Goal: Task Accomplishment & Management: Manage account settings

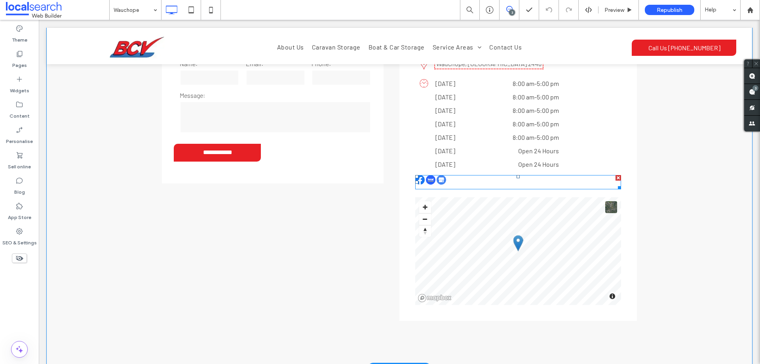
click at [439, 175] on span at bounding box center [518, 182] width 206 height 14
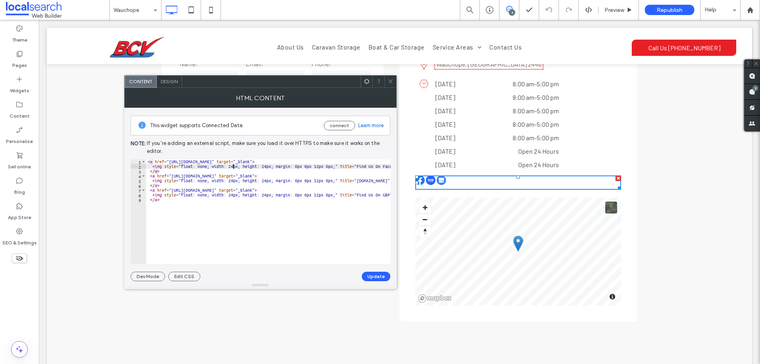
click at [233, 165] on div "< a href = "https://www.facebook.com/BCV-Storage-Centre-139599156744003/" targe…" at bounding box center [549, 213] width 806 height 108
click at [232, 167] on div "< a href = "https://www.facebook.com/BCV-Storage-Centre-139599156744003/" targe…" at bounding box center [549, 213] width 806 height 108
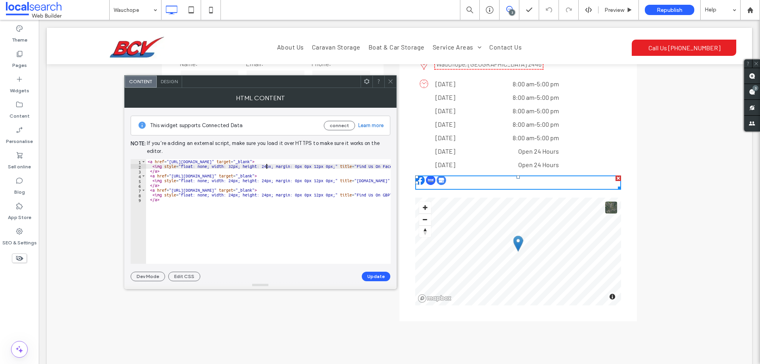
click at [267, 167] on div "< a href = "https://www.facebook.com/BCV-Storage-Centre-139599156744003/" targe…" at bounding box center [549, 213] width 806 height 108
paste textarea "Cursor at row 2"
click at [265, 183] on div "< a href = "https://www.facebook.com/BCV-Storage-Centre-139599156744003/" targe…" at bounding box center [549, 213] width 806 height 108
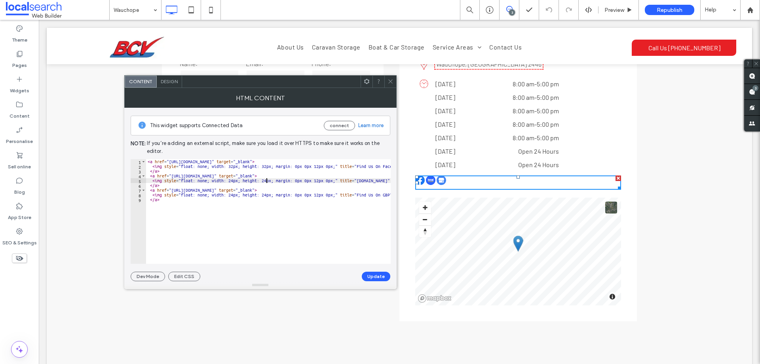
click at [265, 180] on div "< a href = "https://www.facebook.com/BCV-Storage-Centre-139599156744003/" targe…" at bounding box center [549, 213] width 806 height 108
paste textarea "Cursor at row 5"
click at [265, 192] on div "< a href = "https://www.facebook.com/BCV-Storage-Centre-139599156744003/" targe…" at bounding box center [549, 213] width 806 height 108
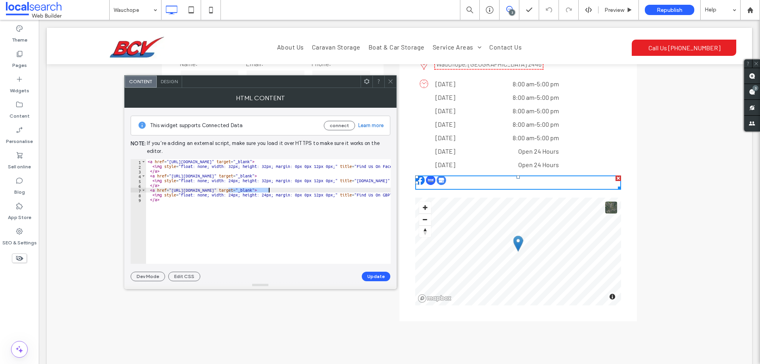
click at [265, 194] on div "< a href = "https://www.facebook.com/BCV-Storage-Centre-139599156744003/" targe…" at bounding box center [549, 213] width 806 height 108
paste textarea "Cursor at row 8"
click at [235, 196] on div "< a href = "https://www.facebook.com/BCV-Storage-Centre-139599156744003/" targe…" at bounding box center [549, 213] width 806 height 108
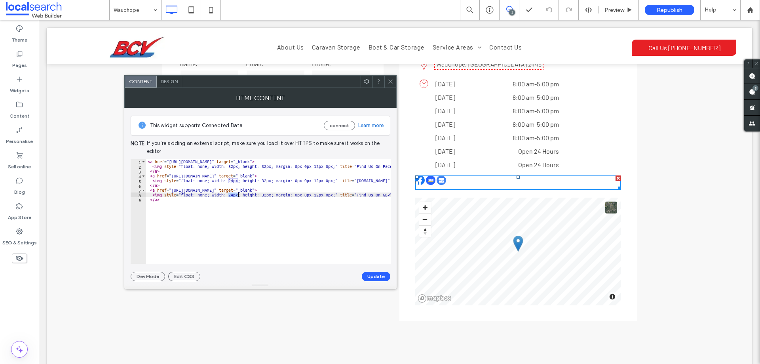
paste textarea "Cursor at row 8"
paste textarea "****"
click at [234, 181] on div "< a href = "https://www.facebook.com/BCV-Storage-Centre-139599156744003/" targe…" at bounding box center [549, 213] width 806 height 108
paste textarea "Cursor at row 5"
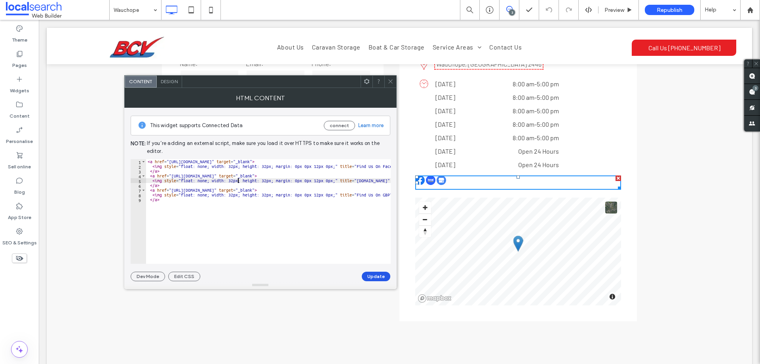
type textarea "**********"
click at [377, 274] on button "Update" at bounding box center [376, 277] width 29 height 10
click at [389, 81] on icon at bounding box center [391, 81] width 6 height 6
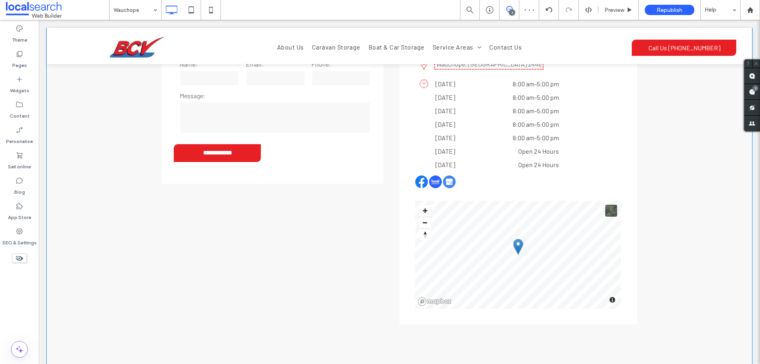
scroll to position [1465, 0]
click at [210, 12] on icon at bounding box center [211, 10] width 16 height 16
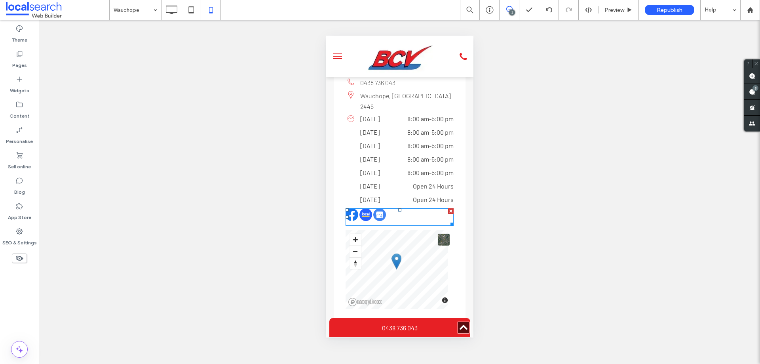
scroll to position [0, 0]
click at [622, 10] on span "Preview" at bounding box center [615, 10] width 20 height 7
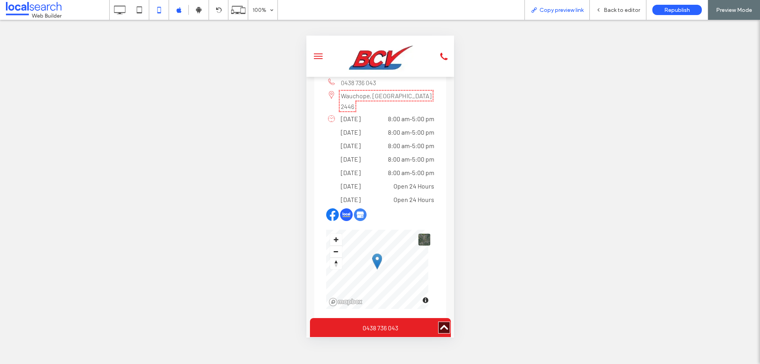
click at [587, 10] on div "Copy preview link" at bounding box center [557, 10] width 65 height 7
click at [608, 13] on div "Back to editor" at bounding box center [618, 10] width 57 height 20
click at [619, 13] on span "Back to editor" at bounding box center [622, 10] width 36 height 7
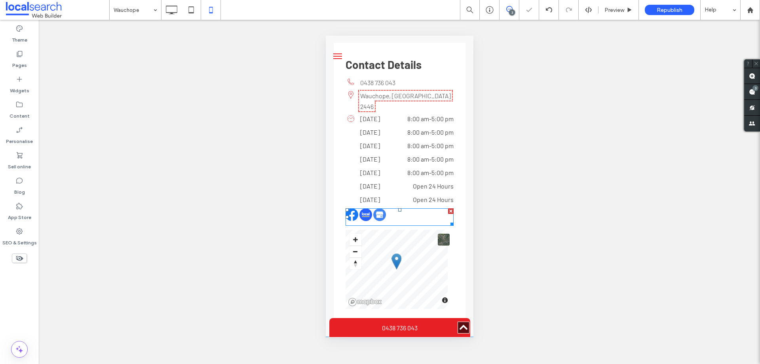
click at [373, 208] on span at bounding box center [399, 216] width 108 height 17
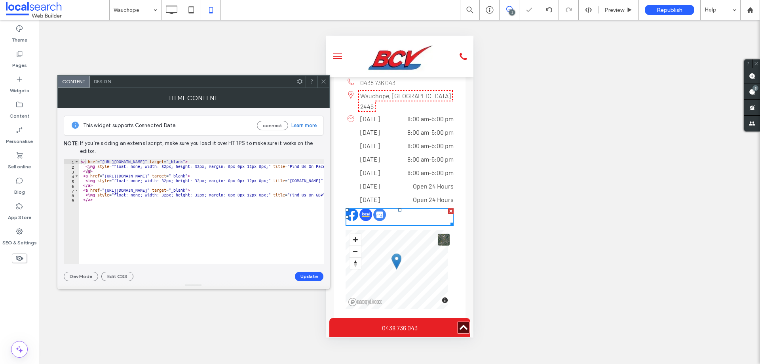
type textarea "**********"
click at [199, 166] on div "< a href = "https://www.facebook.com/BCV-Storage-Centre-139599156744003/" targe…" at bounding box center [482, 216] width 806 height 114
click at [324, 82] on use at bounding box center [324, 82] width 4 height 4
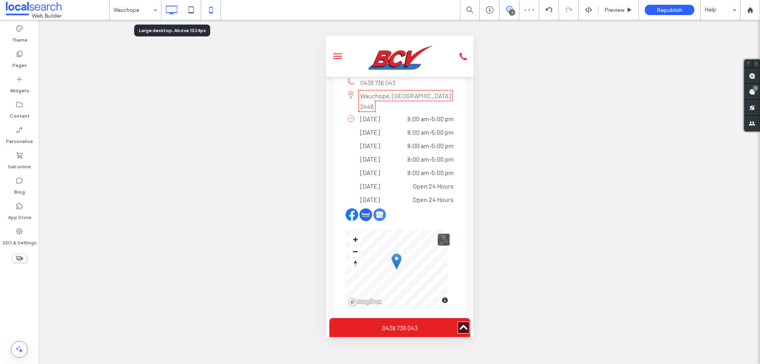
click at [169, 12] on icon at bounding box center [172, 10] width 16 height 16
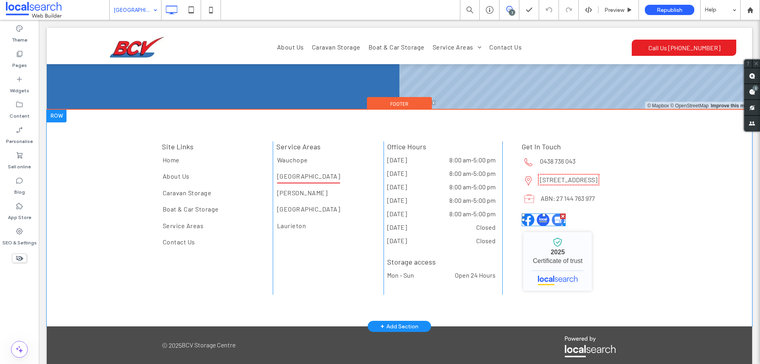
click at [539, 213] on span at bounding box center [544, 219] width 44 height 13
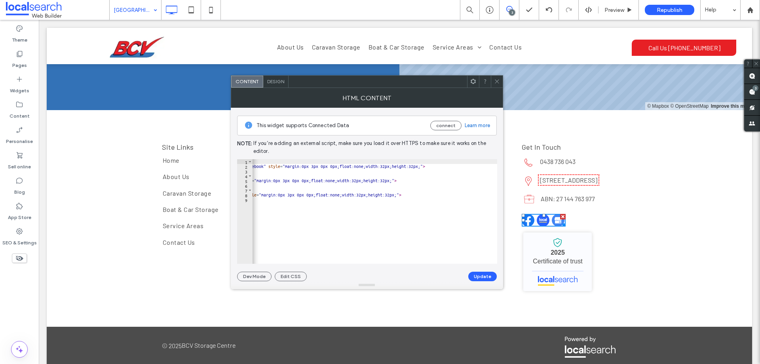
scroll to position [0, 317]
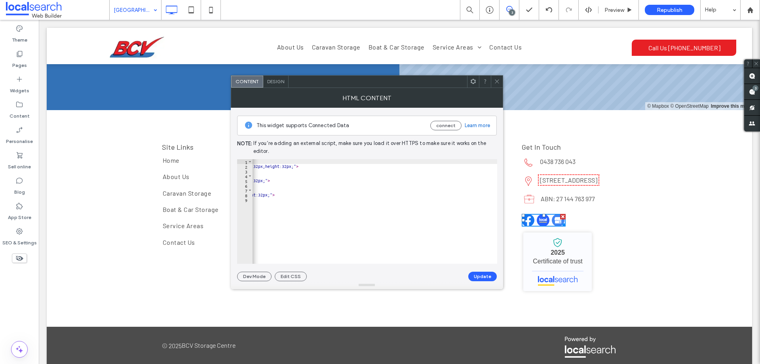
click at [497, 81] on icon at bounding box center [497, 81] width 6 height 6
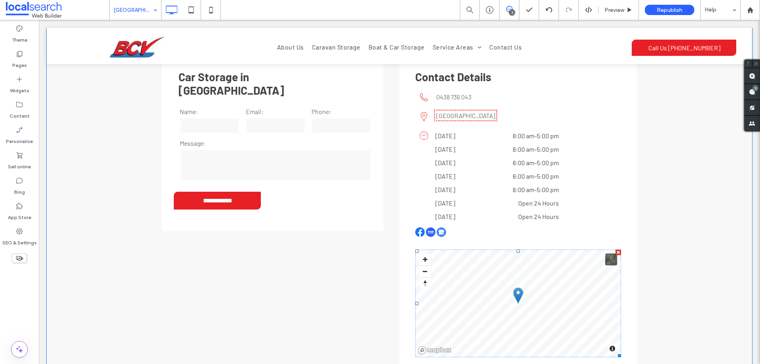
scroll to position [1447, 0]
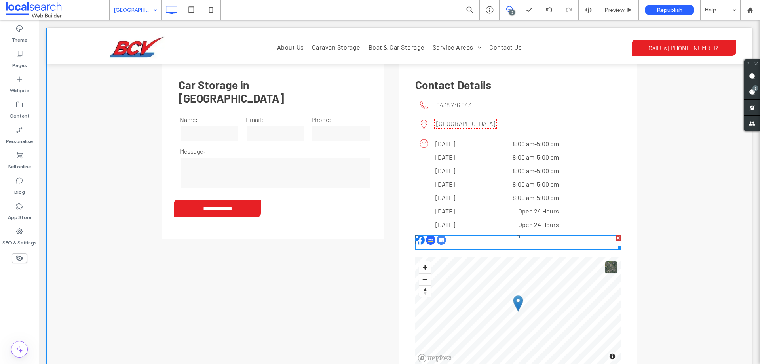
click at [440, 235] on span at bounding box center [518, 242] width 206 height 14
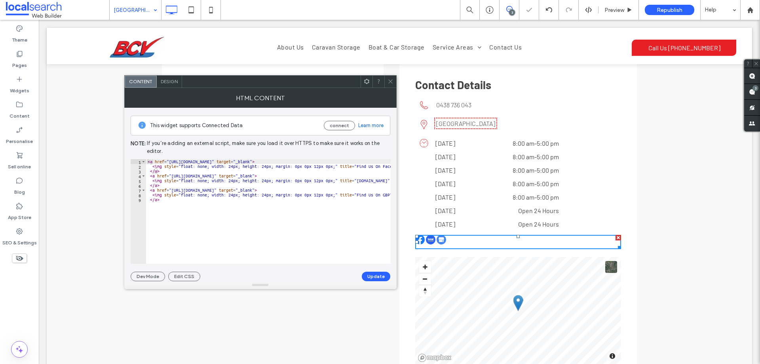
click at [234, 166] on div "< a href = "https://www.facebook.com/BCV-Storage-Centre-139599156744003/" targe…" at bounding box center [549, 216] width 806 height 114
click at [233, 166] on div "< a href = "https://www.facebook.com/BCV-Storage-Centre-139599156744003/" targe…" at bounding box center [549, 213] width 806 height 108
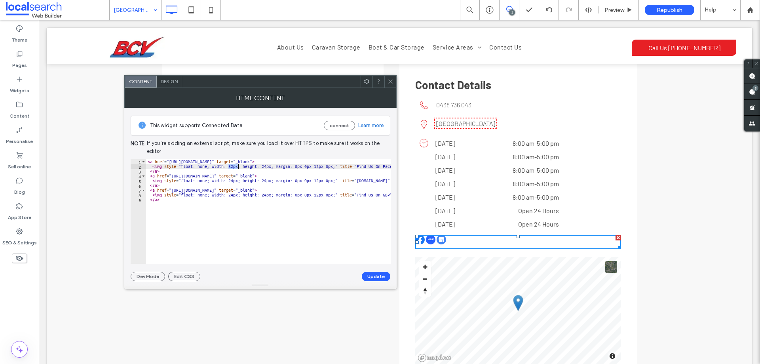
click at [233, 181] on div "< a href = "https://www.facebook.com/BCV-Storage-Centre-139599156744003/" targe…" at bounding box center [549, 213] width 806 height 108
paste textarea "Cursor at row 5"
click at [234, 195] on div "< a href = "https://www.facebook.com/BCV-Storage-Centre-139599156744003/" targe…" at bounding box center [549, 213] width 806 height 108
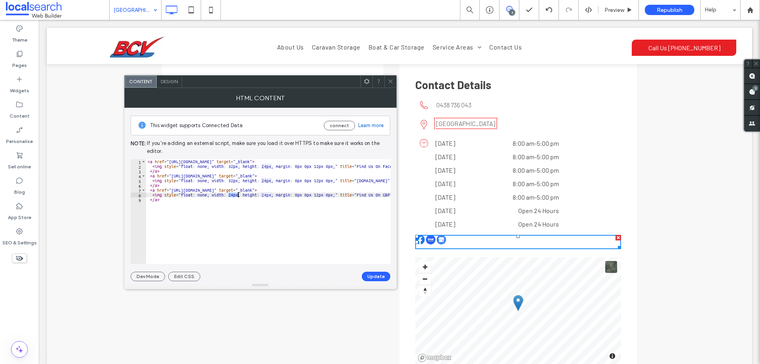
paste textarea "Cursor at row 8"
click at [266, 194] on div "< a href = "https://www.facebook.com/BCV-Storage-Centre-139599156744003/" targe…" at bounding box center [549, 213] width 806 height 108
paste textarea "Cursor at row 8"
click at [268, 180] on div "< a href = "https://www.facebook.com/BCV-Storage-Centre-139599156744003/" targe…" at bounding box center [549, 213] width 806 height 108
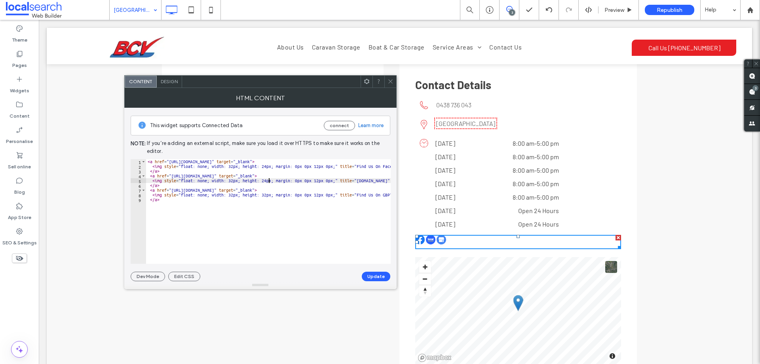
click at [268, 180] on div "< a href = "https://www.facebook.com/BCV-Storage-Centre-139599156744003/" targe…" at bounding box center [549, 213] width 806 height 108
paste textarea "Cursor at row 5"
click at [267, 165] on div "< a href = "https://www.facebook.com/BCV-Storage-Centre-139599156744003/" targe…" at bounding box center [549, 213] width 806 height 108
paste textarea "Cursor at row 2"
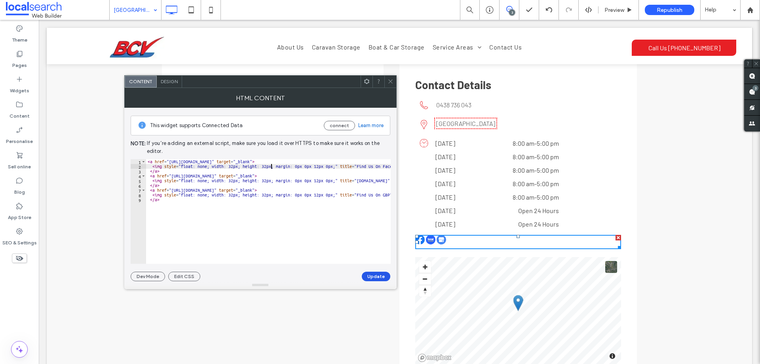
type textarea "**********"
click at [384, 276] on button "Update" at bounding box center [376, 277] width 29 height 10
click at [389, 79] on icon at bounding box center [391, 81] width 6 height 6
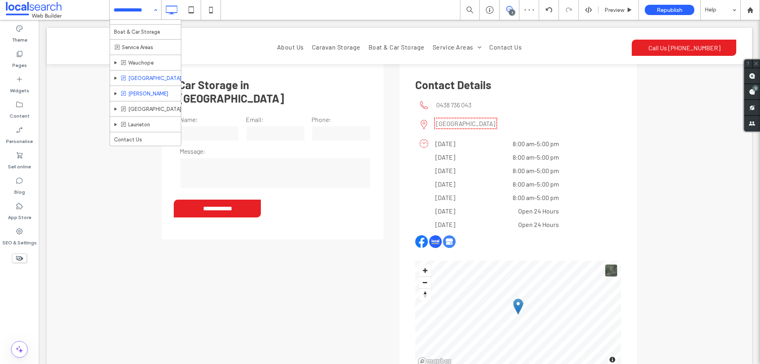
scroll to position [41, 0]
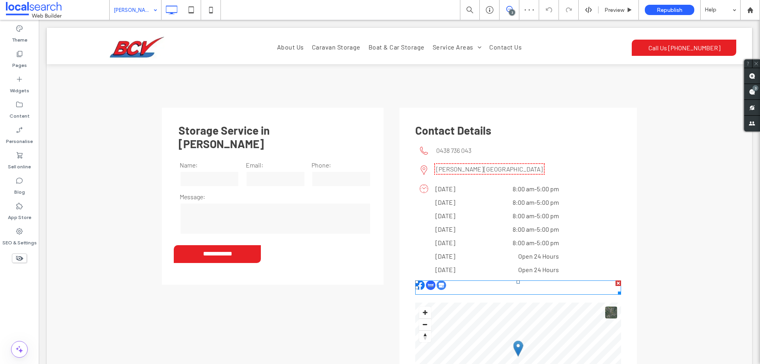
click at [415, 280] on span at bounding box center [415, 280] width 0 height 0
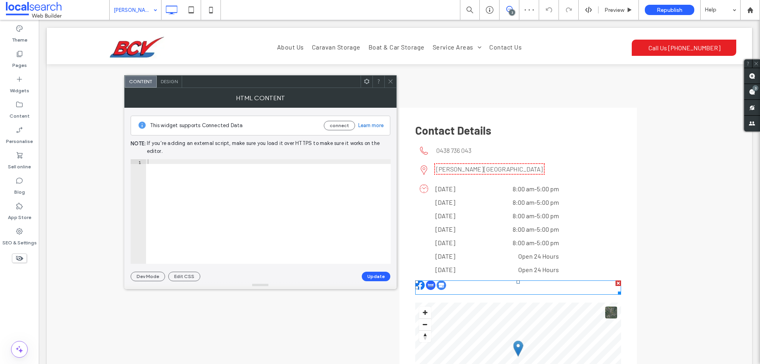
scroll to position [1425, 0]
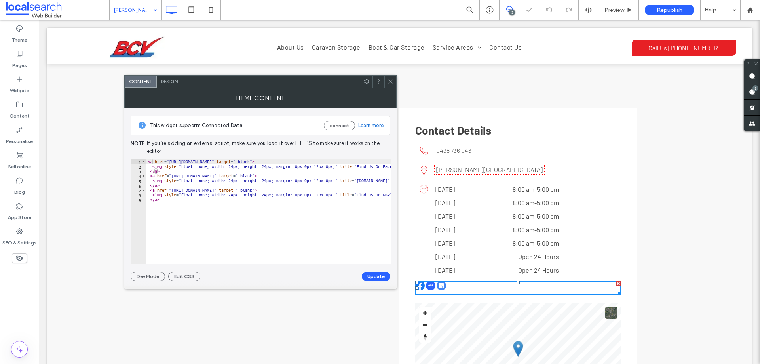
click at [234, 166] on div "< a href = "https://www.facebook.com/BCV-Storage-Centre-139599156744003/" targe…" at bounding box center [549, 216] width 806 height 114
paste textarea "Cursor at row 2"
click at [231, 180] on div "< a href = "https://www.facebook.com/BCV-Storage-Centre-139599156744003/" targe…" at bounding box center [549, 213] width 806 height 108
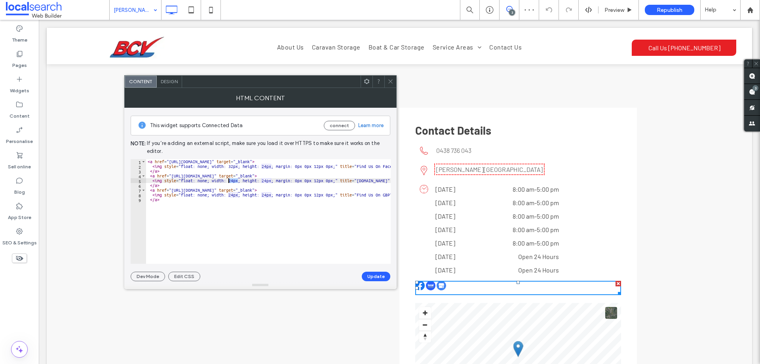
paste textarea "Cursor at row 5"
click at [233, 195] on div "< a href = "https://www.facebook.com/BCV-Storage-Centre-139599156744003/" targe…" at bounding box center [549, 213] width 806 height 108
paste textarea "Cursor at row 8"
click at [265, 195] on div "< a href = "https://www.facebook.com/BCV-Storage-Centre-139599156744003/" targe…" at bounding box center [549, 213] width 806 height 108
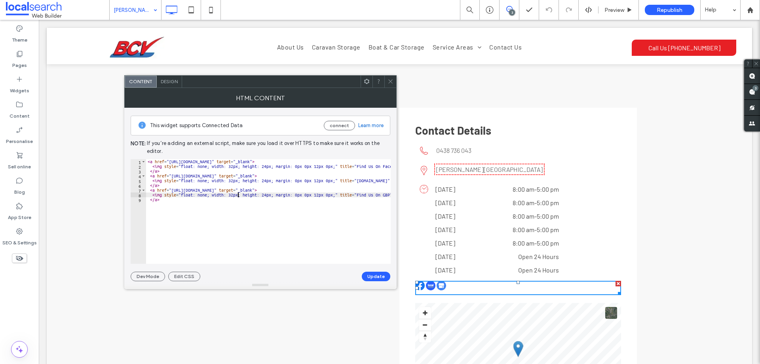
click at [265, 195] on div "< a href = "https://www.facebook.com/BCV-Storage-Centre-139599156744003/" targe…" at bounding box center [549, 213] width 806 height 108
paste textarea "Cursor at row 8"
click at [266, 179] on div "< a href = "https://www.facebook.com/BCV-Storage-Centre-139599156744003/" targe…" at bounding box center [549, 213] width 806 height 108
paste textarea "Cursor at row 5"
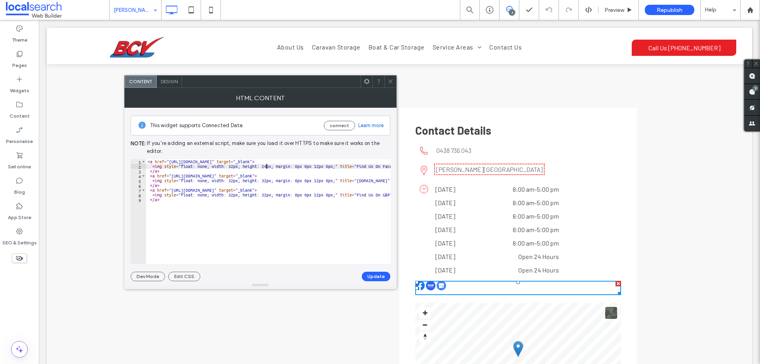
click at [267, 166] on div "< a href = "https://www.facebook.com/BCV-Storage-Centre-139599156744003/" targe…" at bounding box center [549, 213] width 806 height 108
paste textarea "Cursor at row 2"
type textarea "**********"
click at [373, 274] on button "Update" at bounding box center [376, 277] width 29 height 10
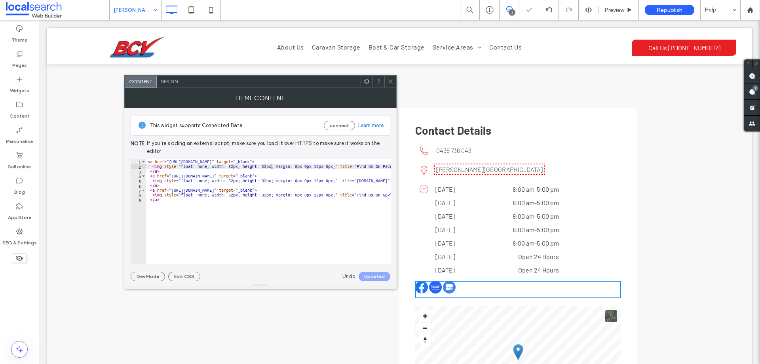
click at [393, 83] on icon at bounding box center [391, 81] width 6 height 6
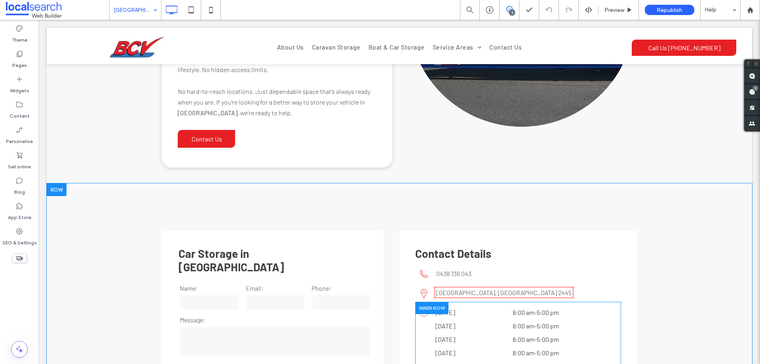
scroll to position [1386, 0]
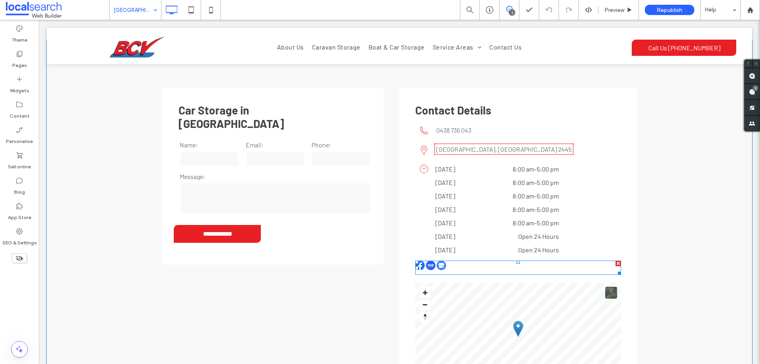
click at [441, 261] on span at bounding box center [518, 268] width 206 height 14
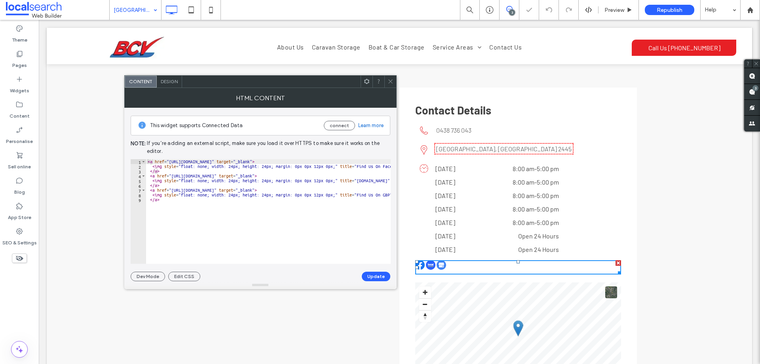
click at [233, 166] on div "< a href = "https://www.facebook.com/BCV-Storage-Centre-139599156744003/" targe…" at bounding box center [549, 216] width 806 height 114
paste textarea "Cursor at row 2"
click at [234, 180] on div "< a href = "https://www.facebook.com/BCV-Storage-Centre-139599156744003/" targe…" at bounding box center [549, 213] width 806 height 108
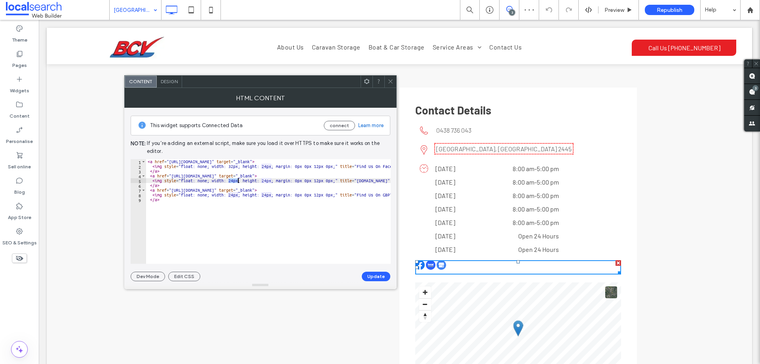
paste textarea "Cursor at row 5"
click at [234, 196] on div "< a href = "https://www.facebook.com/BCV-Storage-Centre-139599156744003/" targe…" at bounding box center [549, 213] width 806 height 108
paste textarea "Cursor at row 8"
click at [268, 196] on div "< a href = "https://www.facebook.com/BCV-Storage-Centre-139599156744003/" targe…" at bounding box center [549, 213] width 806 height 108
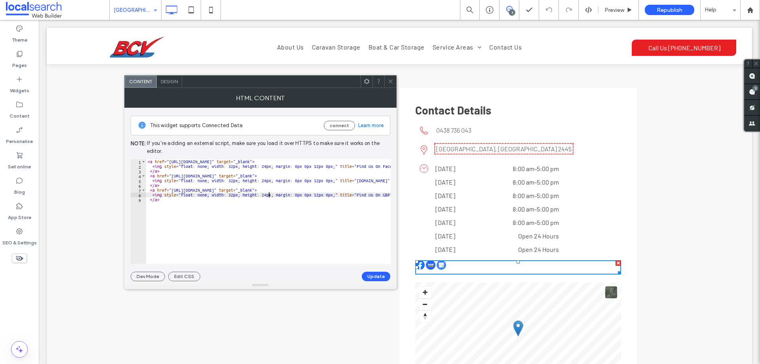
click at [268, 196] on div "< a href = "https://www.facebook.com/BCV-Storage-Centre-139599156744003/" targe…" at bounding box center [549, 213] width 806 height 108
paste textarea "Cursor at row 8"
click at [266, 181] on div "< a href = "https://www.facebook.com/BCV-Storage-Centre-139599156744003/" targe…" at bounding box center [549, 213] width 806 height 108
paste textarea "Cursor at row 5"
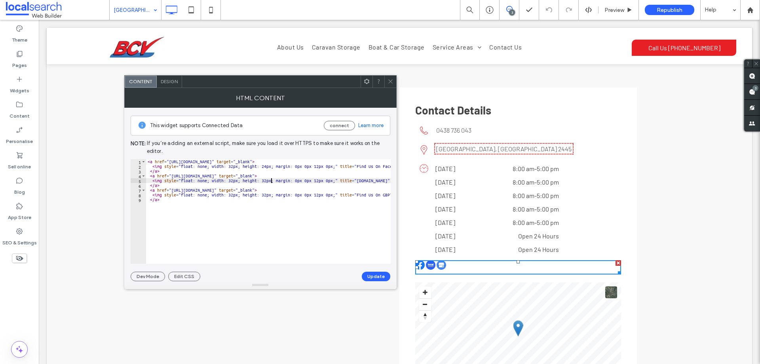
click at [265, 167] on div "< a href = "https://www.facebook.com/BCV-Storage-Centre-139599156744003/" targe…" at bounding box center [549, 213] width 806 height 108
paste textarea "Cursor at row 2"
type textarea "**********"
click at [368, 275] on button "Update" at bounding box center [376, 277] width 29 height 10
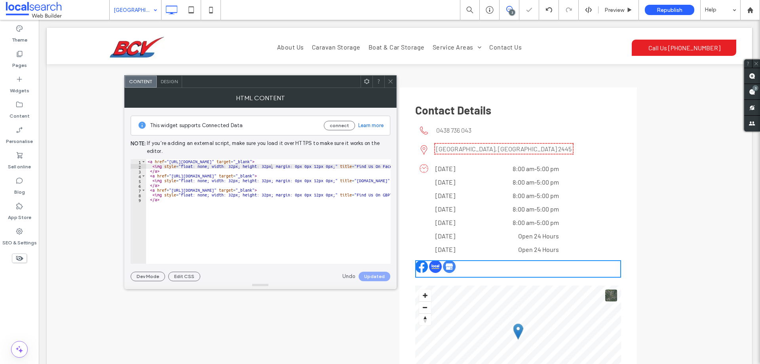
click at [388, 81] on icon at bounding box center [391, 81] width 6 height 6
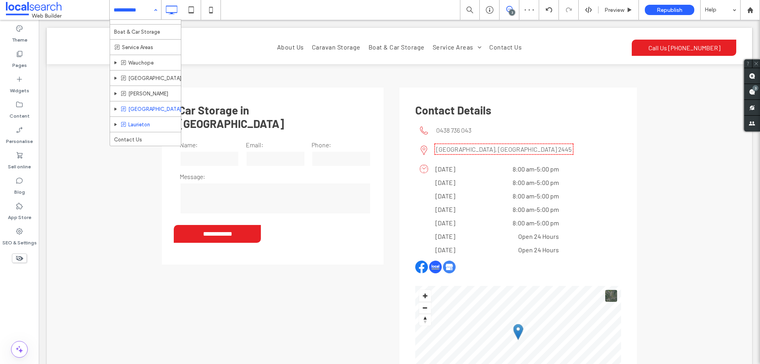
scroll to position [41, 0]
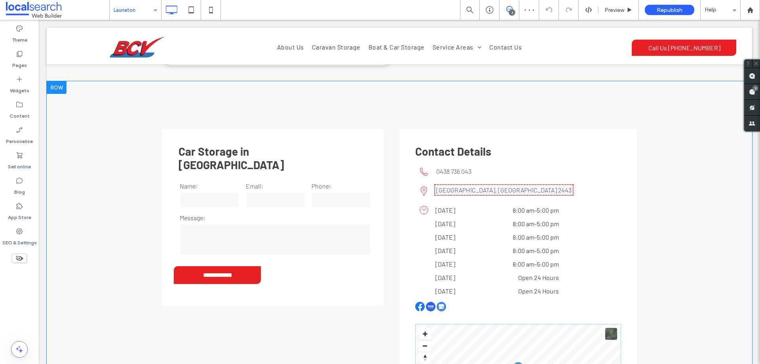
scroll to position [1465, 0]
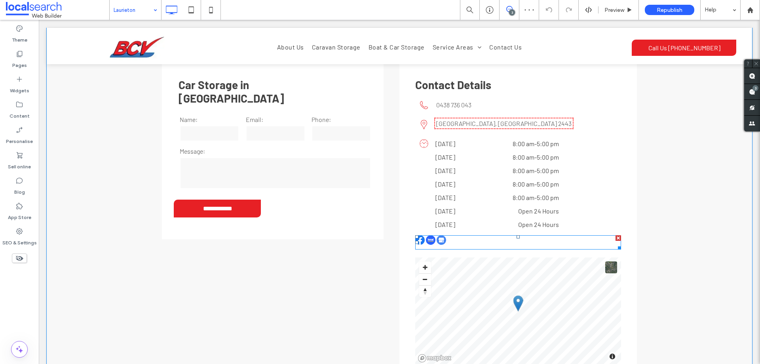
click at [451, 235] on span at bounding box center [518, 242] width 206 height 14
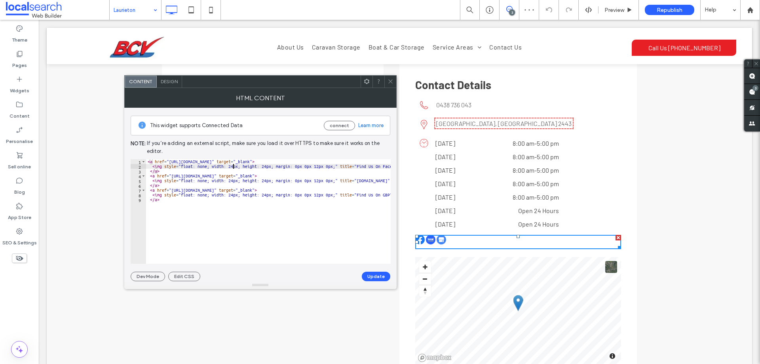
click at [234, 166] on div "< a href = "https://www.facebook.com/BCV-Storage-Centre-139599156744003/" targe…" at bounding box center [549, 216] width 806 height 114
paste textarea "Cursor at row 2"
click at [234, 181] on div "< a href = "https://www.facebook.com/BCV-Storage-Centre-139599156744003/" targe…" at bounding box center [549, 213] width 806 height 108
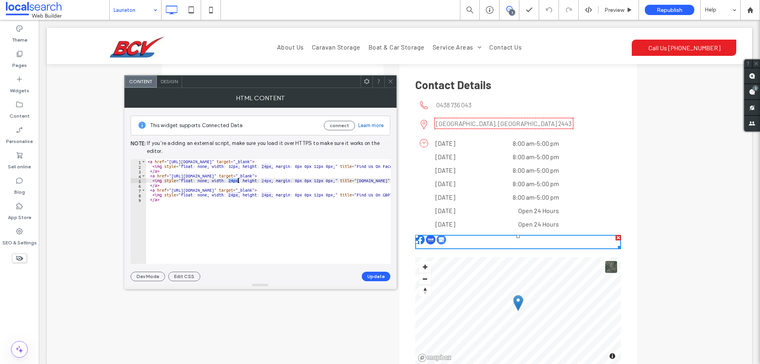
paste textarea "Cursor at row 5"
click at [233, 195] on div "< a href = "https://www.facebook.com/BCV-Storage-Centre-139599156744003/" targe…" at bounding box center [549, 213] width 806 height 108
paste textarea "Cursor at row 8"
click at [265, 194] on div "< a href = "https://www.facebook.com/BCV-Storage-Centre-139599156744003/" targe…" at bounding box center [549, 213] width 806 height 108
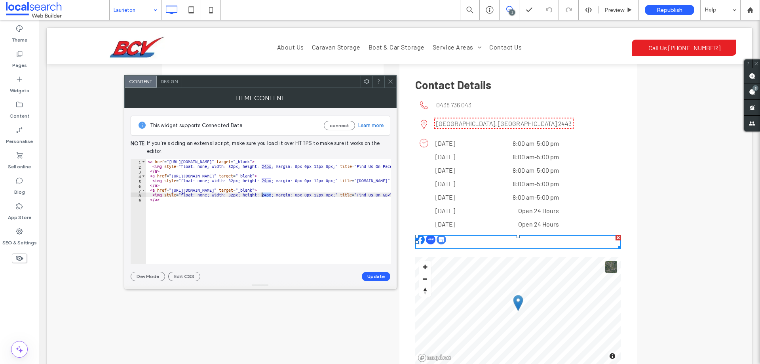
click at [265, 194] on div "< a href = "https://www.facebook.com/BCV-Storage-Centre-139599156744003/" targe…" at bounding box center [549, 213] width 806 height 108
paste textarea "Cursor at row 8"
click at [266, 181] on div "< a href = "https://www.facebook.com/BCV-Storage-Centre-139599156744003/" targe…" at bounding box center [549, 213] width 806 height 108
paste textarea "Cursor at row 5"
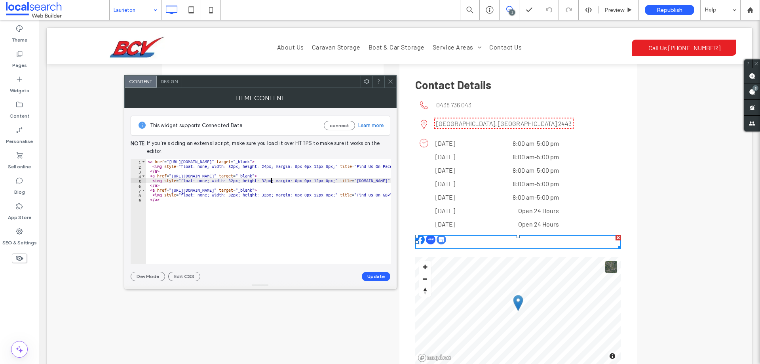
click at [267, 167] on div "< a href = "https://www.facebook.com/BCV-Storage-Centre-139599156744003/" targe…" at bounding box center [549, 213] width 806 height 108
paste textarea "Cursor at row 2"
type textarea "**********"
click at [382, 273] on button "Update" at bounding box center [376, 277] width 29 height 10
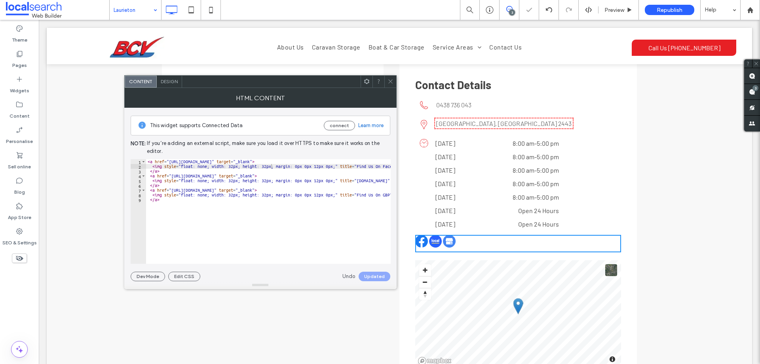
click at [391, 80] on icon at bounding box center [391, 81] width 6 height 6
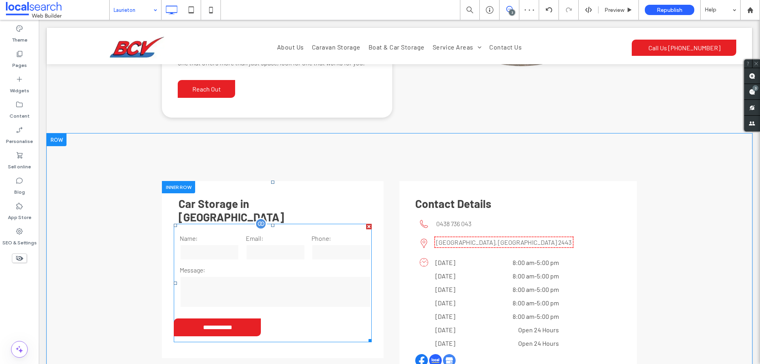
click at [271, 244] on input "email" at bounding box center [275, 252] width 59 height 16
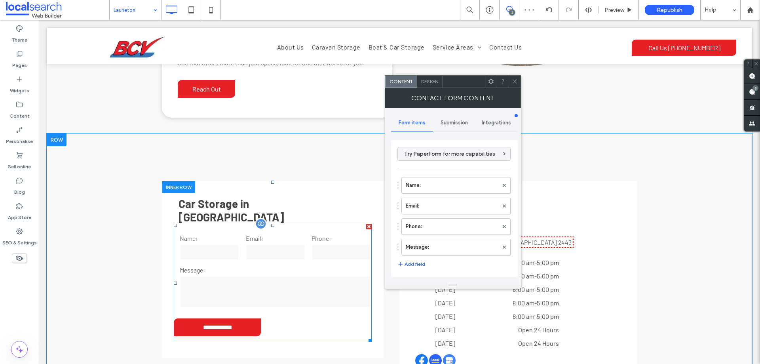
scroll to position [1346, 0]
type input "**********"
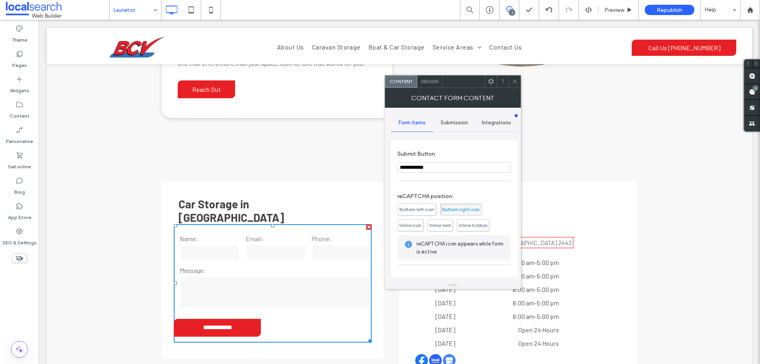
scroll to position [81, 0]
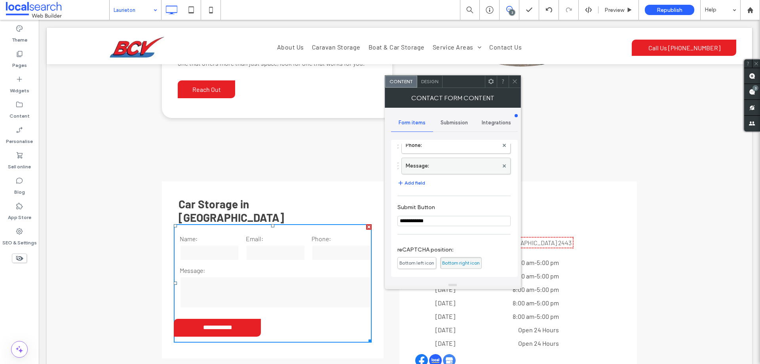
click at [450, 159] on label "Message:" at bounding box center [452, 166] width 93 height 16
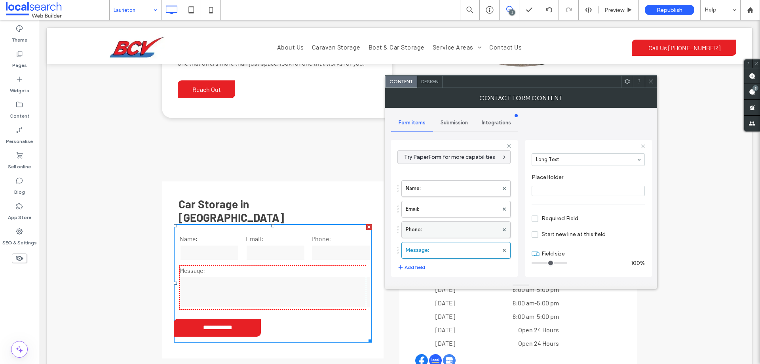
scroll to position [0, 0]
click at [453, 234] on label "Phone:" at bounding box center [452, 231] width 93 height 16
type input "*"
click at [459, 206] on label "Email:" at bounding box center [452, 211] width 93 height 16
click at [462, 190] on label "Name:" at bounding box center [452, 190] width 93 height 16
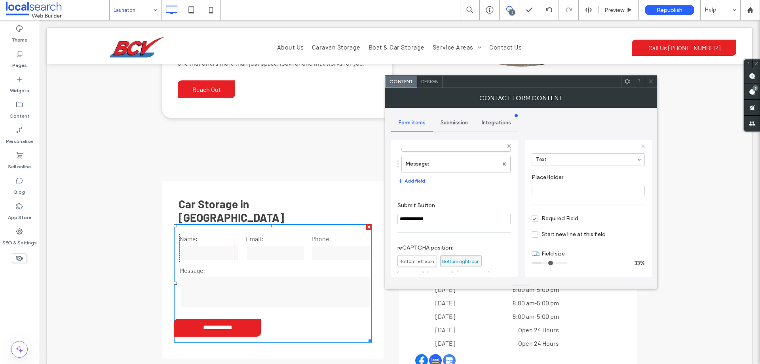
scroll to position [165, 0]
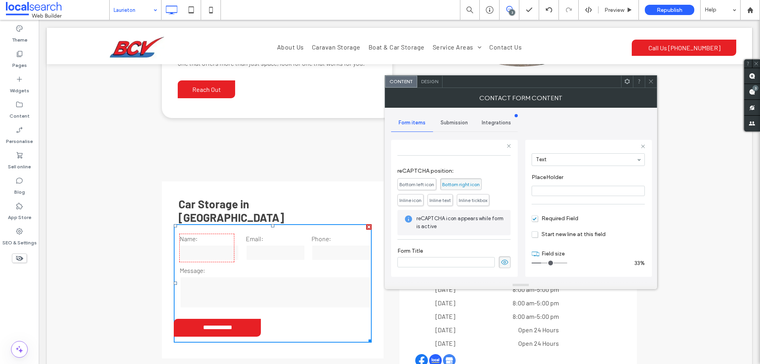
click at [461, 124] on span "Submission" at bounding box center [454, 123] width 27 height 6
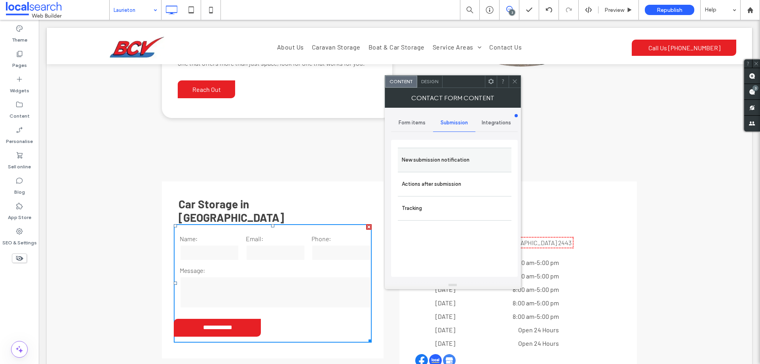
click at [467, 154] on label "New submission notification" at bounding box center [455, 160] width 106 height 16
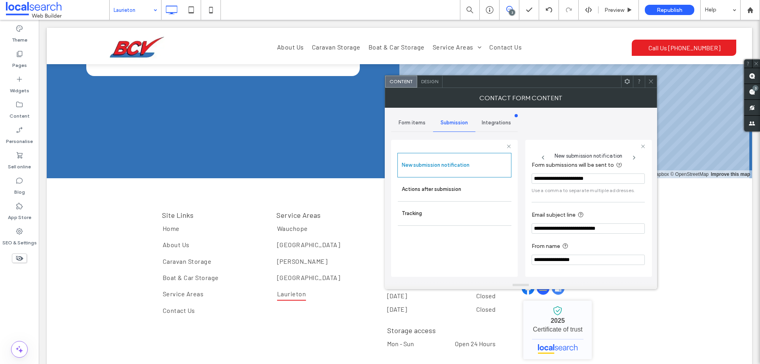
scroll to position [2649, 0]
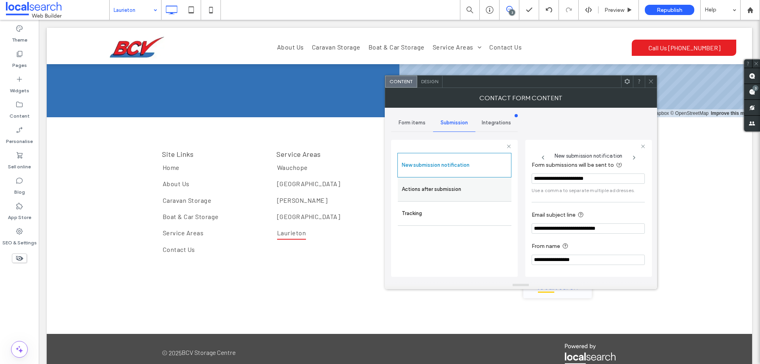
click at [476, 188] on label "Actions after submission" at bounding box center [455, 189] width 106 height 16
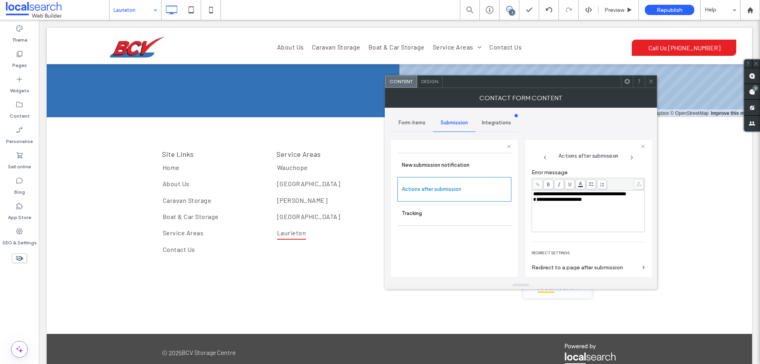
scroll to position [137, 0]
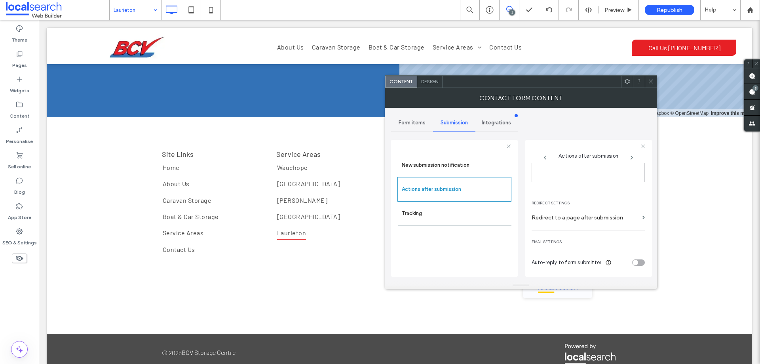
click at [439, 82] on div "Design" at bounding box center [429, 82] width 25 height 12
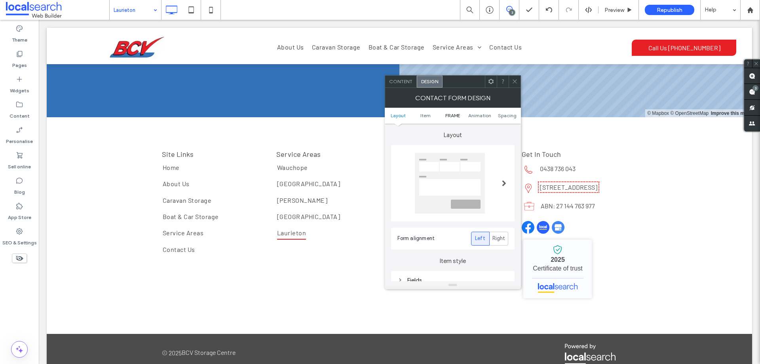
click at [453, 117] on span "FRAME" at bounding box center [453, 115] width 15 height 6
click at [467, 180] on div "Submission Message" at bounding box center [453, 179] width 111 height 7
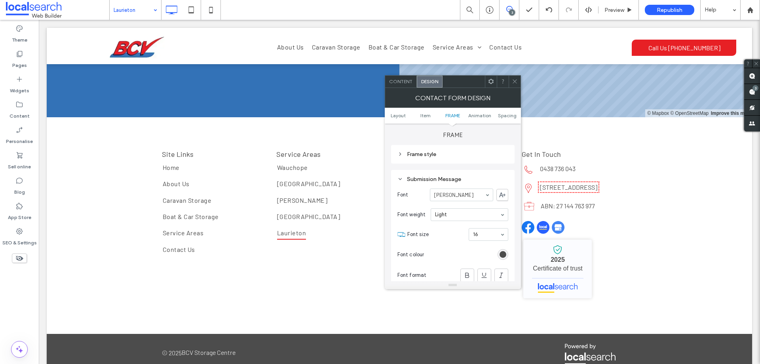
scroll to position [374, 0]
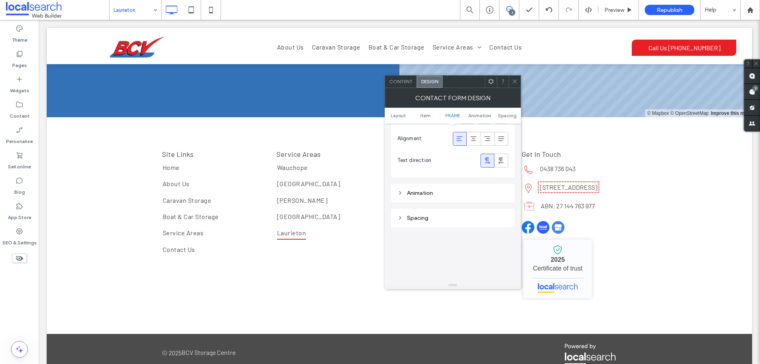
click at [516, 82] on icon at bounding box center [515, 81] width 6 height 6
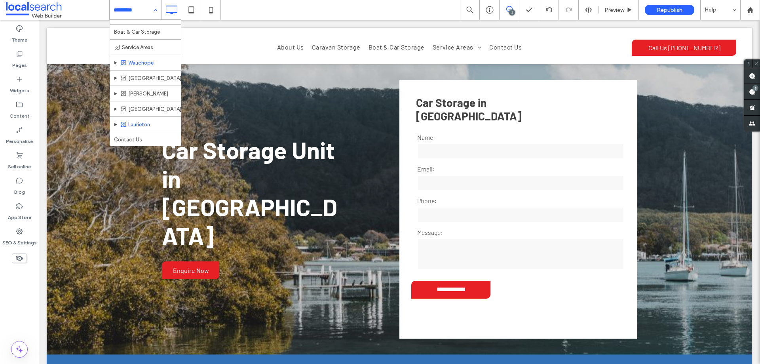
scroll to position [41, 0]
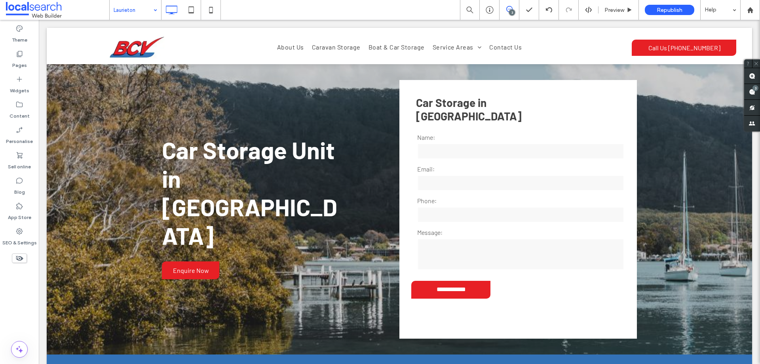
drag, startPoint x: 153, startPoint y: 11, endPoint x: 239, endPoint y: 39, distance: 89.9
click at [153, 11] on div "Laurieton" at bounding box center [135, 10] width 51 height 20
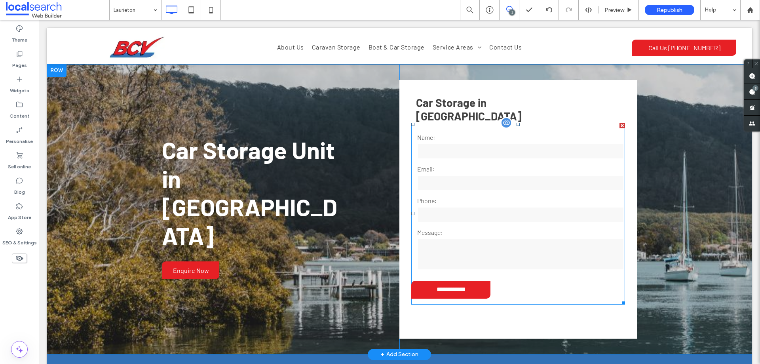
click at [524, 178] on div "Email:" at bounding box center [518, 178] width 214 height 28
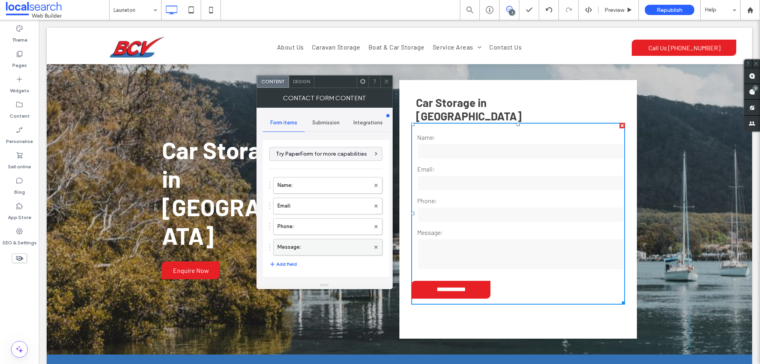
click at [311, 249] on label "Message:" at bounding box center [324, 247] width 93 height 16
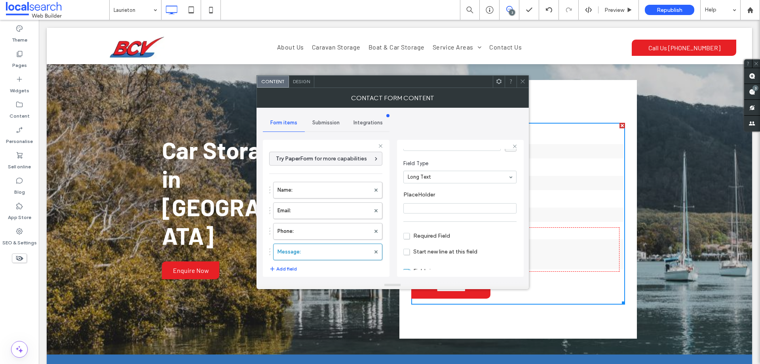
scroll to position [55, 0]
click at [325, 232] on label "Phone:" at bounding box center [324, 231] width 93 height 16
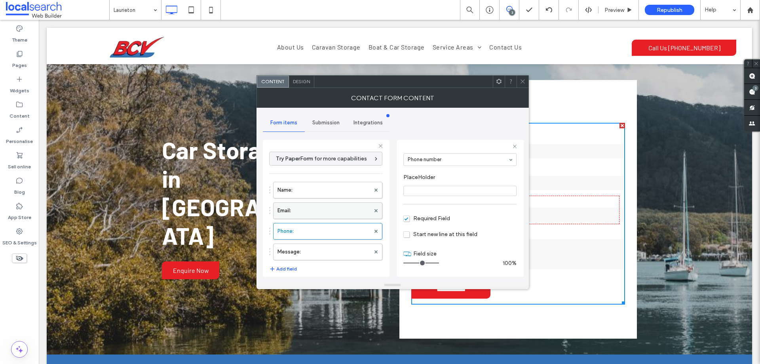
click at [330, 210] on label "Email:" at bounding box center [324, 211] width 93 height 16
click at [329, 193] on label "Name:" at bounding box center [324, 190] width 93 height 16
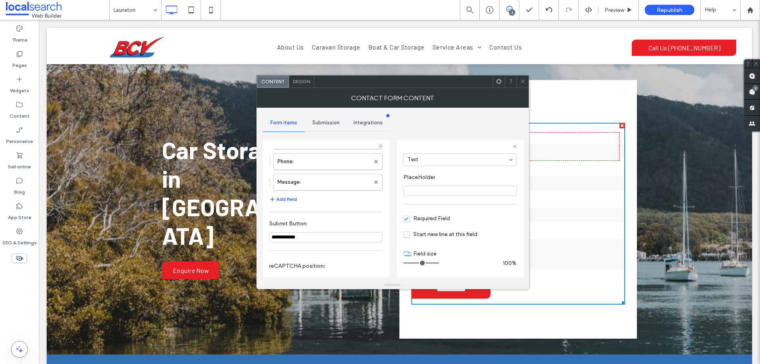
scroll to position [165, 0]
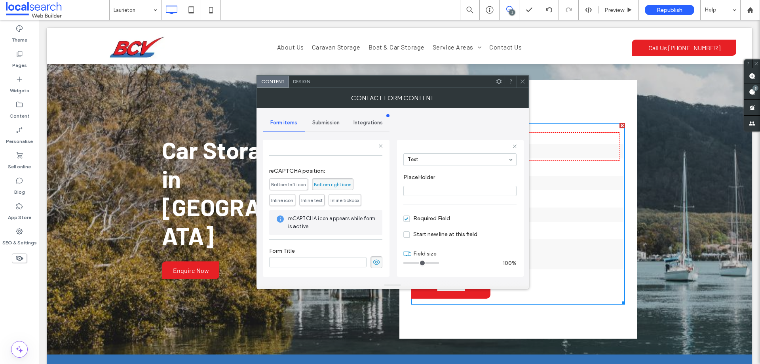
click at [329, 126] on span "Submission" at bounding box center [325, 123] width 27 height 6
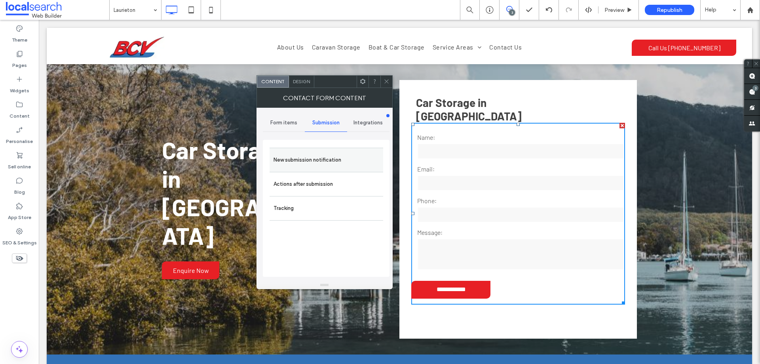
click at [348, 161] on label "New submission notification" at bounding box center [327, 160] width 106 height 16
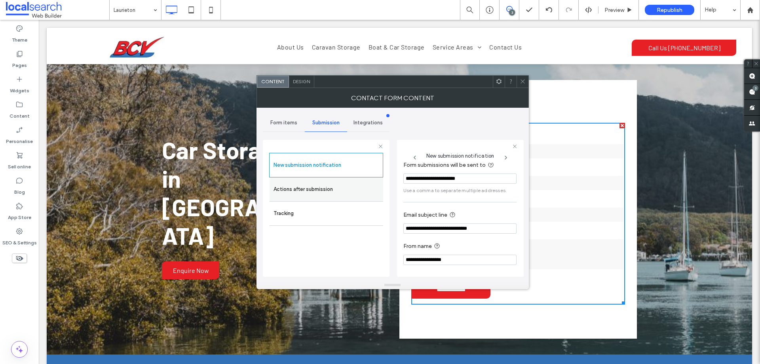
scroll to position [41, 0]
click at [343, 195] on label "Actions after submission" at bounding box center [327, 189] width 106 height 16
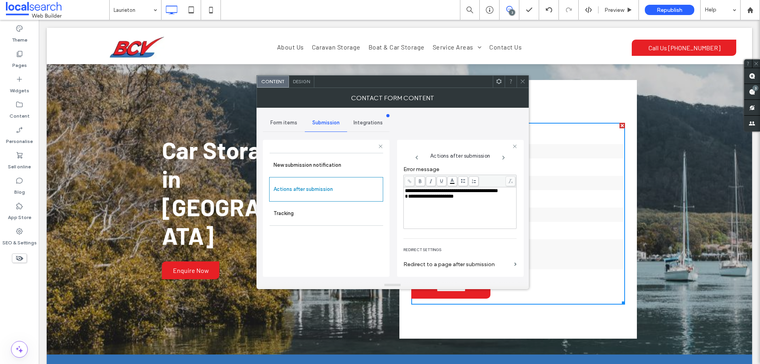
scroll to position [137, 0]
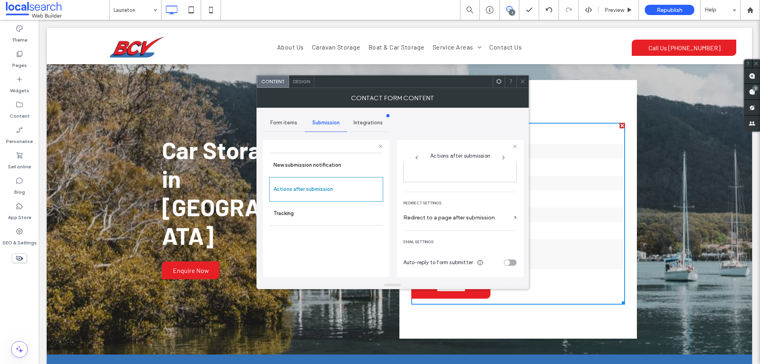
click at [295, 78] on span "Design" at bounding box center [301, 81] width 17 height 6
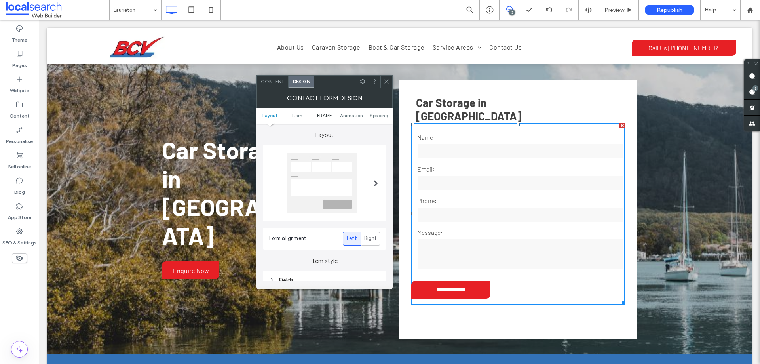
click at [331, 115] on span "FRAME" at bounding box center [324, 115] width 15 height 6
click at [325, 183] on div "Submission Message" at bounding box center [324, 179] width 111 height 11
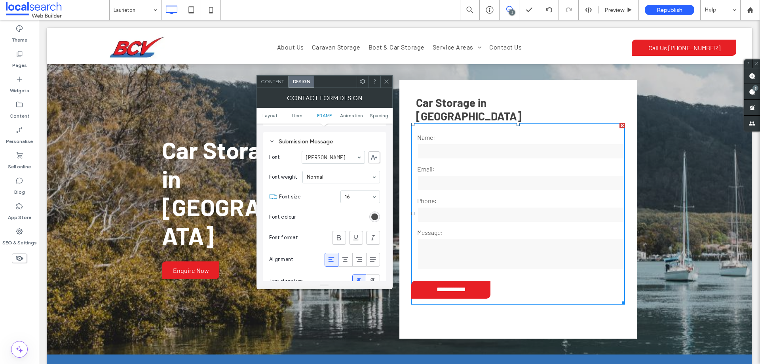
scroll to position [295, 0]
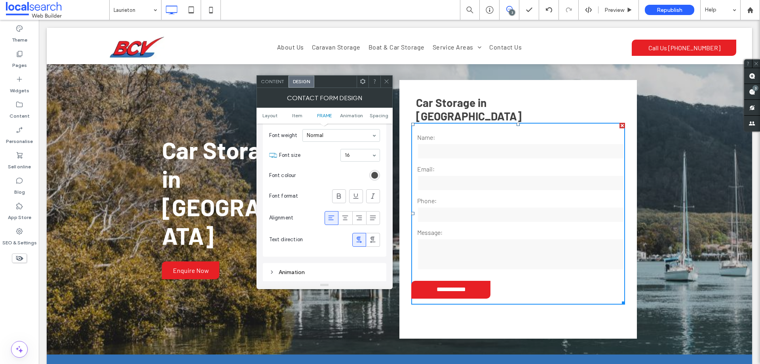
click at [389, 82] on icon at bounding box center [387, 81] width 6 height 6
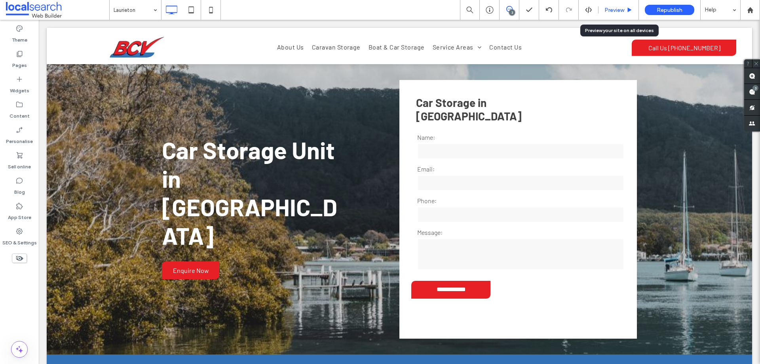
drag, startPoint x: 617, startPoint y: 12, endPoint x: 567, endPoint y: 5, distance: 50.8
click at [617, 12] on span "Preview" at bounding box center [615, 10] width 20 height 7
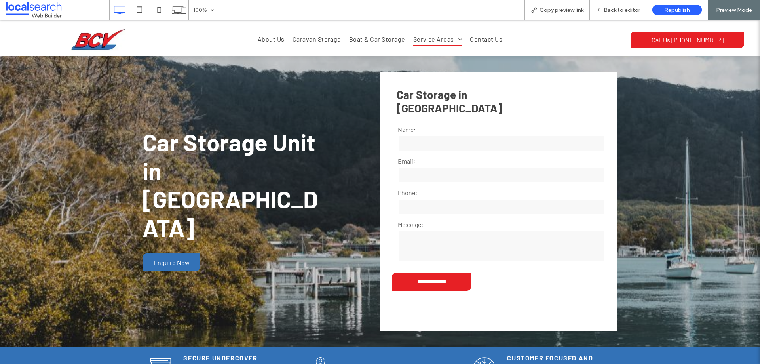
click at [190, 253] on link "Enquire Now" at bounding box center [171, 262] width 57 height 18
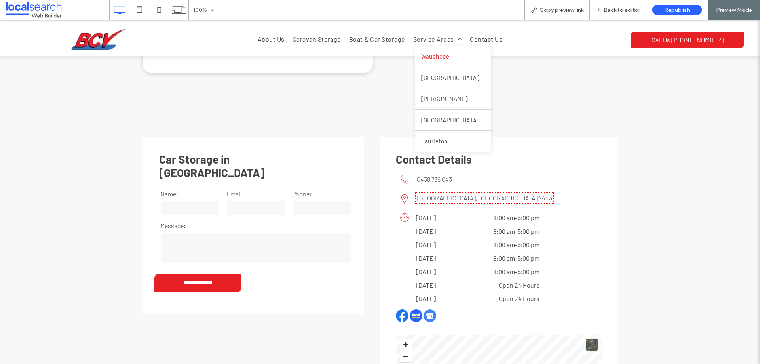
scroll to position [1384, 0]
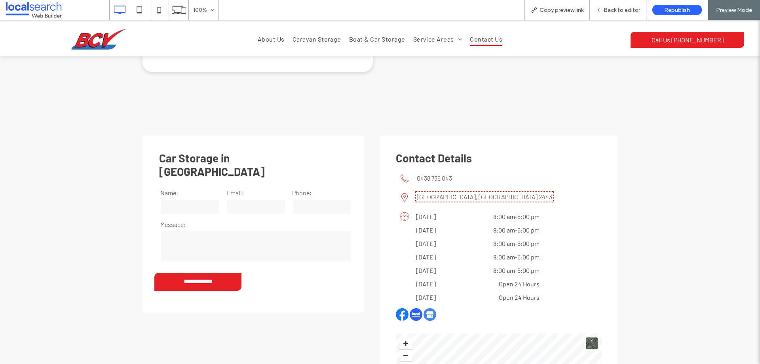
drag, startPoint x: 476, startPoint y: 39, endPoint x: 522, endPoint y: 133, distance: 105.0
click at [476, 39] on span "Contact Us" at bounding box center [486, 38] width 32 height 13
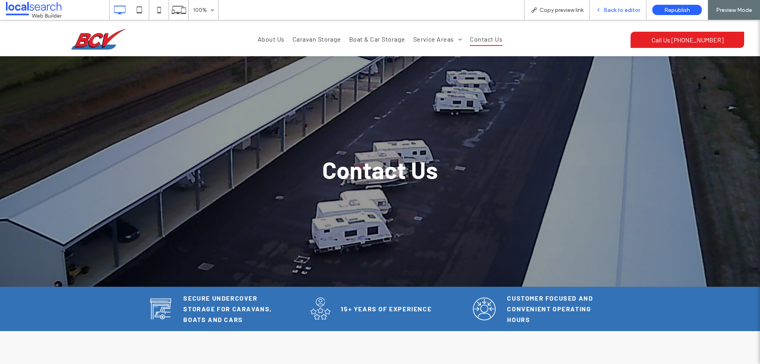
click at [622, 11] on span "Back to editor" at bounding box center [622, 10] width 36 height 7
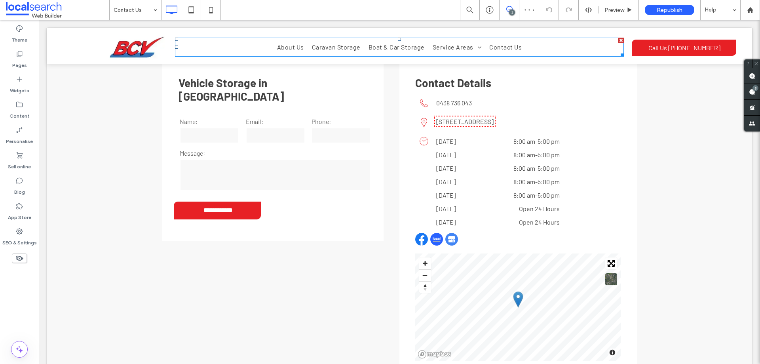
scroll to position [238, 0]
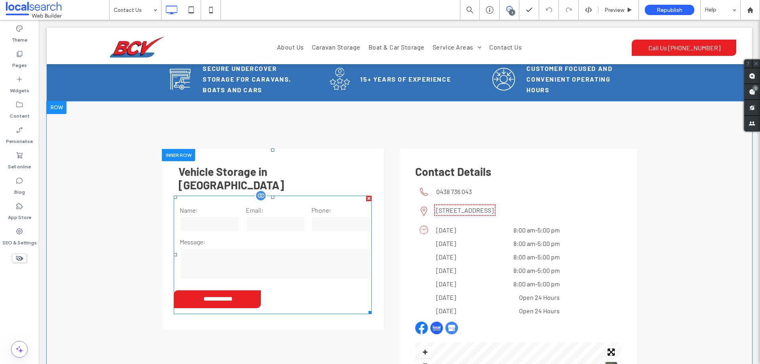
click at [312, 216] on input "tel" at bounding box center [341, 224] width 59 height 16
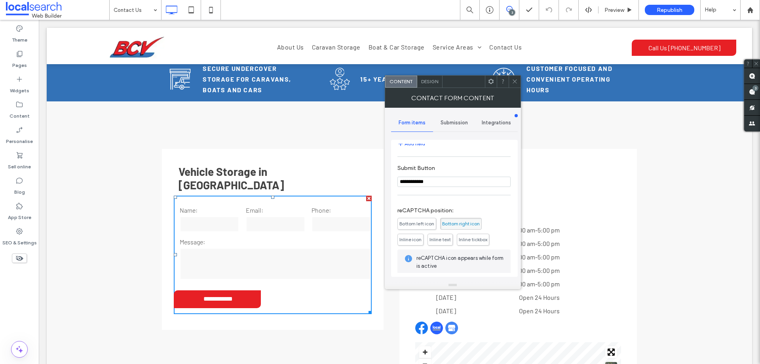
scroll to position [2, 0]
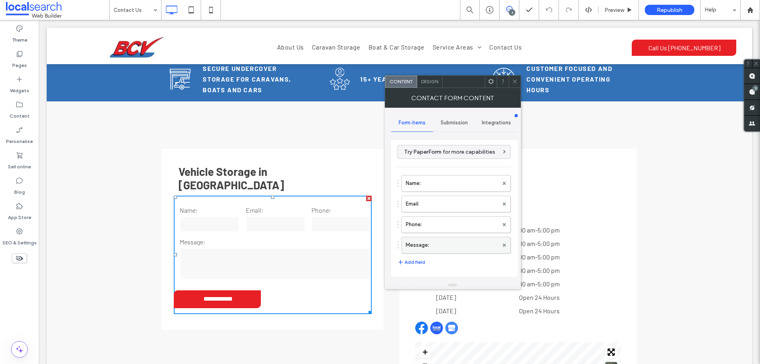
click at [460, 245] on label "Message:" at bounding box center [452, 245] width 93 height 16
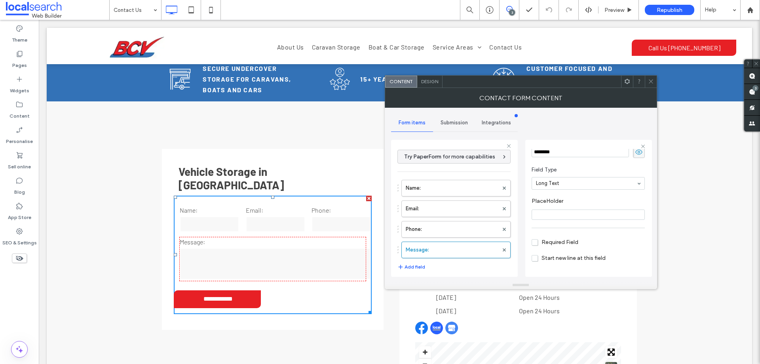
scroll to position [55, 0]
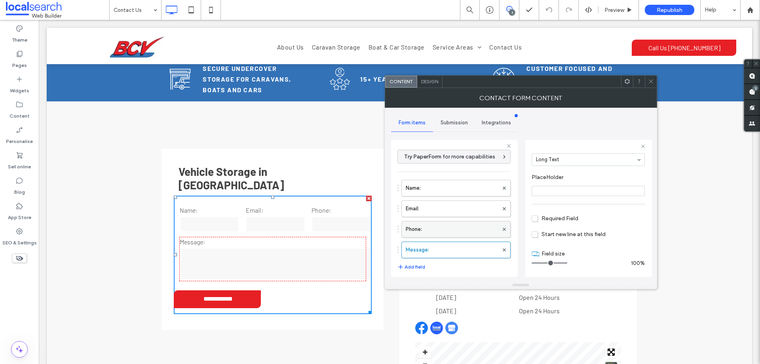
click at [459, 231] on label "Phone:" at bounding box center [452, 229] width 93 height 16
type input "*"
click at [457, 208] on label "Email:" at bounding box center [452, 209] width 93 height 16
click at [459, 191] on label "Name:" at bounding box center [452, 188] width 93 height 16
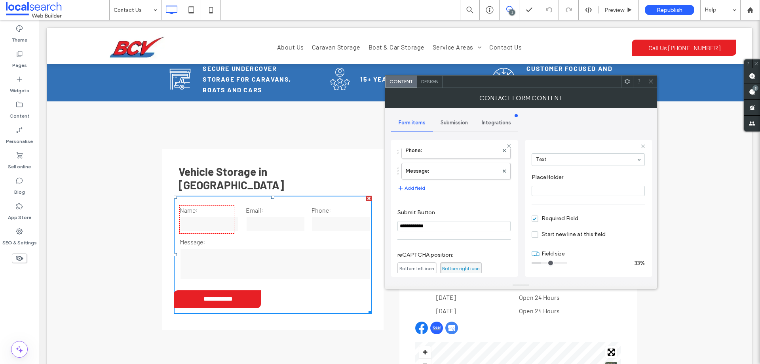
scroll to position [165, 0]
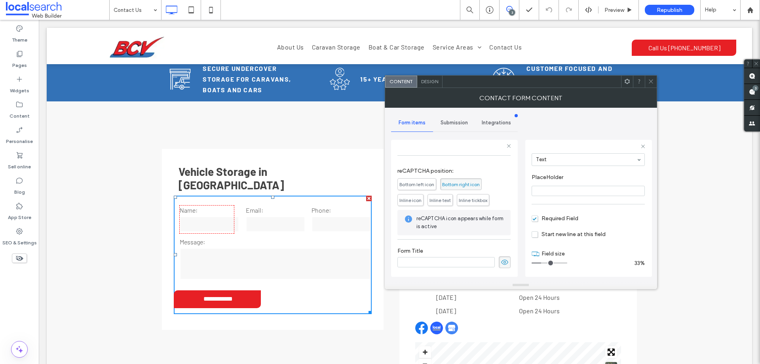
click at [459, 120] on span "Submission" at bounding box center [454, 123] width 27 height 6
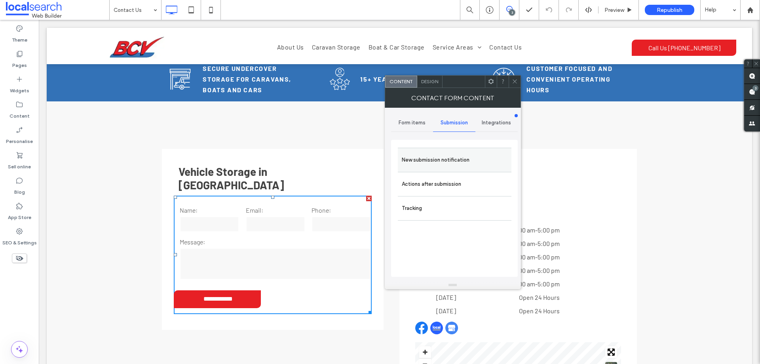
drag, startPoint x: 471, startPoint y: 153, endPoint x: 476, endPoint y: 158, distance: 6.4
click at [471, 154] on label "New submission notification" at bounding box center [455, 160] width 106 height 16
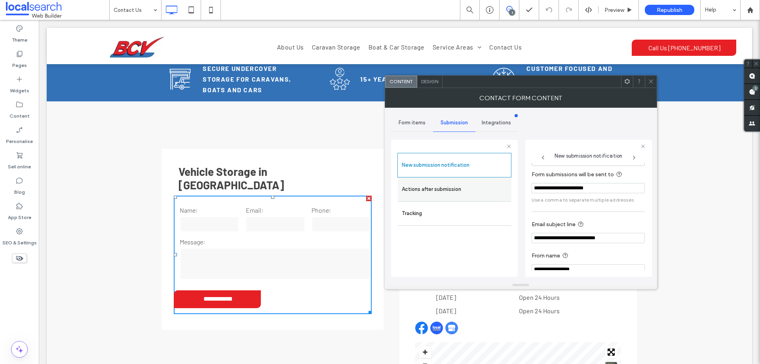
scroll to position [41, 0]
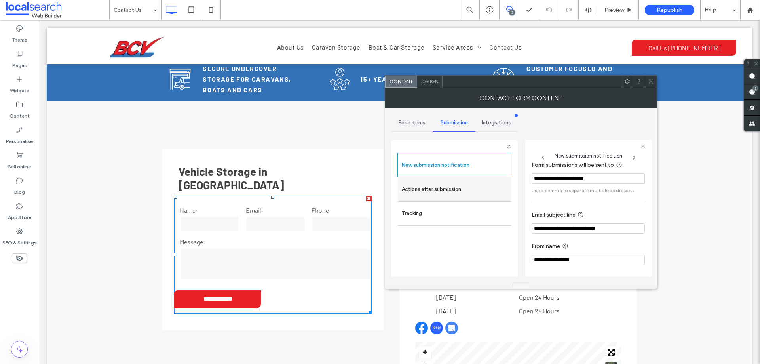
click at [475, 190] on label "Actions after submission" at bounding box center [455, 189] width 106 height 16
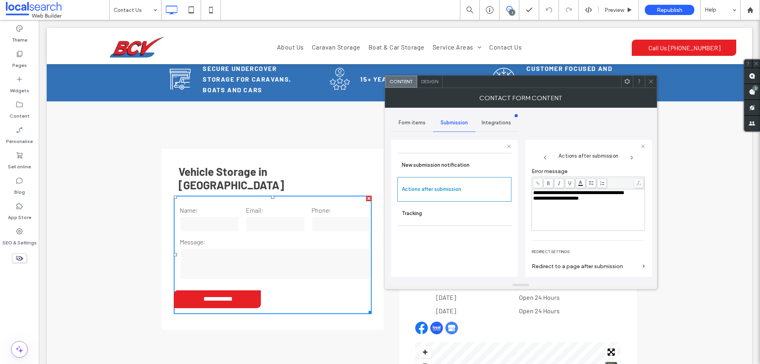
scroll to position [137, 0]
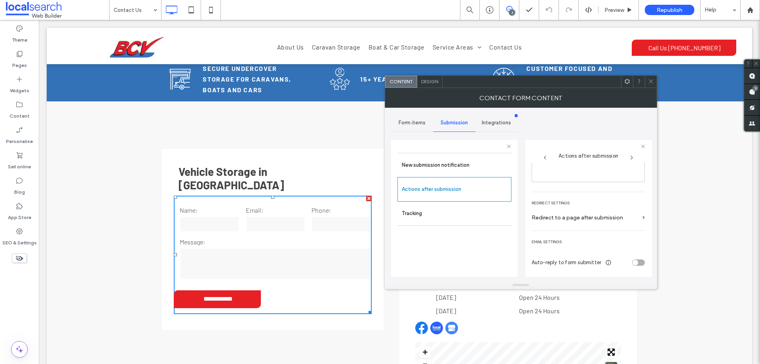
click at [434, 84] on span "Design" at bounding box center [429, 81] width 17 height 6
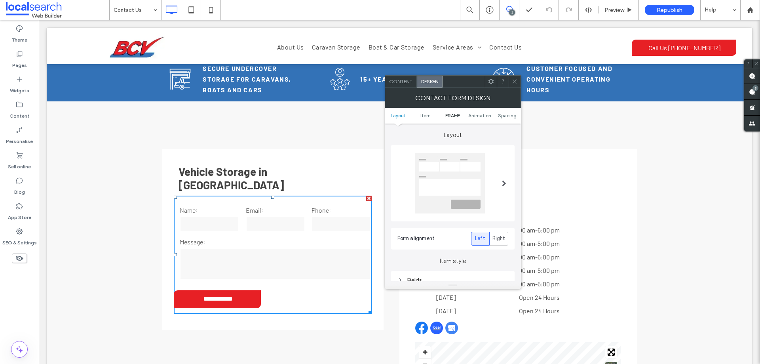
click at [457, 115] on span "FRAME" at bounding box center [453, 115] width 15 height 6
click at [456, 177] on div "Submission Message" at bounding box center [453, 179] width 111 height 7
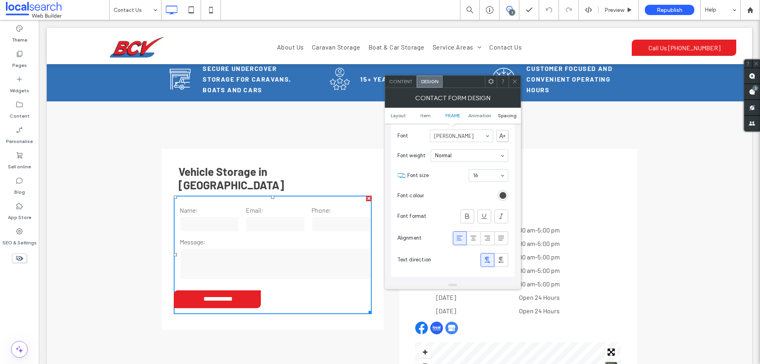
scroll to position [335, 0]
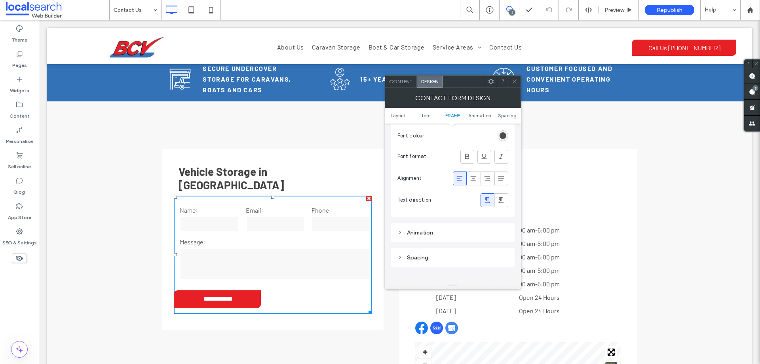
click at [517, 82] on icon at bounding box center [515, 81] width 6 height 6
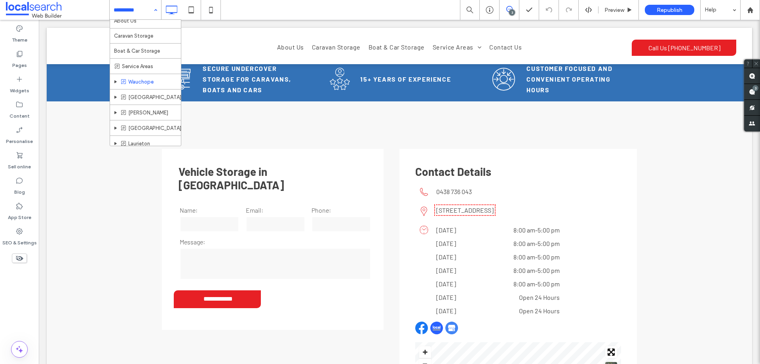
scroll to position [41, 0]
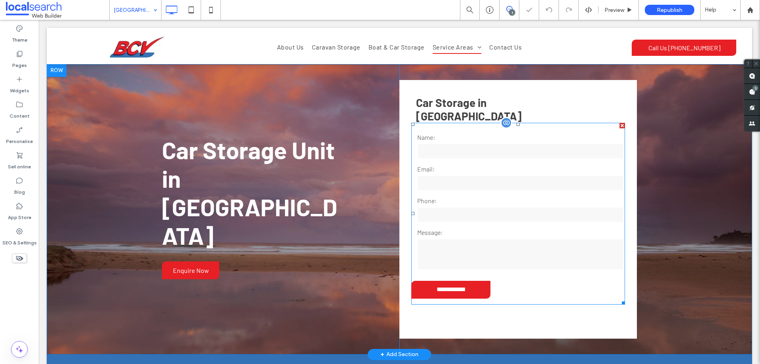
click at [557, 164] on label "Email:" at bounding box center [520, 169] width 207 height 10
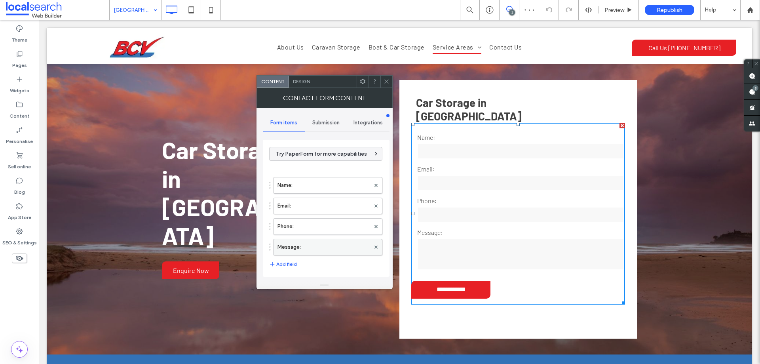
click at [342, 248] on label "Message:" at bounding box center [324, 247] width 93 height 16
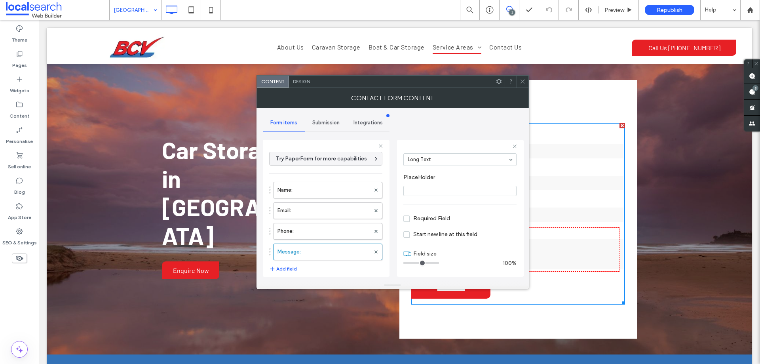
scroll to position [55, 0]
click at [331, 226] on label "Phone:" at bounding box center [324, 231] width 93 height 16
click at [334, 210] on label "Email:" at bounding box center [324, 211] width 93 height 16
click at [332, 194] on label "Name:" at bounding box center [324, 190] width 93 height 16
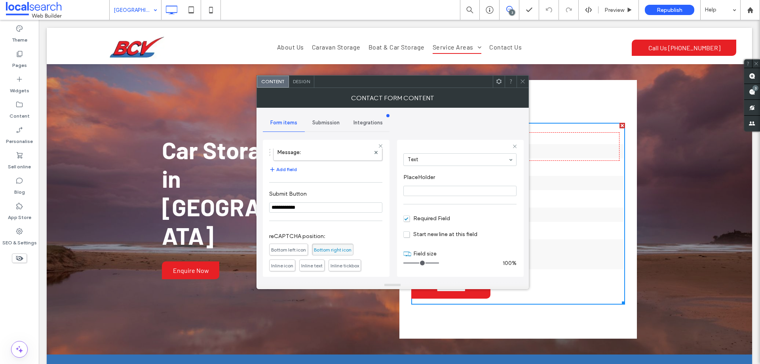
scroll to position [158, 0]
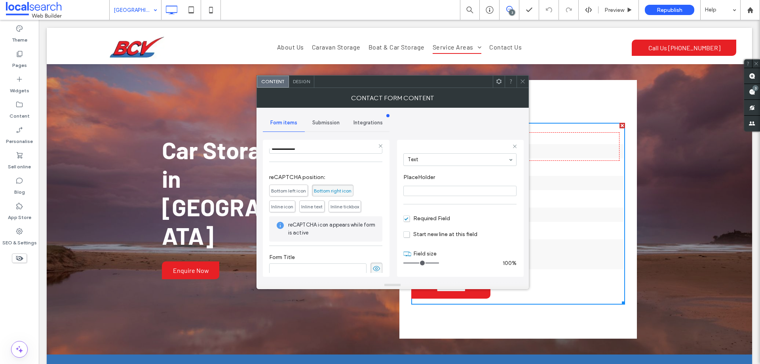
click at [330, 126] on span "Submission" at bounding box center [325, 123] width 27 height 6
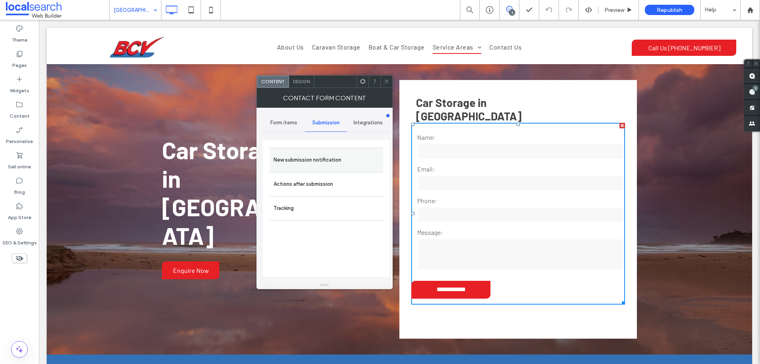
click at [338, 159] on label "New submission notification" at bounding box center [327, 160] width 106 height 16
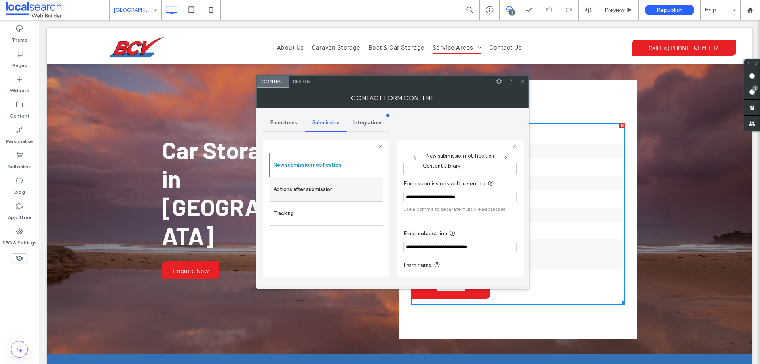
scroll to position [41, 0]
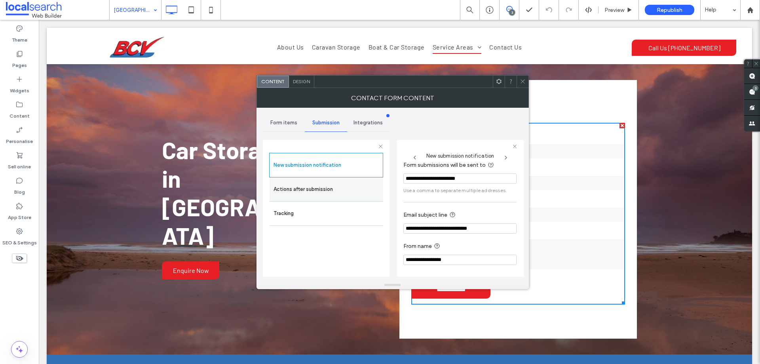
click at [351, 189] on label "Actions after submission" at bounding box center [327, 189] width 106 height 16
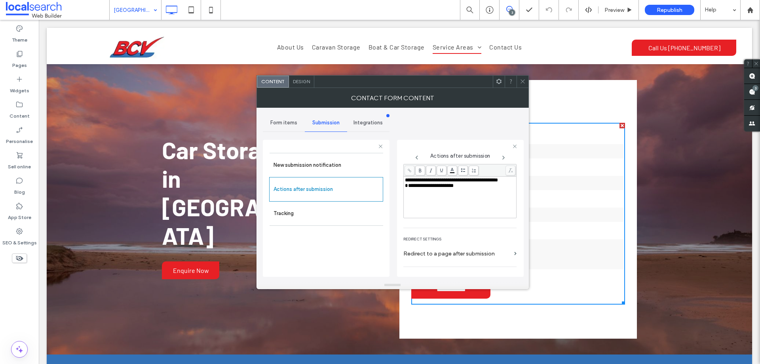
scroll to position [137, 0]
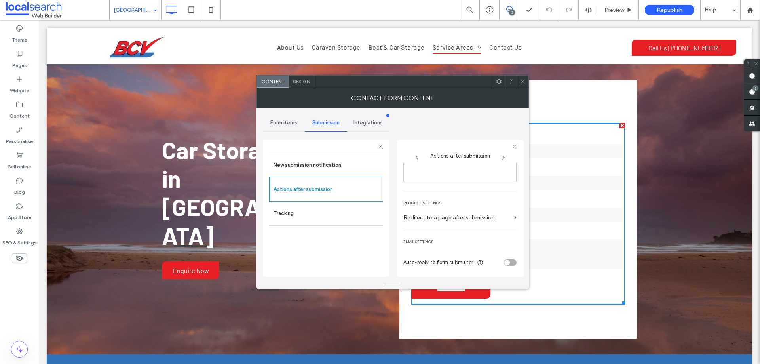
click at [306, 83] on span "Design" at bounding box center [301, 81] width 17 height 6
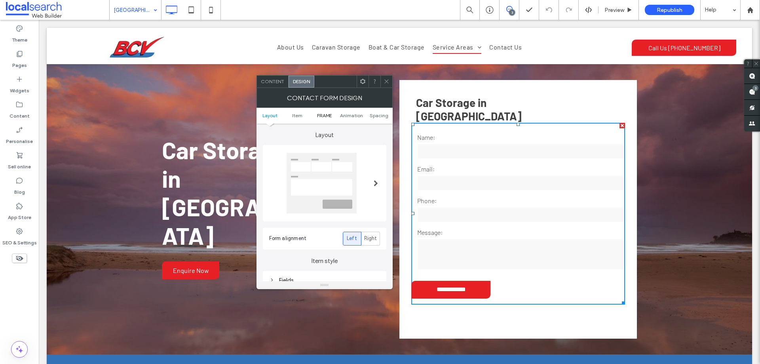
click at [327, 112] on span "FRAME" at bounding box center [324, 115] width 15 height 6
click at [332, 175] on div "Submission Message" at bounding box center [324, 179] width 111 height 11
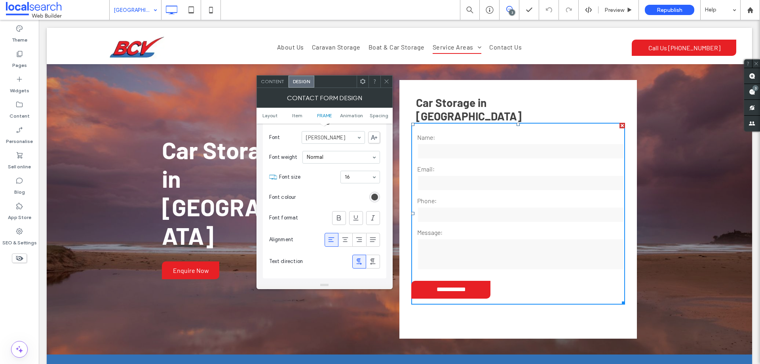
scroll to position [335, 0]
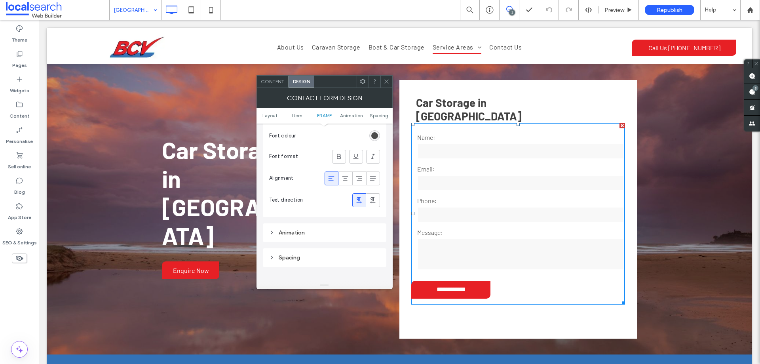
click at [388, 83] on icon at bounding box center [387, 81] width 6 height 6
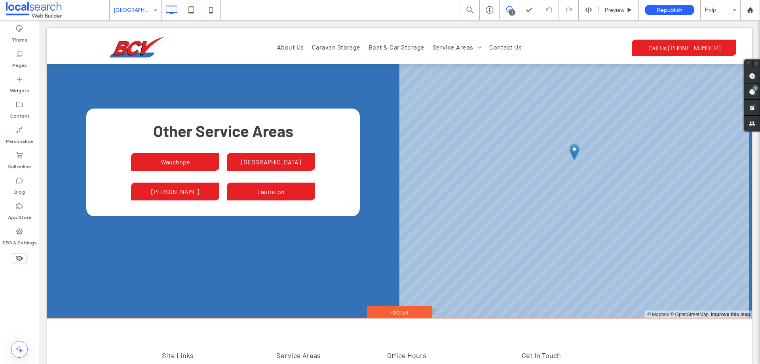
scroll to position [2275, 0]
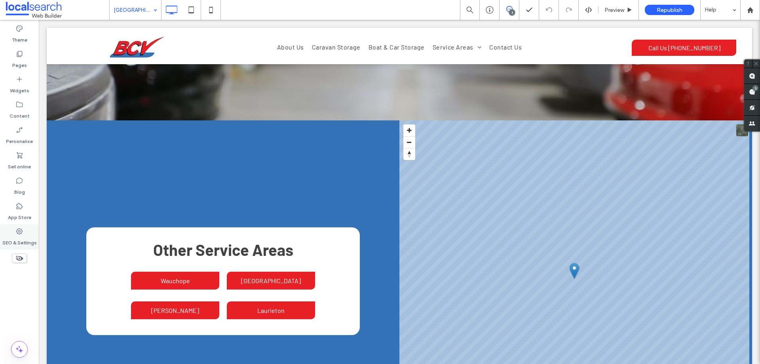
click at [21, 231] on use at bounding box center [19, 231] width 6 height 6
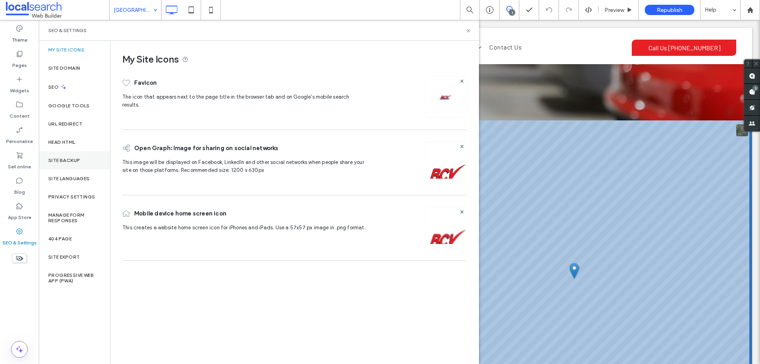
click at [77, 162] on label "Site backup" at bounding box center [64, 161] width 32 height 6
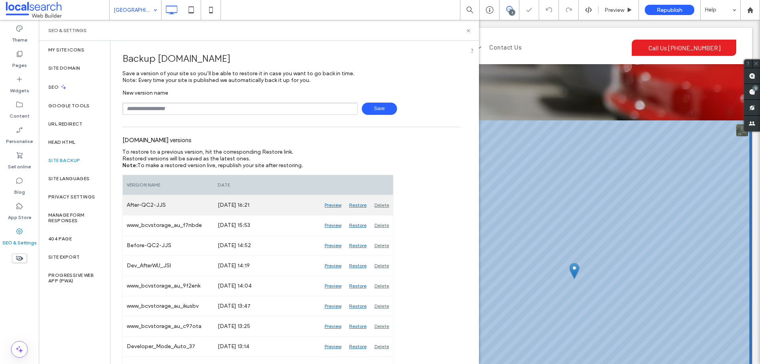
click at [387, 206] on div "Delete" at bounding box center [382, 205] width 23 height 20
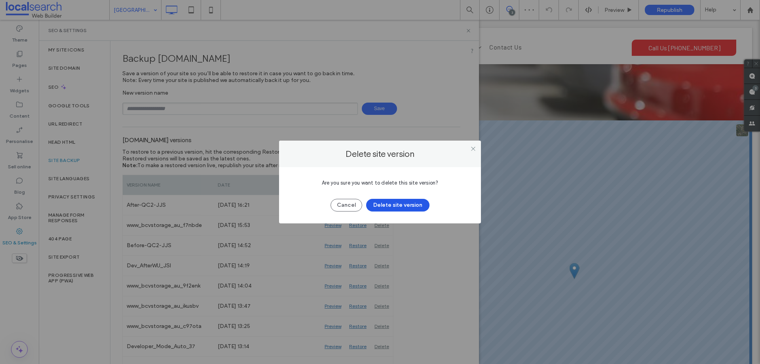
click at [419, 206] on button "Delete site version" at bounding box center [397, 205] width 63 height 13
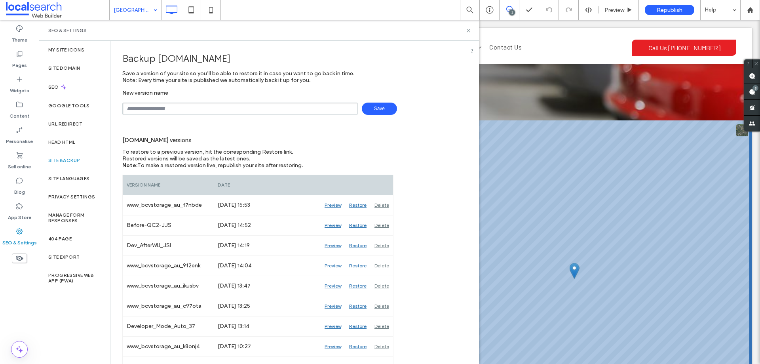
click at [442, 143] on div "www.bcvstorage.au versions" at bounding box center [291, 139] width 338 height 17
click at [438, 108] on div "Save" at bounding box center [291, 109] width 338 height 12
click at [443, 139] on div "www.bcvstorage.au versions" at bounding box center [291, 139] width 338 height 17
click at [436, 103] on div "Save" at bounding box center [291, 109] width 338 height 12
click at [265, 112] on input "text" at bounding box center [240, 109] width 236 height 12
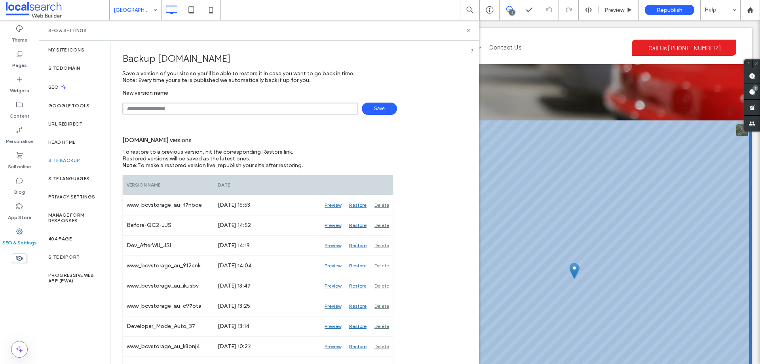
type input "**********"
click at [370, 109] on span "Save" at bounding box center [379, 109] width 35 height 12
drag, startPoint x: 432, startPoint y: 110, endPoint x: 437, endPoint y: 135, distance: 25.9
click at [432, 109] on div "Save" at bounding box center [291, 109] width 338 height 12
click at [439, 144] on div "www.bcvstorage.au versions" at bounding box center [291, 139] width 338 height 17
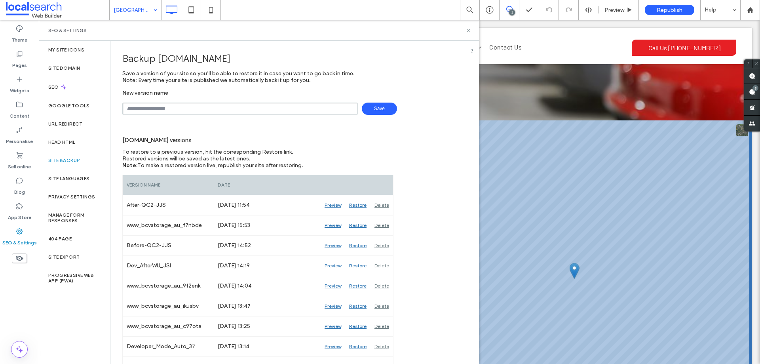
click at [436, 111] on div "Save" at bounding box center [291, 109] width 338 height 12
click at [434, 112] on div "Save" at bounding box center [291, 109] width 338 height 12
click at [435, 113] on div "Save" at bounding box center [291, 109] width 338 height 12
click at [465, 31] on div "SEO & Settings" at bounding box center [258, 30] width 421 height 6
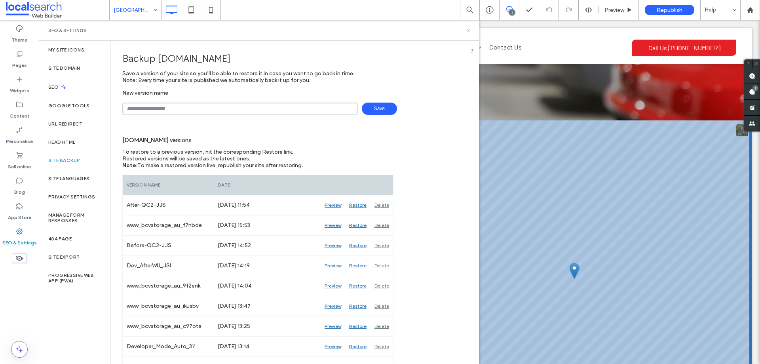
click at [468, 29] on icon at bounding box center [469, 31] width 6 height 6
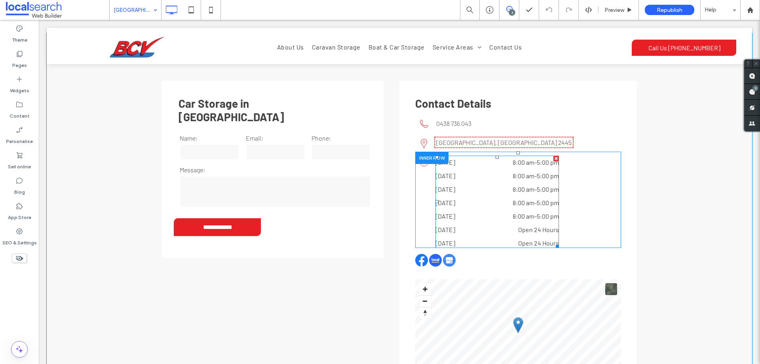
scroll to position [1364, 0]
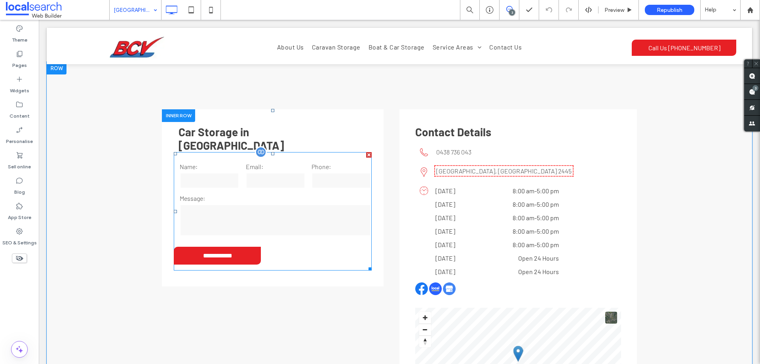
click at [316, 152] on form "**********" at bounding box center [273, 211] width 198 height 118
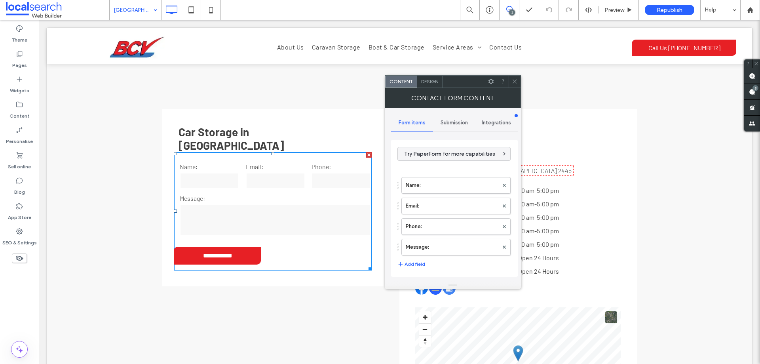
drag, startPoint x: 445, startPoint y: 241, endPoint x: 452, endPoint y: 241, distance: 7.1
click at [445, 241] on label "Message:" at bounding box center [452, 247] width 93 height 16
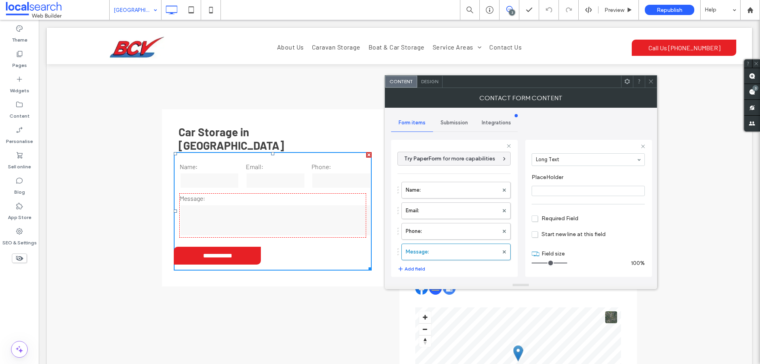
scroll to position [55, 0]
click at [450, 232] on label "Phone:" at bounding box center [452, 231] width 93 height 16
type input "*"
click at [455, 210] on label "Email:" at bounding box center [452, 211] width 93 height 16
click at [454, 190] on label "Name:" at bounding box center [452, 190] width 93 height 16
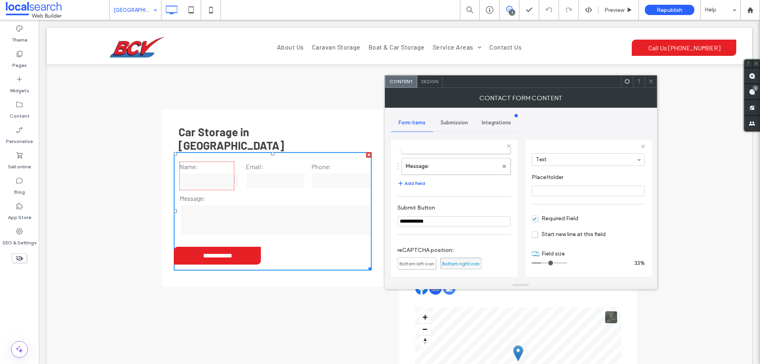
scroll to position [165, 0]
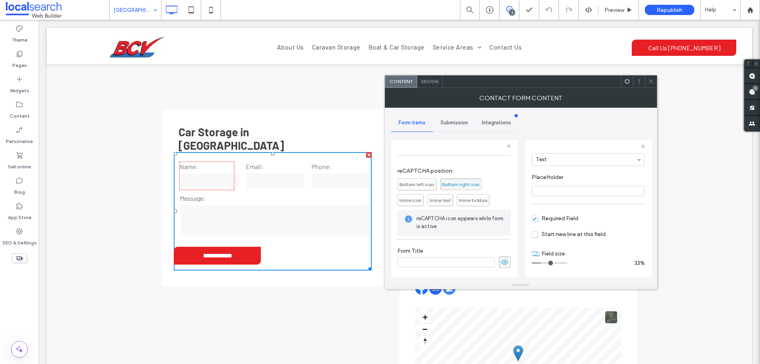
click at [464, 123] on span "Submission" at bounding box center [454, 123] width 27 height 6
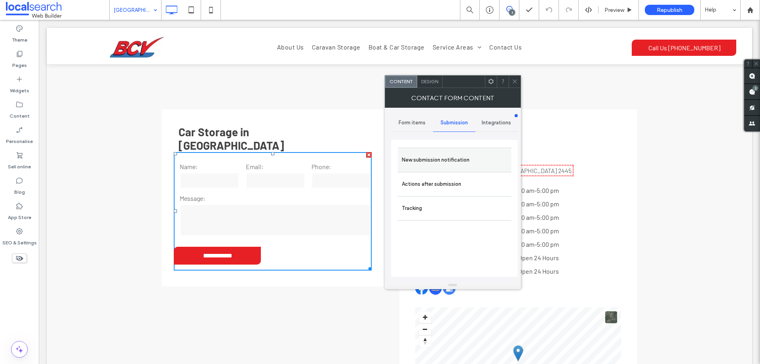
click at [480, 158] on label "New submission notification" at bounding box center [455, 160] width 106 height 16
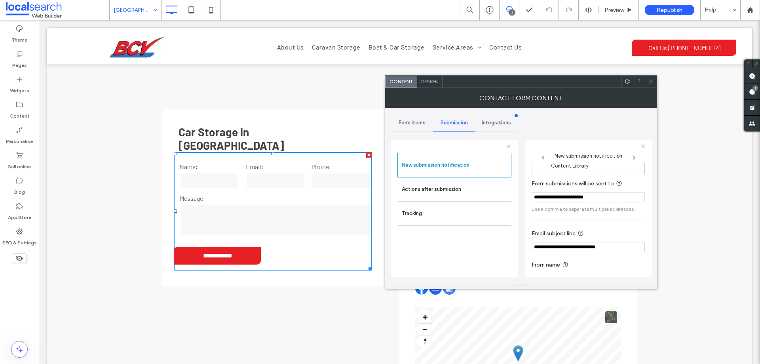
scroll to position [41, 0]
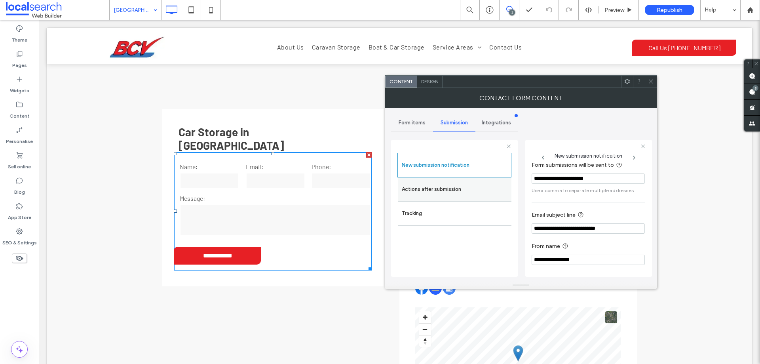
click at [471, 190] on label "Actions after submission" at bounding box center [455, 189] width 106 height 16
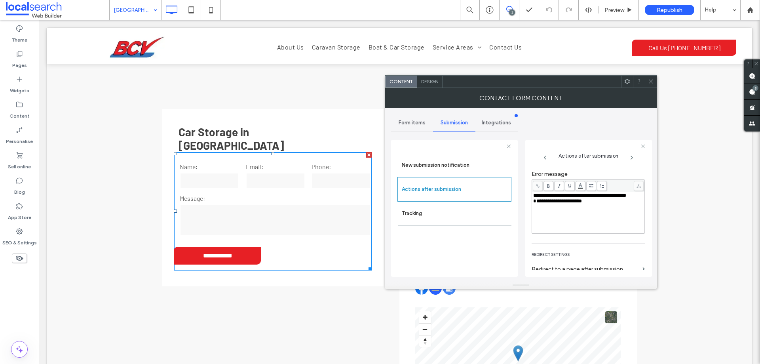
scroll to position [137, 0]
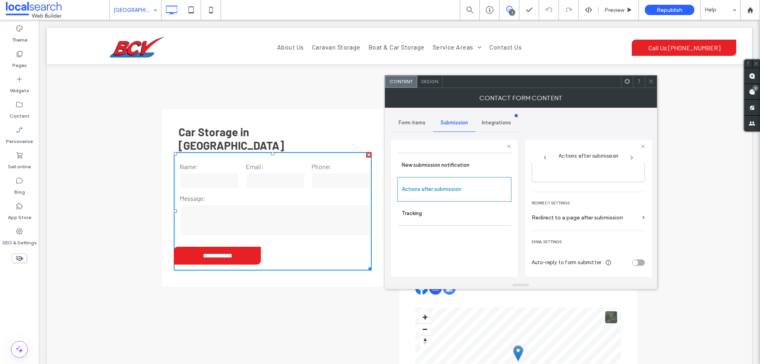
click at [435, 83] on span "Design" at bounding box center [429, 81] width 17 height 6
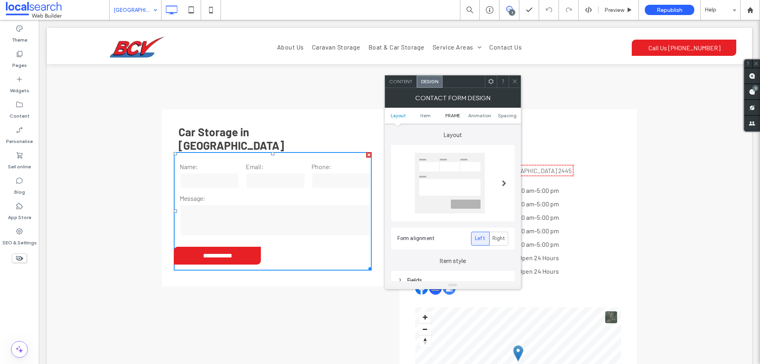
click at [458, 115] on span "FRAME" at bounding box center [453, 115] width 15 height 6
click at [470, 179] on div "Submission Message" at bounding box center [453, 179] width 111 height 7
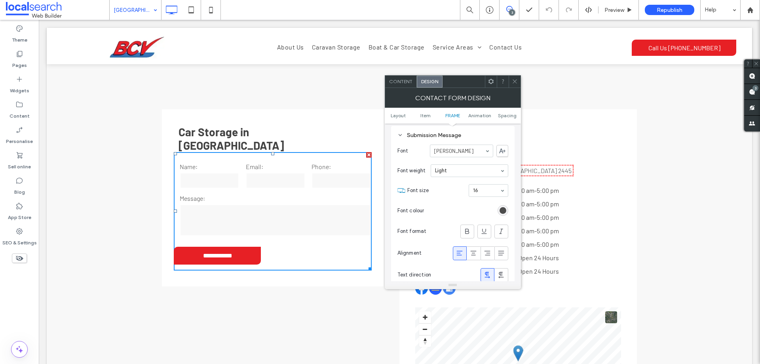
scroll to position [335, 0]
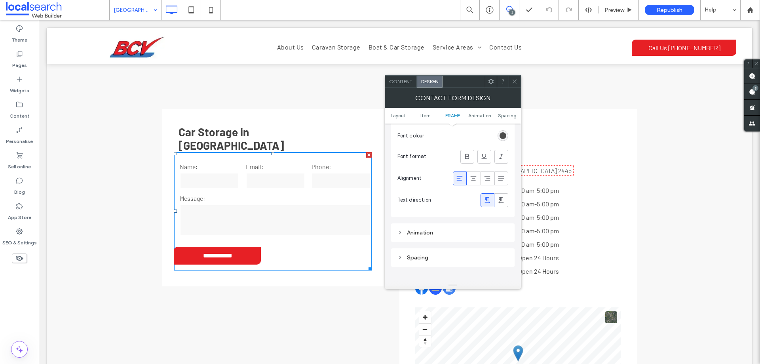
click at [515, 79] on icon at bounding box center [515, 81] width 6 height 6
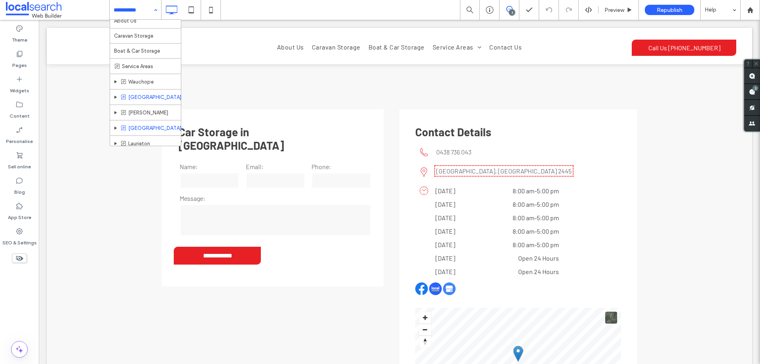
scroll to position [41, 0]
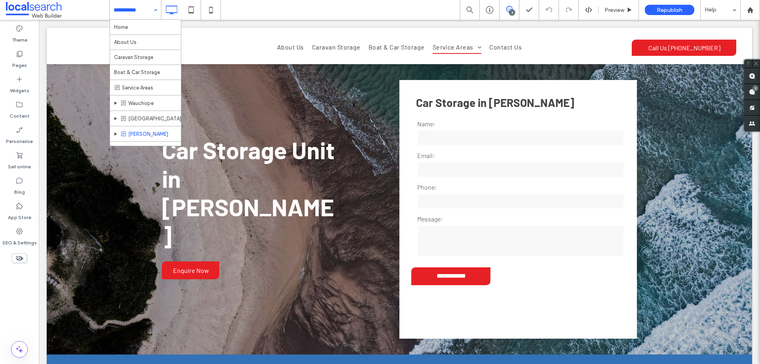
click at [156, 11] on div "Home About Us Caravan Storage Boat & Car Storage Service Areas Wauchope [GEOGRA…" at bounding box center [135, 10] width 51 height 20
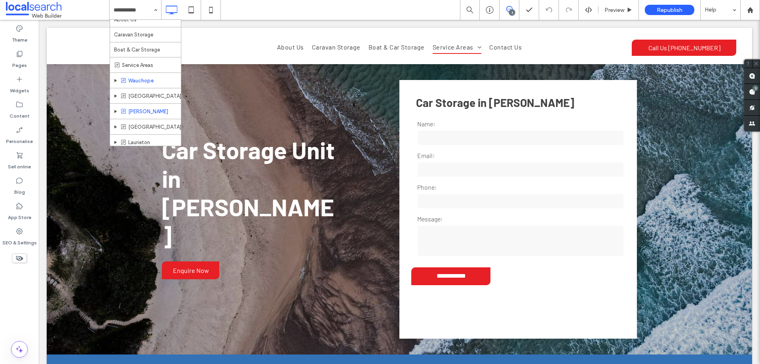
scroll to position [41, 0]
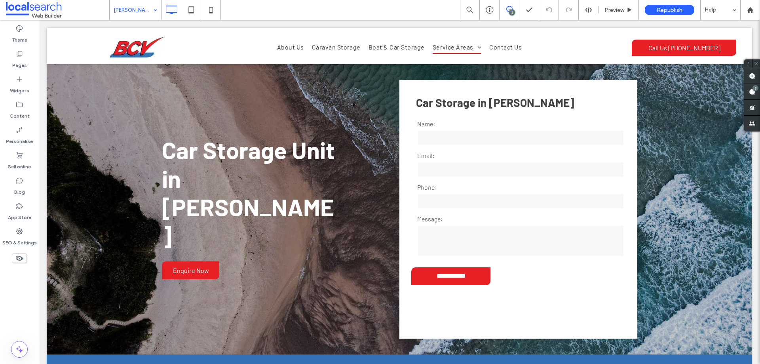
click at [153, 10] on div "[PERSON_NAME]" at bounding box center [135, 10] width 51 height 20
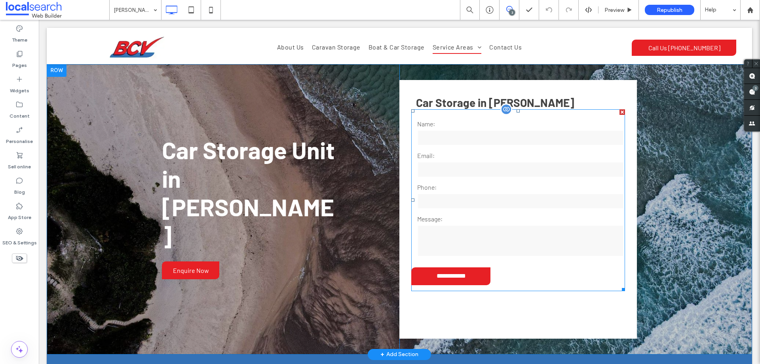
click at [484, 178] on div "Email:" at bounding box center [518, 165] width 214 height 28
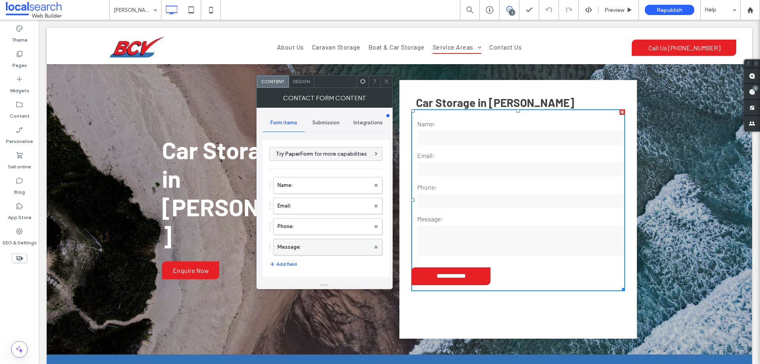
click at [330, 246] on label "Message:" at bounding box center [324, 247] width 93 height 16
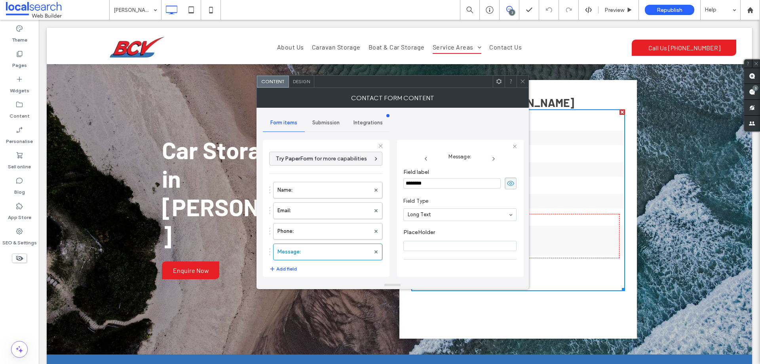
scroll to position [55, 0]
click at [330, 229] on label "Phone:" at bounding box center [324, 231] width 93 height 16
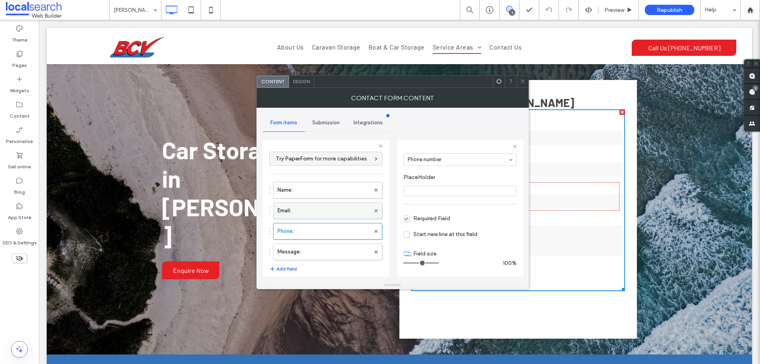
click at [330, 204] on label "Email:" at bounding box center [324, 211] width 93 height 16
click at [330, 184] on label "Name:" at bounding box center [324, 190] width 93 height 16
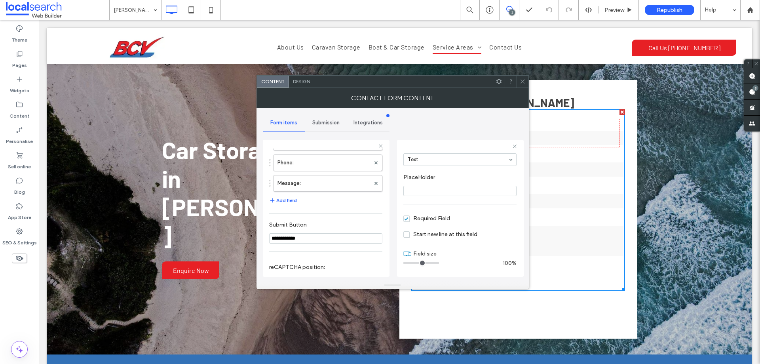
scroll to position [165, 0]
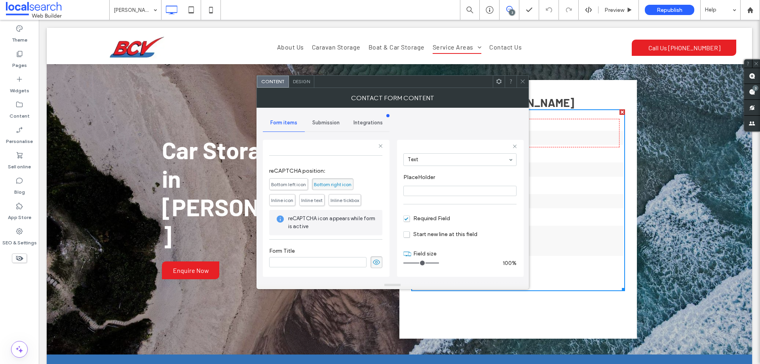
click at [330, 126] on span "Submission" at bounding box center [325, 123] width 27 height 6
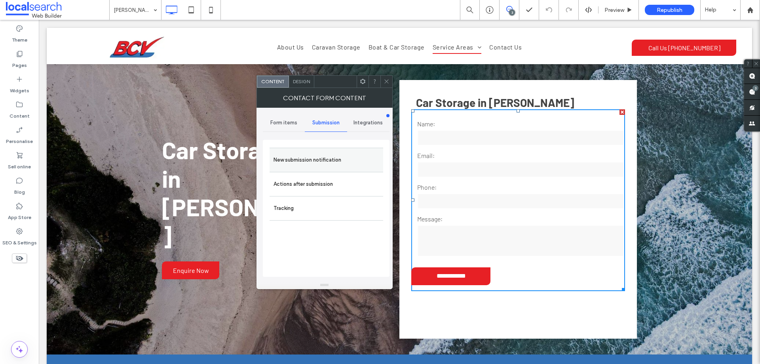
click at [344, 162] on label "New submission notification" at bounding box center [327, 160] width 106 height 16
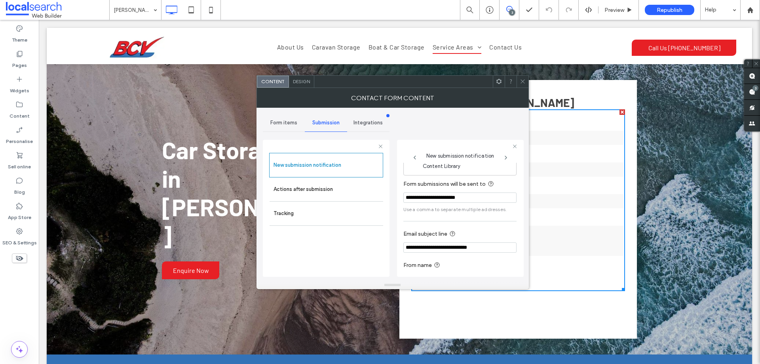
scroll to position [41, 0]
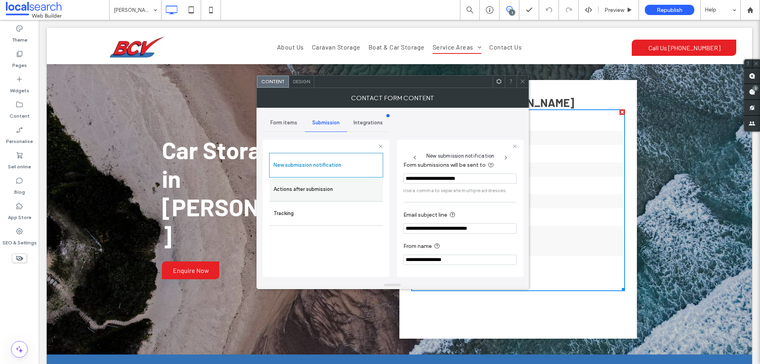
click at [341, 188] on label "Actions after submission" at bounding box center [327, 189] width 106 height 16
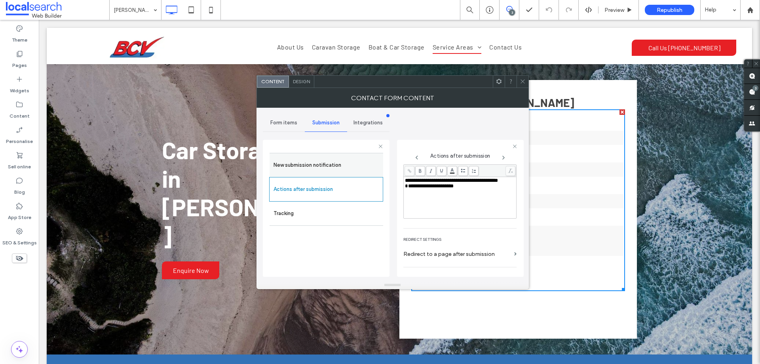
scroll to position [137, 0]
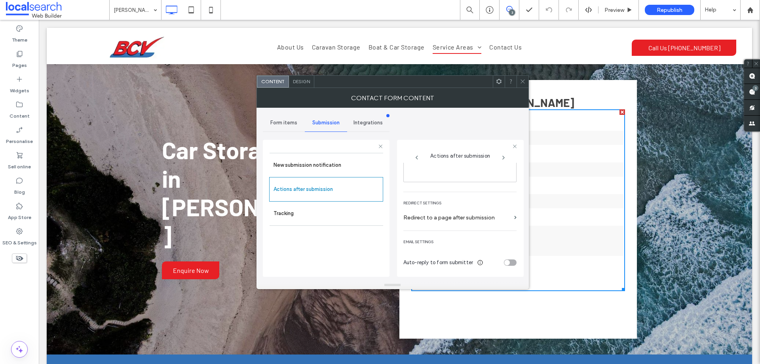
click at [307, 82] on span "Design" at bounding box center [301, 81] width 17 height 6
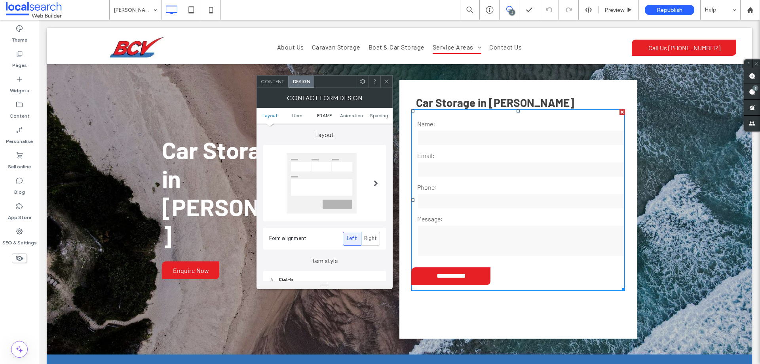
click at [323, 113] on span "FRAME" at bounding box center [324, 115] width 15 height 6
click at [330, 177] on div "Submission Message" at bounding box center [324, 179] width 111 height 7
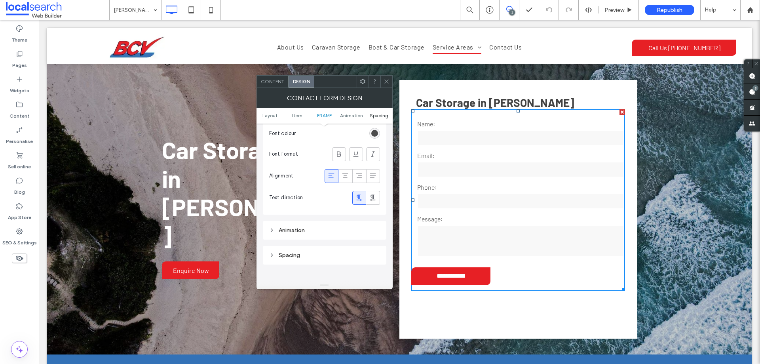
scroll to position [295, 0]
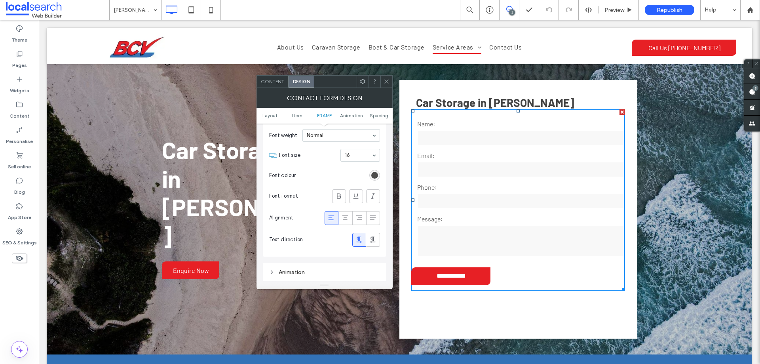
click at [387, 87] on span at bounding box center [387, 82] width 6 height 12
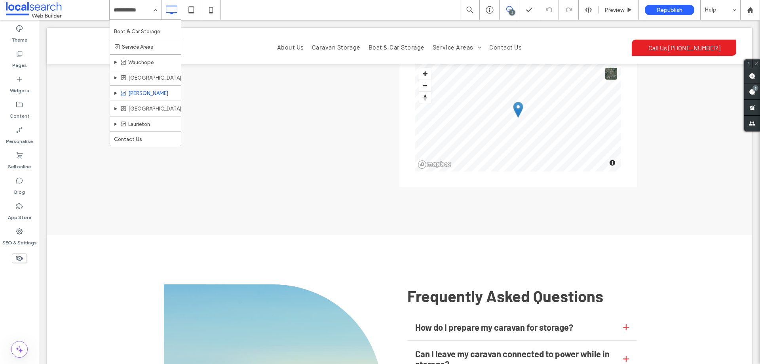
scroll to position [1667, 0]
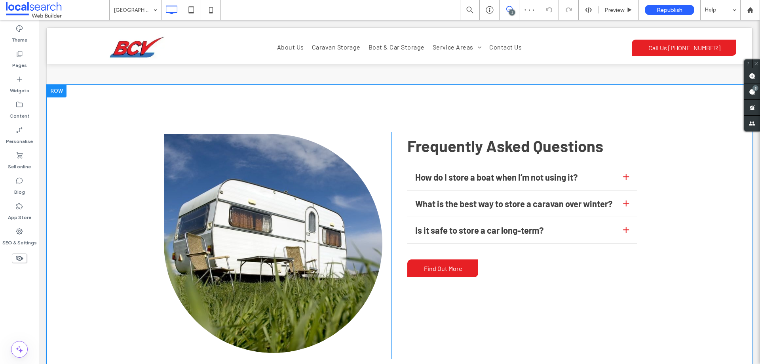
scroll to position [1755, 0]
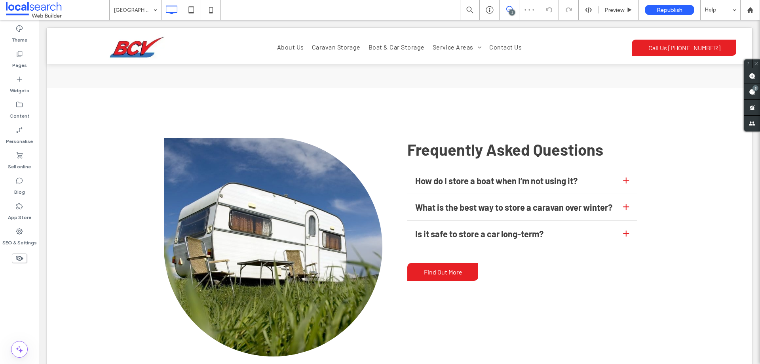
click at [144, 7] on input at bounding box center [134, 10] width 40 height 20
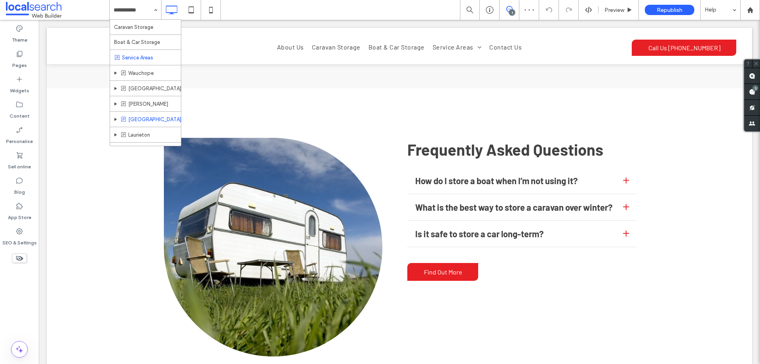
scroll to position [41, 0]
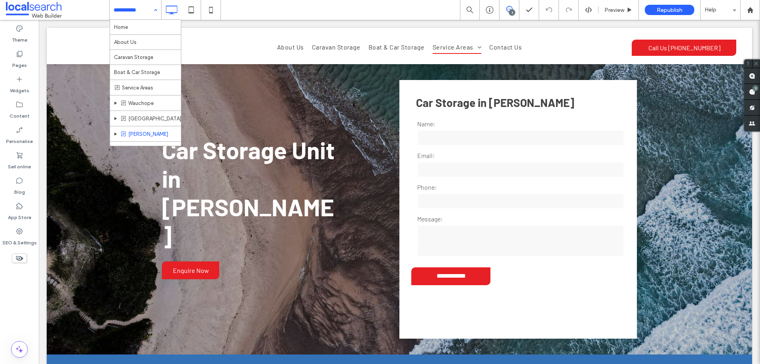
click at [155, 10] on div "Home About Us Caravan Storage Boat & Car Storage Service Areas Wauchope [GEOGRA…" at bounding box center [135, 10] width 51 height 20
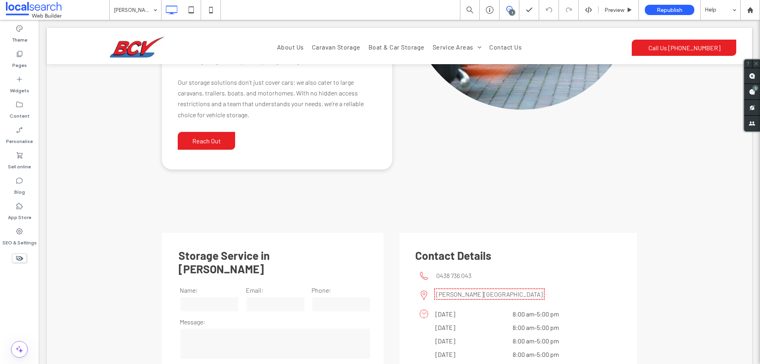
scroll to position [1362, 0]
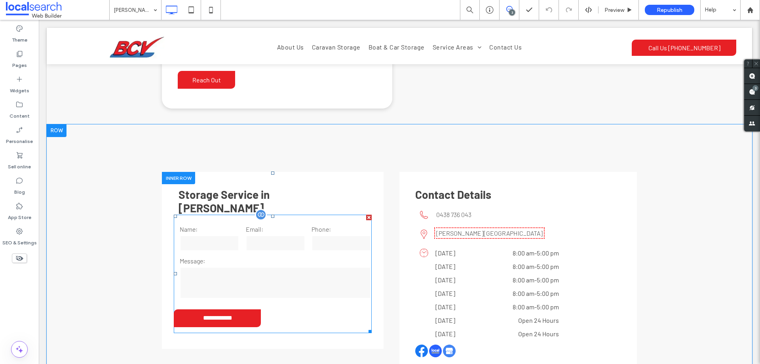
click at [341, 235] on input "tel" at bounding box center [341, 243] width 59 height 16
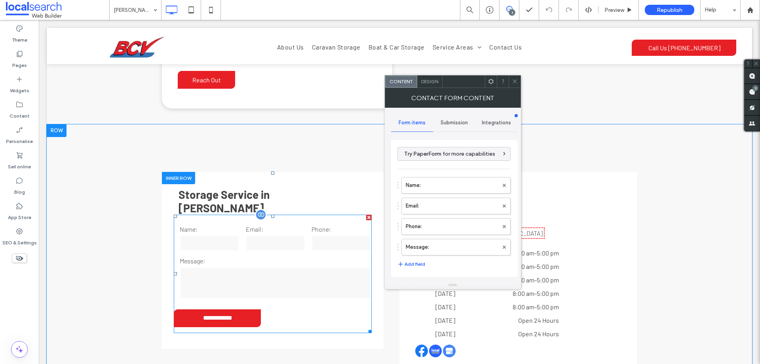
type input "**********"
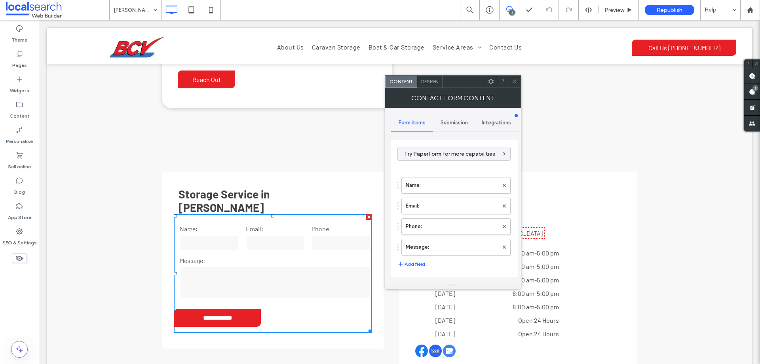
click at [453, 242] on label "Message:" at bounding box center [452, 247] width 93 height 16
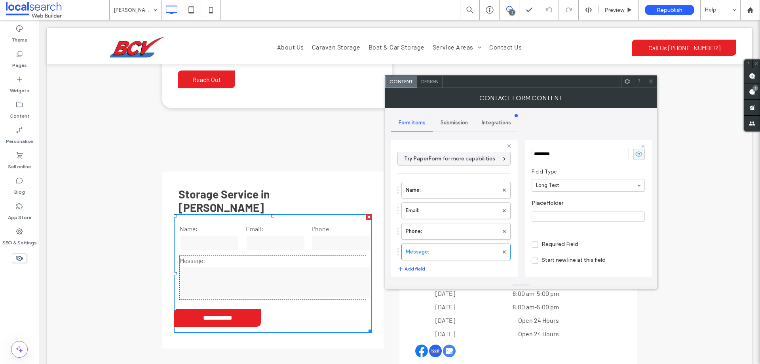
scroll to position [55, 0]
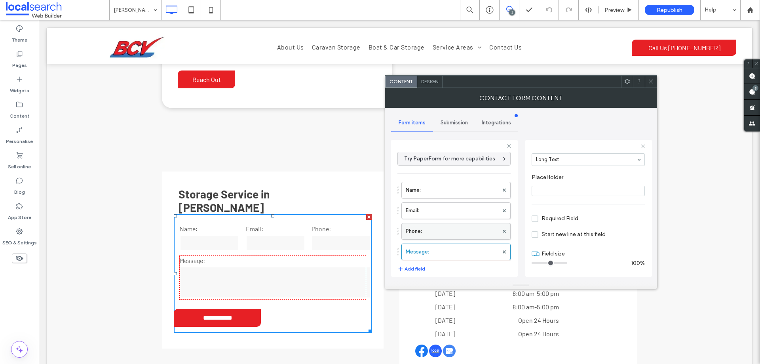
click at [465, 225] on div "Name: Email: Phone: Message:" at bounding box center [454, 219] width 113 height 82
click at [464, 229] on label "Phone:" at bounding box center [452, 231] width 93 height 16
type input "*"
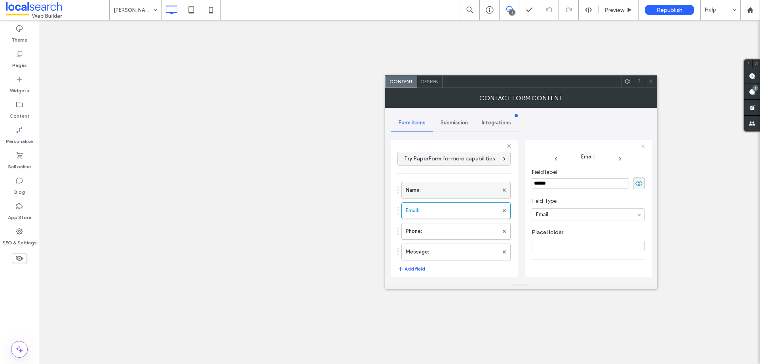
click at [460, 190] on label "Name:" at bounding box center [452, 190] width 93 height 16
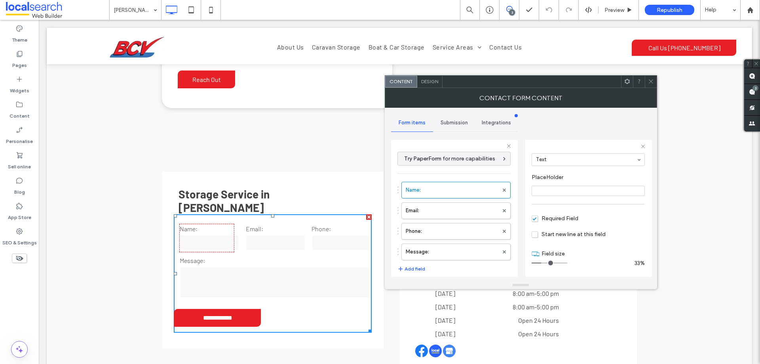
scroll to position [158, 0]
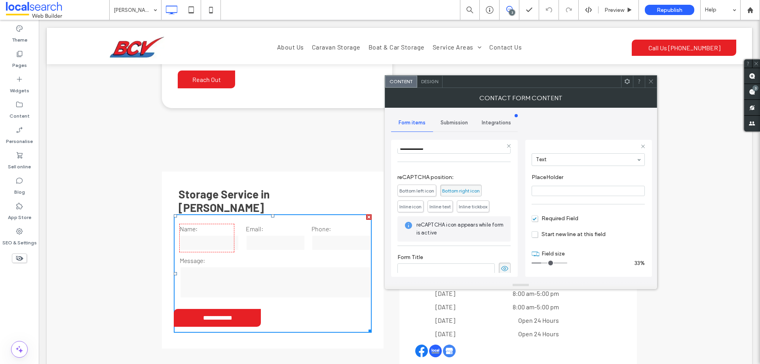
click at [461, 121] on span "Submission" at bounding box center [454, 123] width 27 height 6
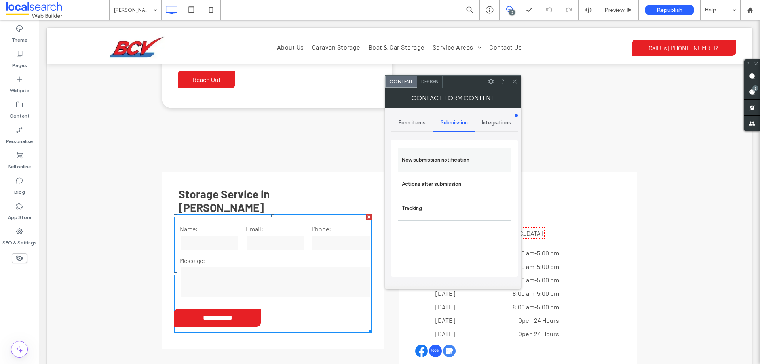
click at [463, 156] on label "New submission notification" at bounding box center [455, 160] width 106 height 16
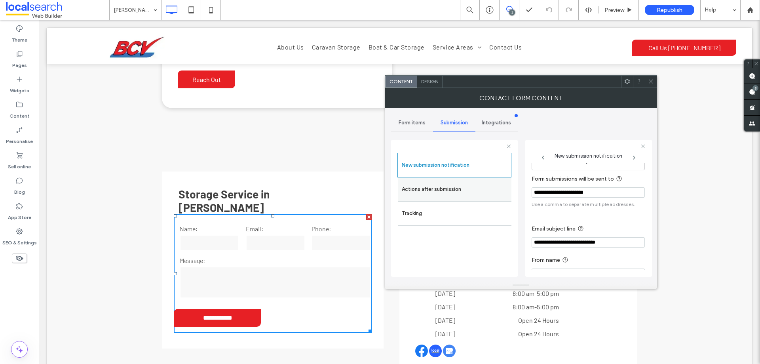
scroll to position [41, 0]
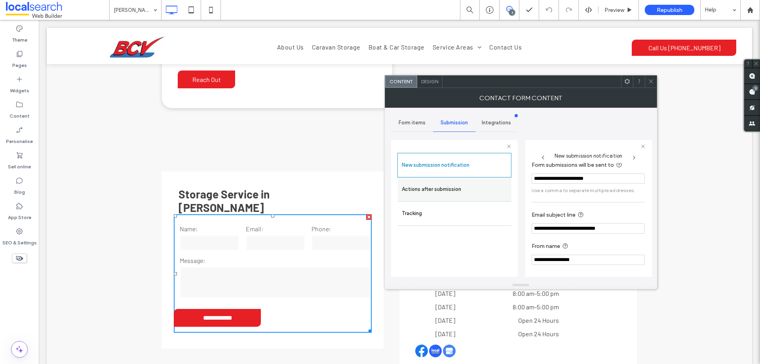
click at [484, 194] on label "Actions after submission" at bounding box center [455, 189] width 106 height 16
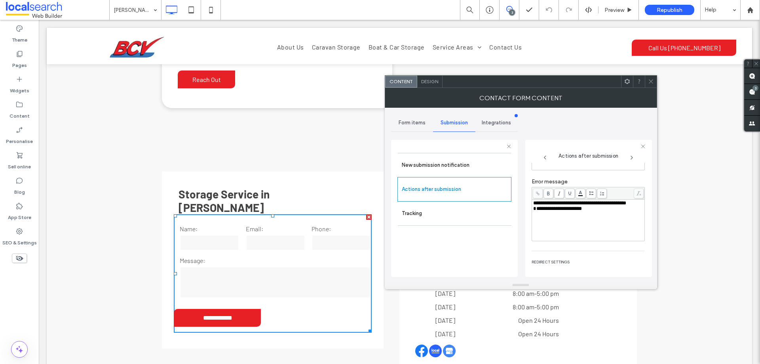
scroll to position [137, 0]
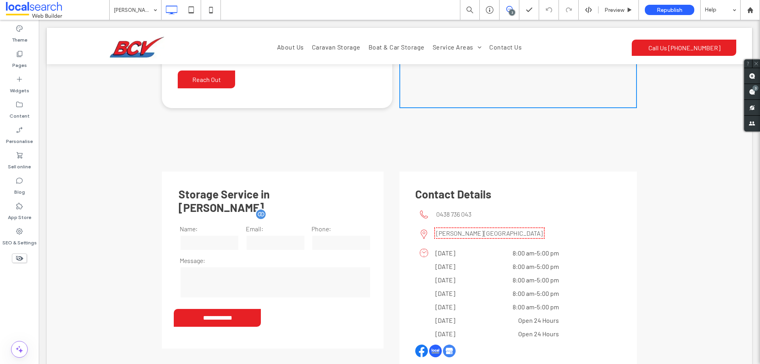
click at [320, 235] on input "tel" at bounding box center [341, 243] width 59 height 16
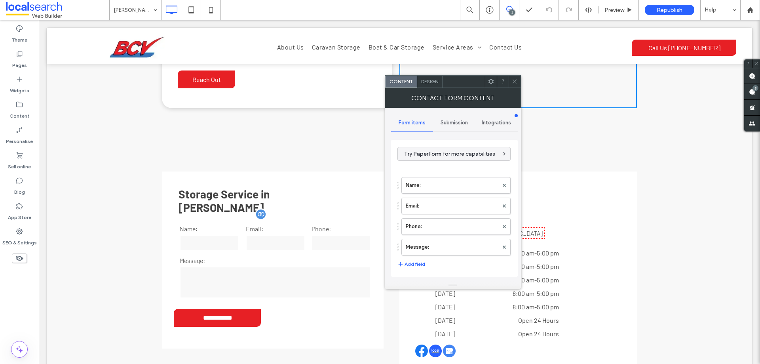
type input "**********"
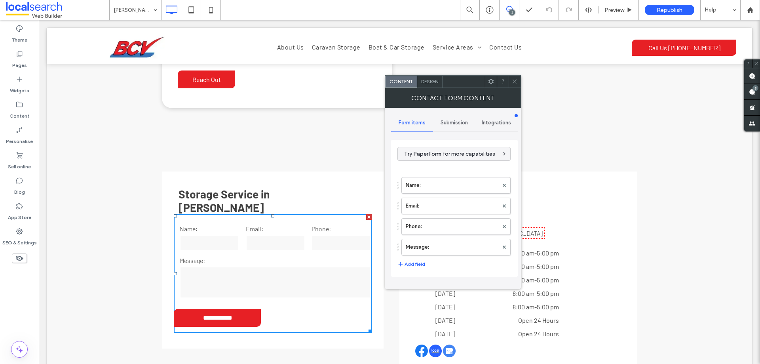
click at [434, 84] on span "Design" at bounding box center [429, 81] width 17 height 6
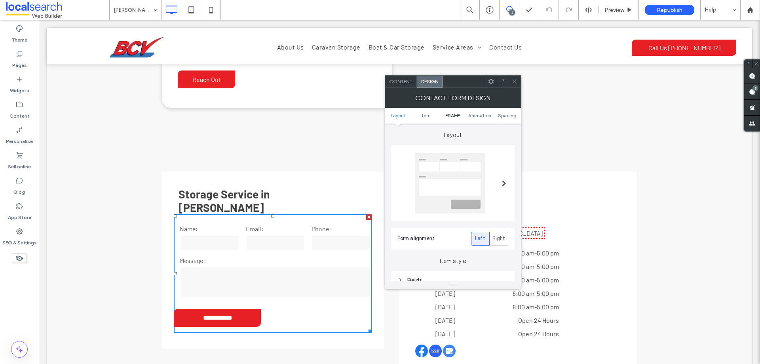
click at [448, 114] on span "FRAME" at bounding box center [453, 115] width 15 height 6
click at [452, 181] on div "Submission Message" at bounding box center [453, 179] width 111 height 7
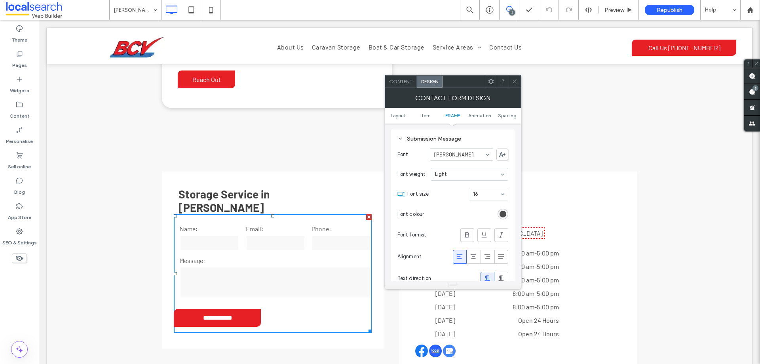
scroll to position [295, 0]
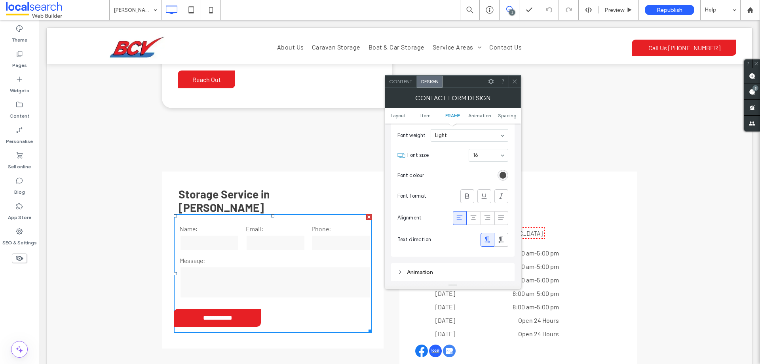
click at [519, 83] on div at bounding box center [515, 82] width 12 height 12
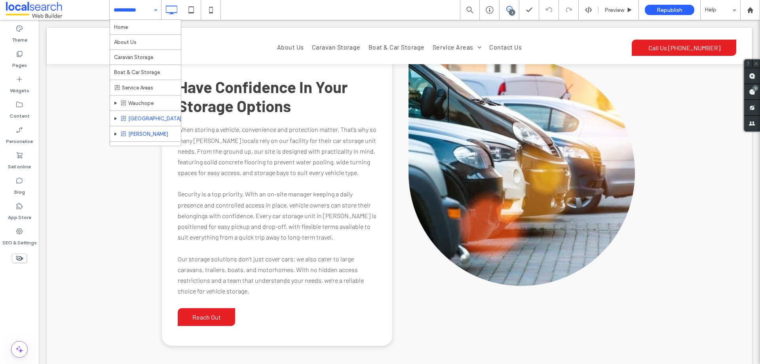
scroll to position [1124, 0]
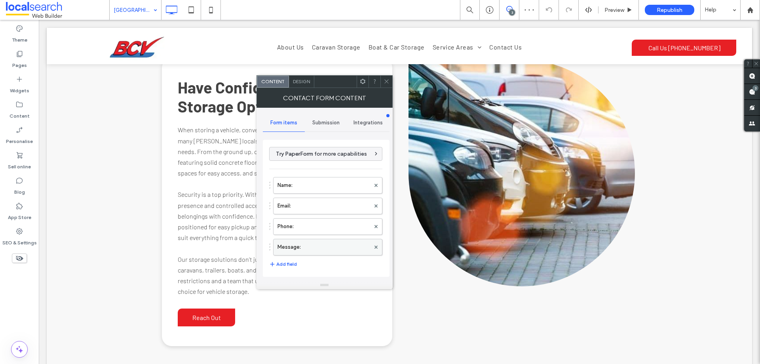
click at [327, 247] on label "Message:" at bounding box center [324, 247] width 93 height 16
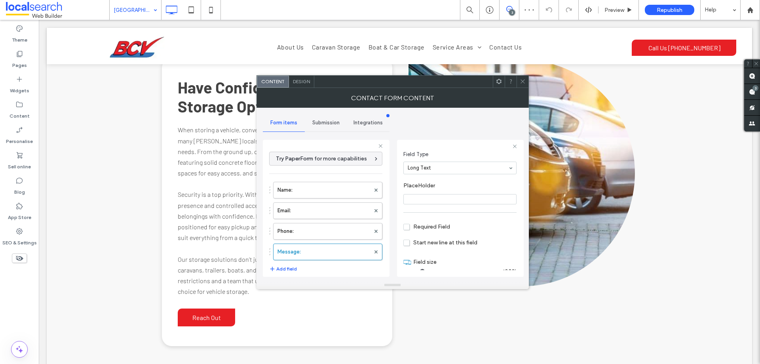
scroll to position [55, 0]
click at [337, 228] on label "Phone:" at bounding box center [324, 231] width 93 height 16
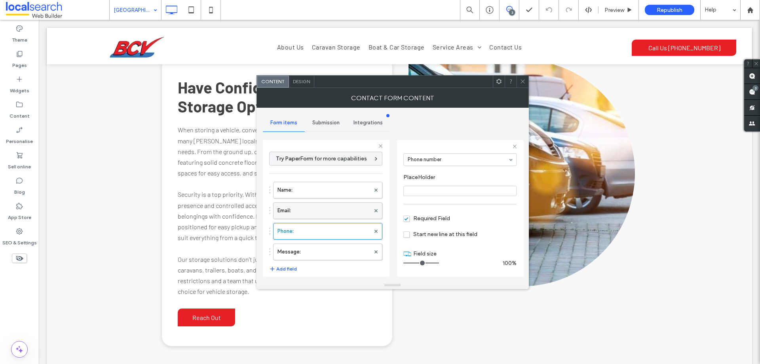
click at [332, 207] on label "Email:" at bounding box center [324, 211] width 93 height 16
click at [332, 191] on label "Name:" at bounding box center [324, 190] width 93 height 16
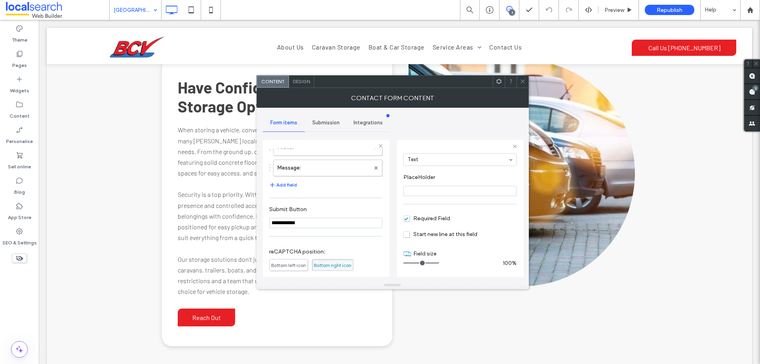
scroll to position [0, 0]
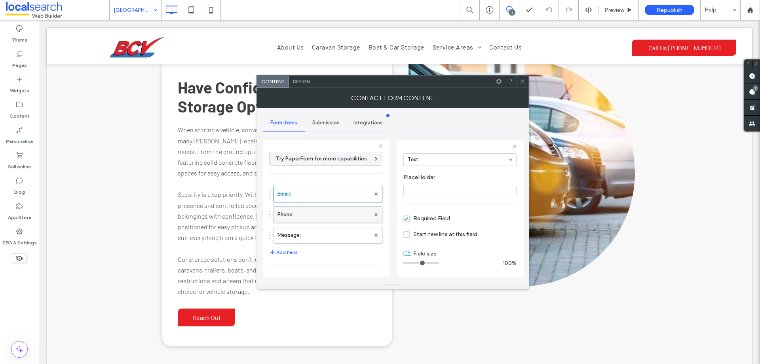
click at [331, 216] on label "Phone:" at bounding box center [324, 215] width 93 height 16
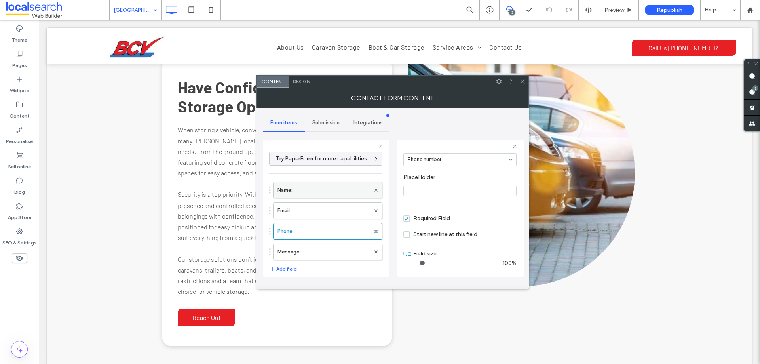
click at [328, 190] on label "Name:" at bounding box center [324, 190] width 93 height 16
click at [324, 210] on label "Email:" at bounding box center [324, 211] width 93 height 16
click at [323, 190] on label "Name:" at bounding box center [324, 190] width 93 height 16
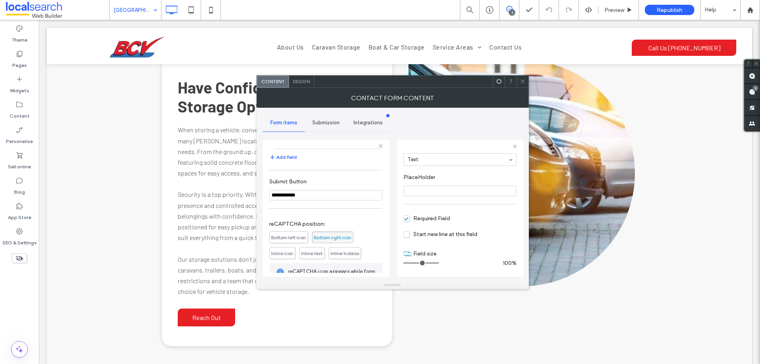
scroll to position [165, 0]
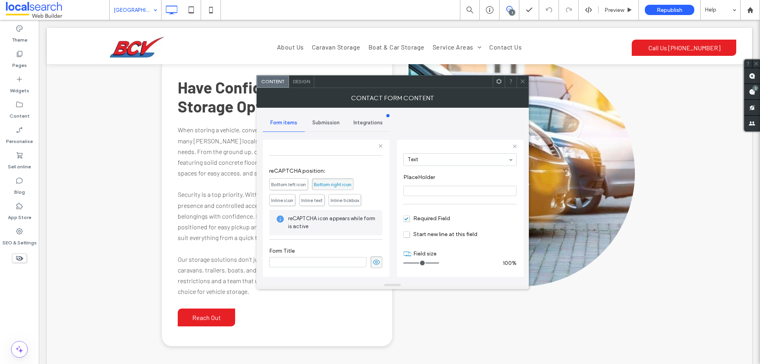
click at [335, 123] on span "Submission" at bounding box center [325, 123] width 27 height 6
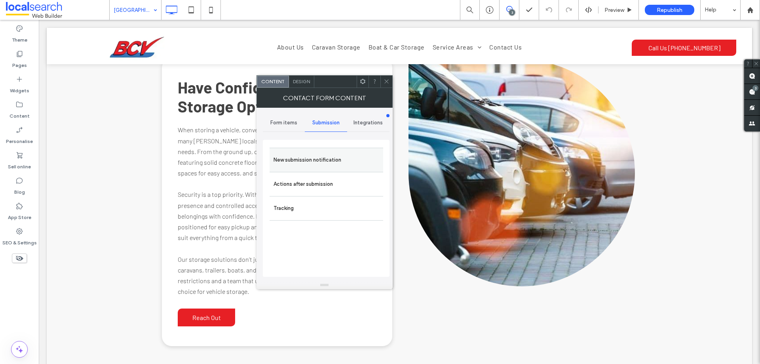
drag, startPoint x: 347, startPoint y: 158, endPoint x: 393, endPoint y: 169, distance: 46.8
click at [348, 158] on label "New submission notification" at bounding box center [327, 160] width 106 height 16
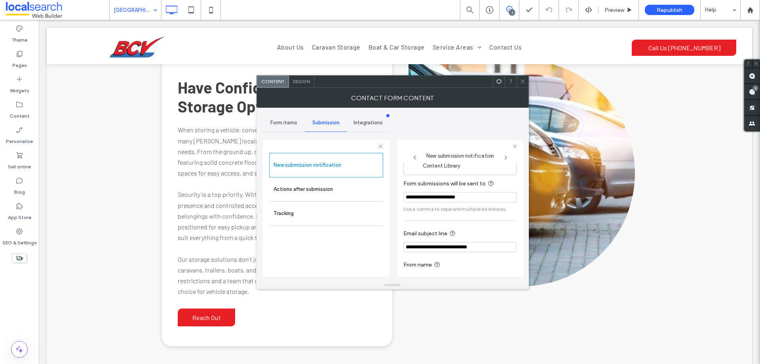
scroll to position [41, 0]
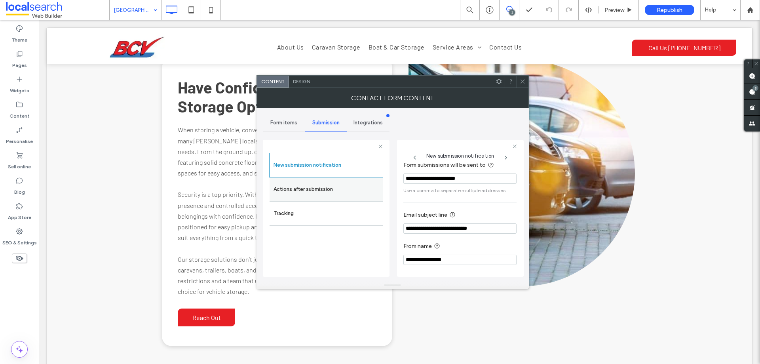
click at [348, 193] on label "Actions after submission" at bounding box center [327, 189] width 106 height 16
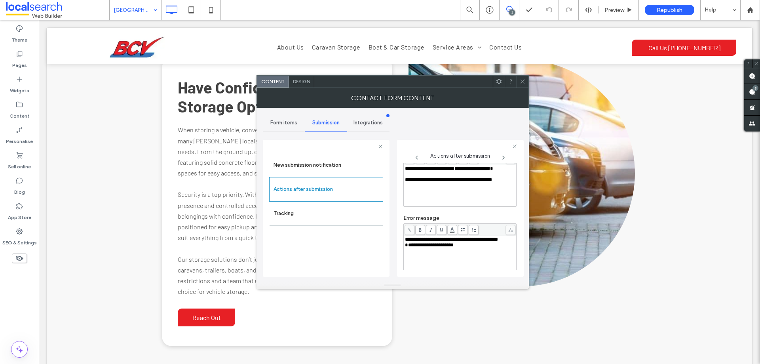
scroll to position [137, 0]
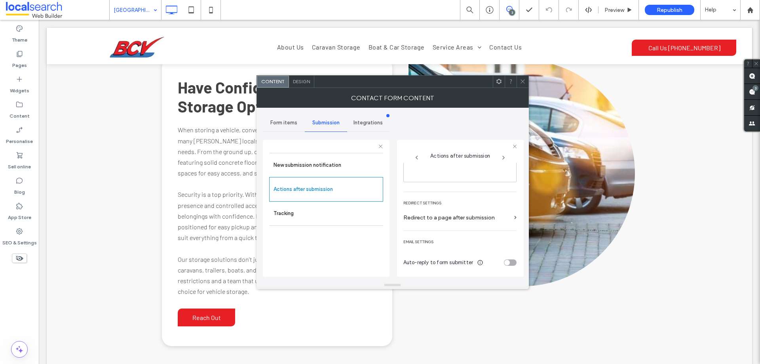
click at [300, 82] on span "Design" at bounding box center [301, 81] width 17 height 6
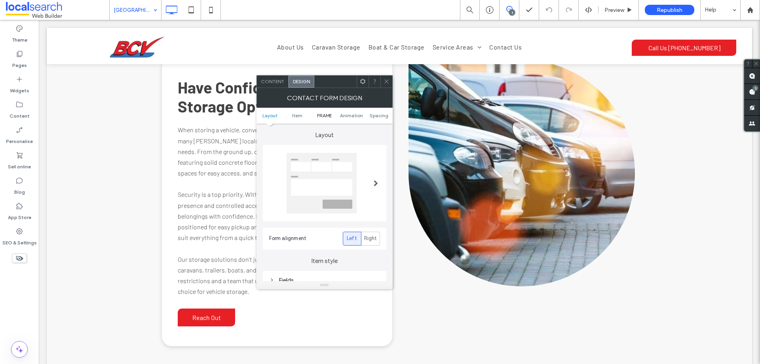
click at [322, 115] on span "FRAME" at bounding box center [324, 115] width 15 height 6
click at [337, 172] on div "Submission Message" at bounding box center [325, 179] width 124 height 19
click at [337, 174] on div "Submission Message" at bounding box center [324, 179] width 111 height 11
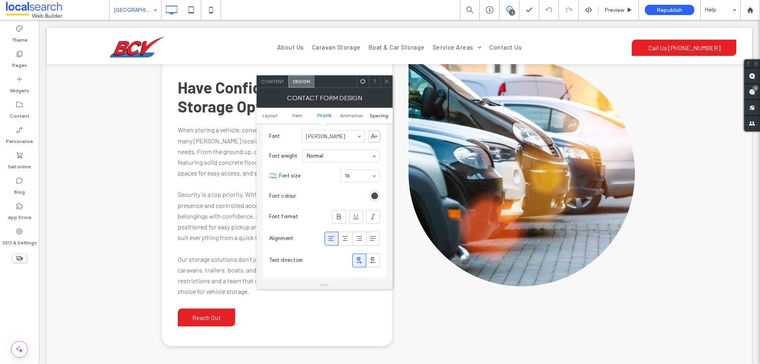
scroll to position [335, 0]
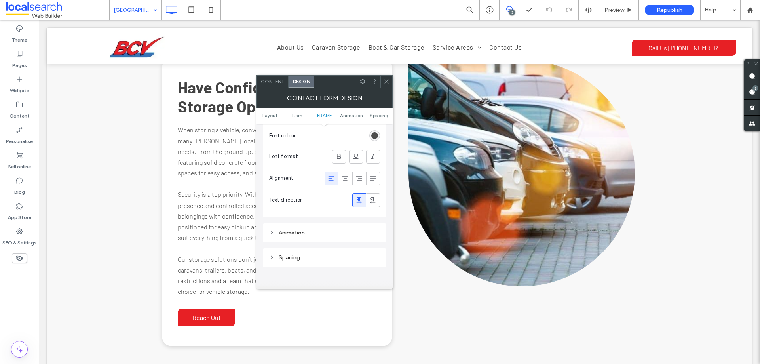
click at [383, 84] on div at bounding box center [387, 82] width 12 height 12
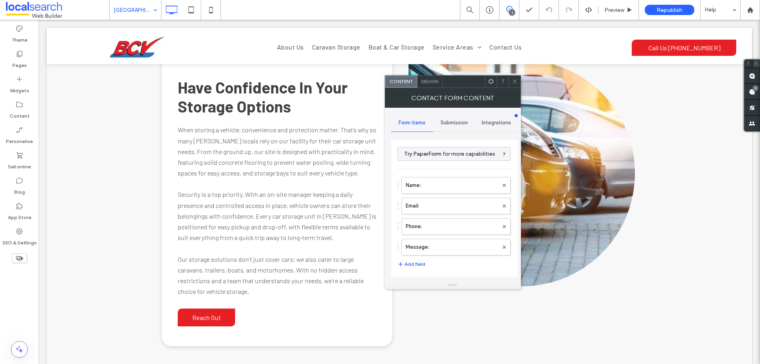
type input "**********"
click at [442, 250] on label "Message:" at bounding box center [452, 247] width 93 height 16
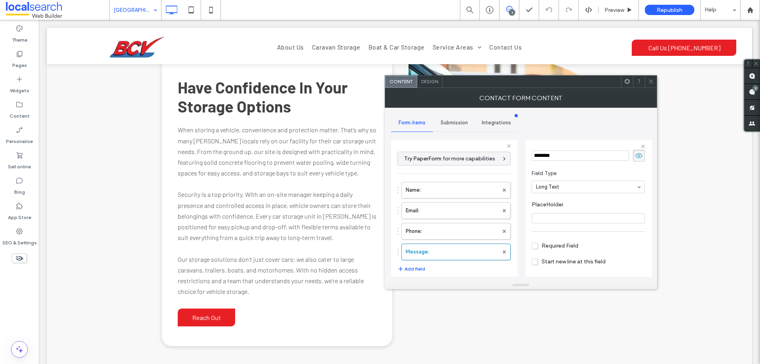
scroll to position [55, 0]
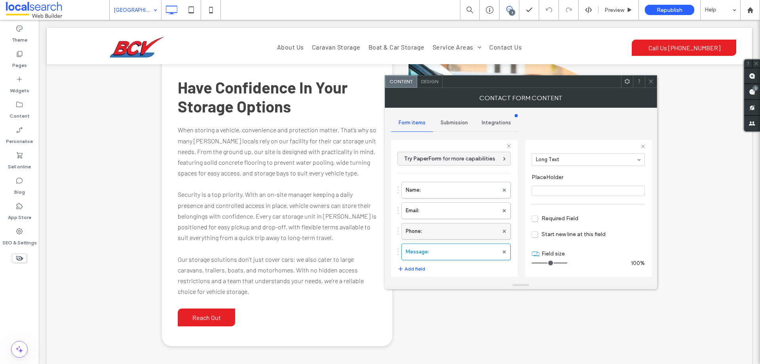
click at [469, 229] on label "Phone:" at bounding box center [452, 231] width 93 height 16
type input "*"
click at [455, 208] on label "Email:" at bounding box center [452, 211] width 93 height 16
click at [456, 192] on label "Name:" at bounding box center [452, 190] width 93 height 16
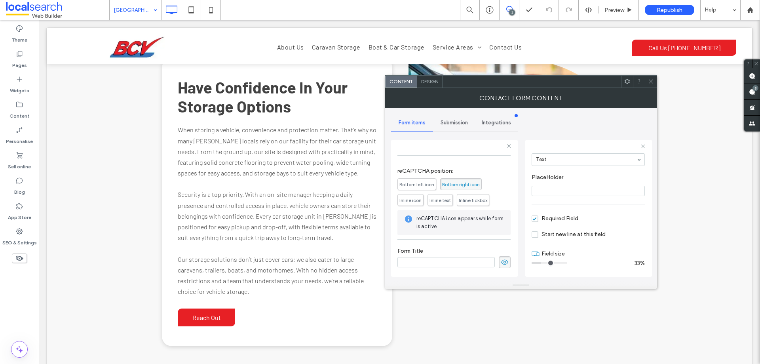
click at [454, 122] on span "Submission" at bounding box center [454, 123] width 27 height 6
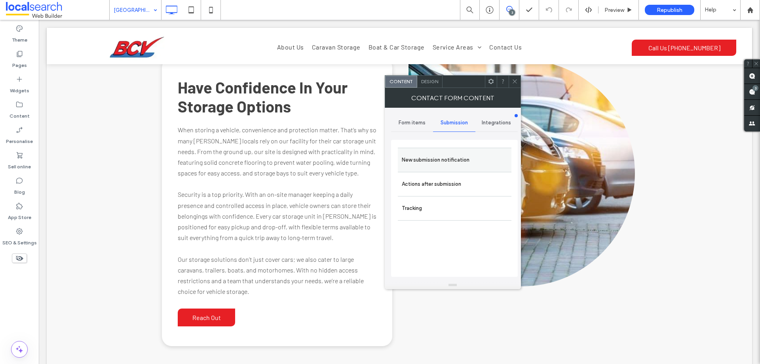
click at [467, 156] on label "New submission notification" at bounding box center [455, 160] width 106 height 16
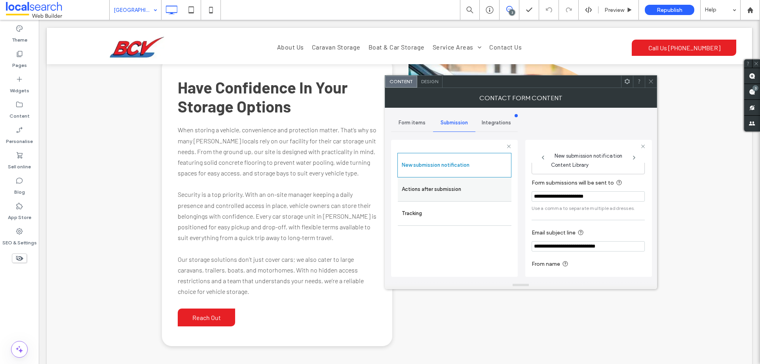
scroll to position [41, 0]
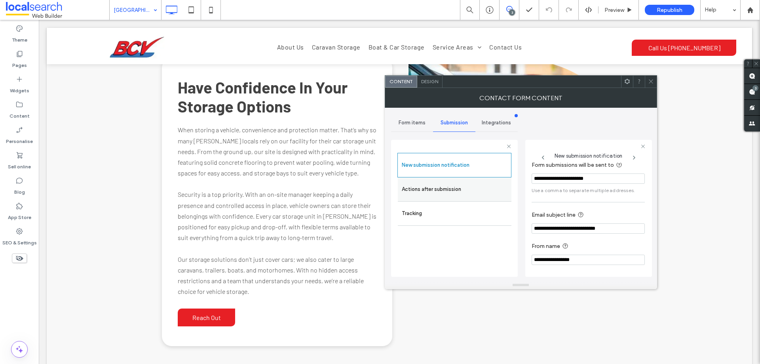
click at [466, 190] on label "Actions after submission" at bounding box center [455, 189] width 106 height 16
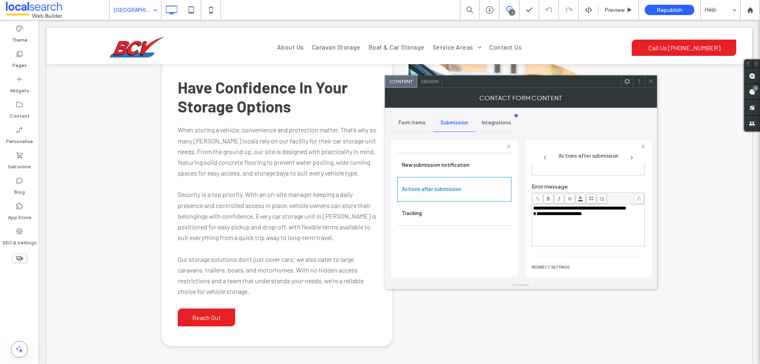
scroll to position [137, 0]
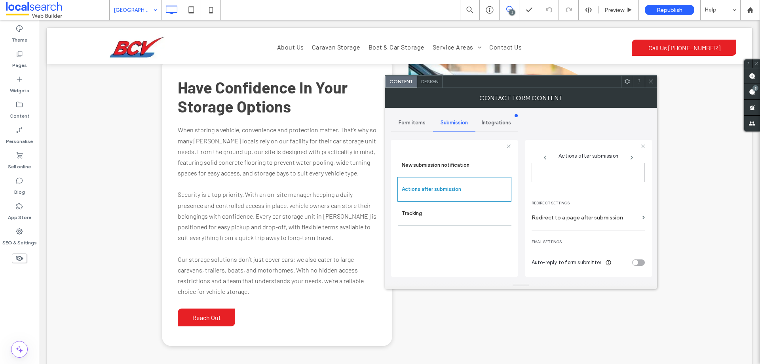
click at [436, 82] on span "Design" at bounding box center [429, 81] width 17 height 6
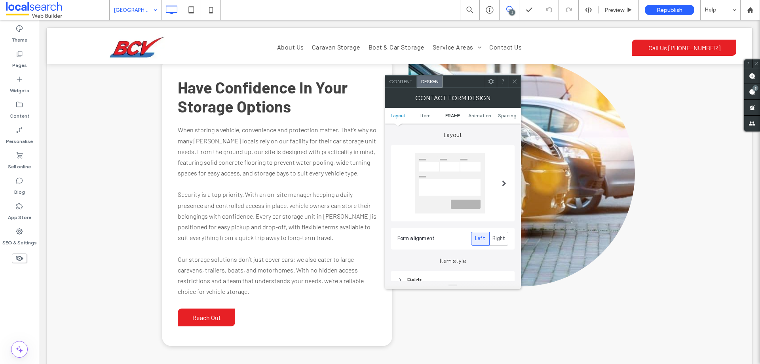
click at [456, 114] on span "FRAME" at bounding box center [453, 115] width 15 height 6
click at [461, 184] on div "Submission Message" at bounding box center [453, 179] width 111 height 11
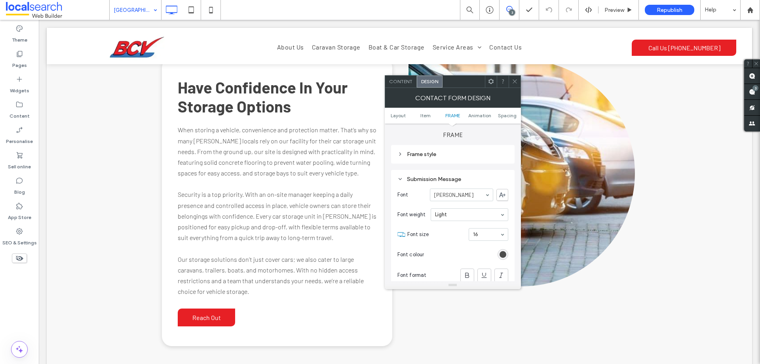
scroll to position [295, 0]
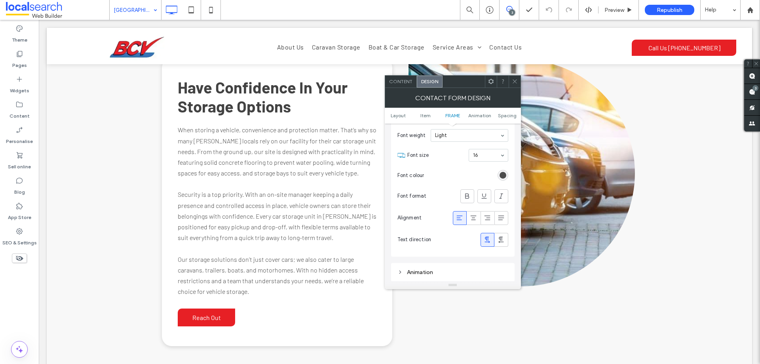
click at [516, 84] on span at bounding box center [515, 82] width 6 height 12
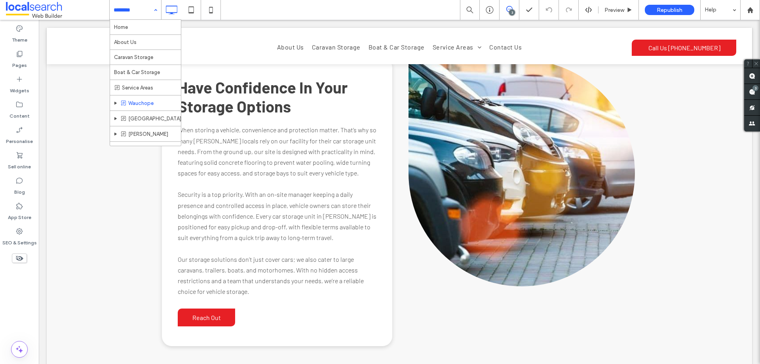
click at [156, 9] on div "Home About Us Caravan Storage Boat & Car Storage Service Areas Wauchope [GEOGRA…" at bounding box center [135, 10] width 51 height 20
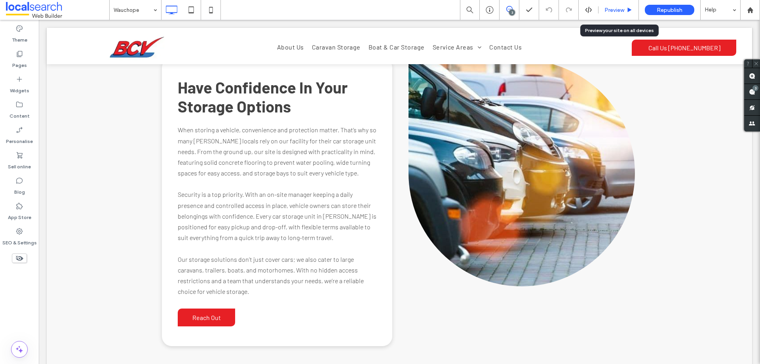
click at [614, 9] on span "Preview" at bounding box center [615, 10] width 20 height 7
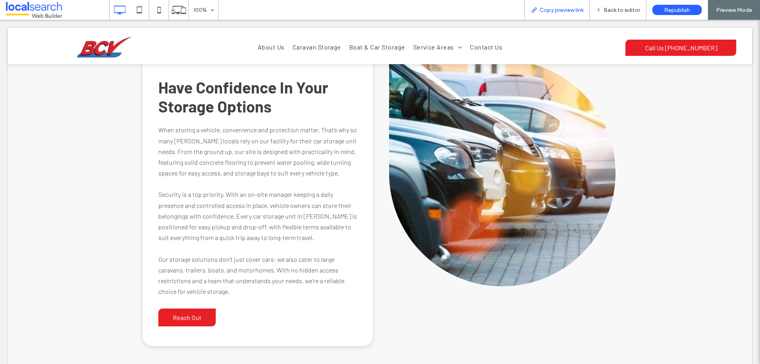
click at [562, 8] on span "Copy preview link" at bounding box center [562, 10] width 44 height 7
click at [628, 10] on span "Back to editor" at bounding box center [622, 10] width 36 height 7
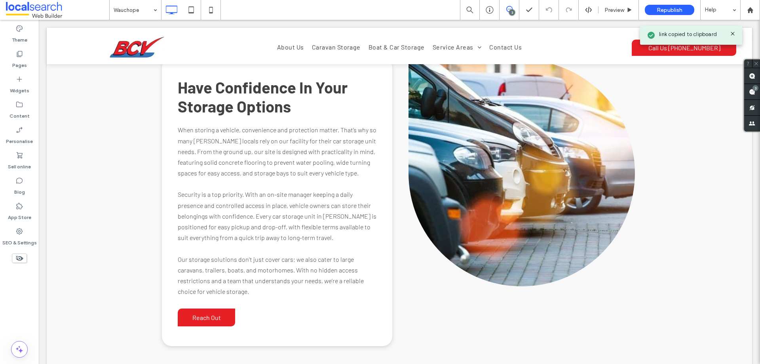
click at [733, 34] on icon at bounding box center [733, 33] width 6 height 6
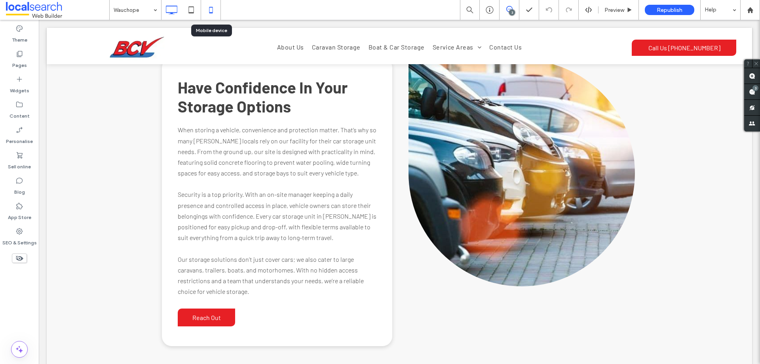
click at [215, 10] on icon at bounding box center [211, 10] width 16 height 16
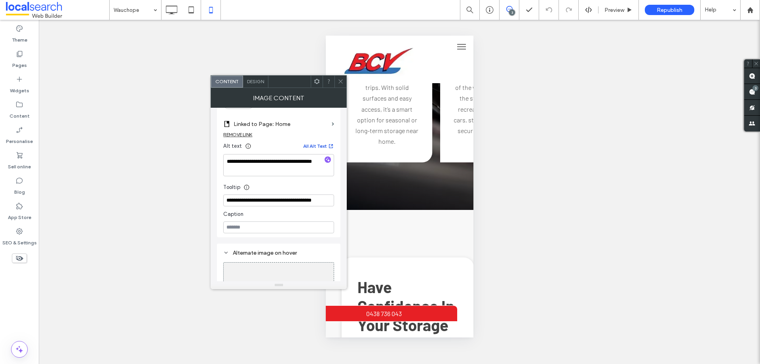
scroll to position [238, 0]
click at [344, 81] on div at bounding box center [341, 82] width 12 height 12
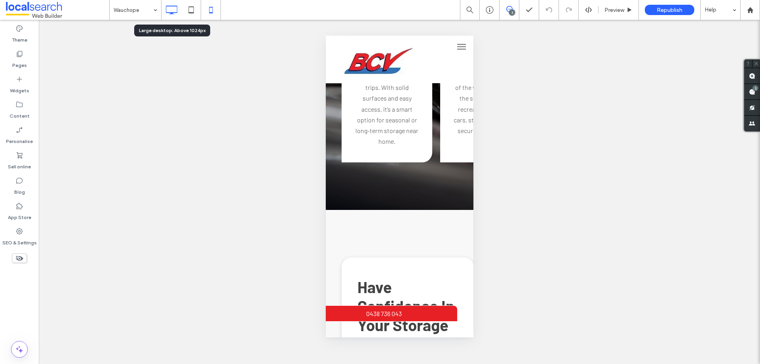
click at [175, 10] on icon at bounding box center [172, 10] width 16 height 16
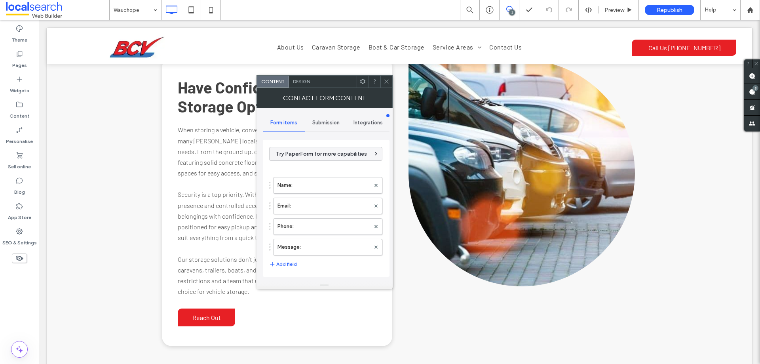
click at [310, 243] on label "Message:" at bounding box center [324, 247] width 93 height 16
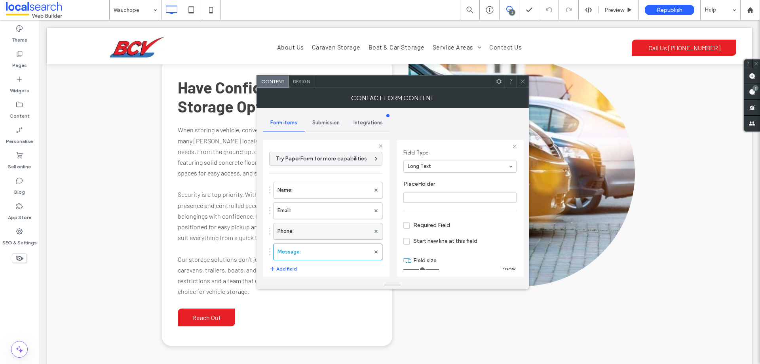
scroll to position [55, 0]
click at [325, 230] on label "Phone:" at bounding box center [324, 231] width 93 height 16
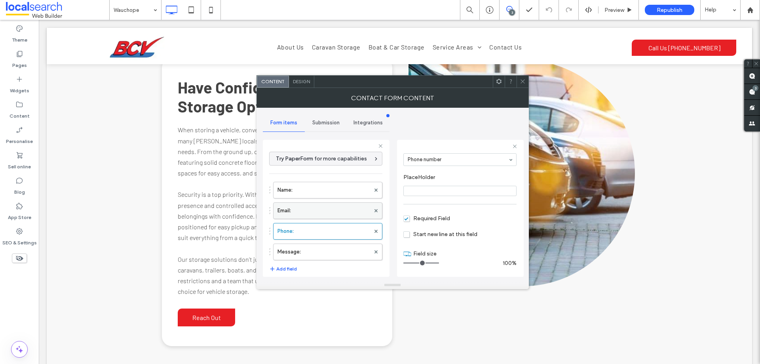
click at [331, 207] on label "Email:" at bounding box center [324, 211] width 93 height 16
click at [331, 188] on label "Name:" at bounding box center [324, 190] width 93 height 16
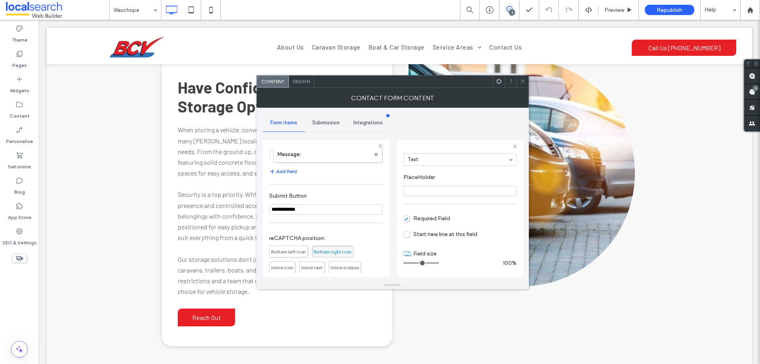
scroll to position [165, 0]
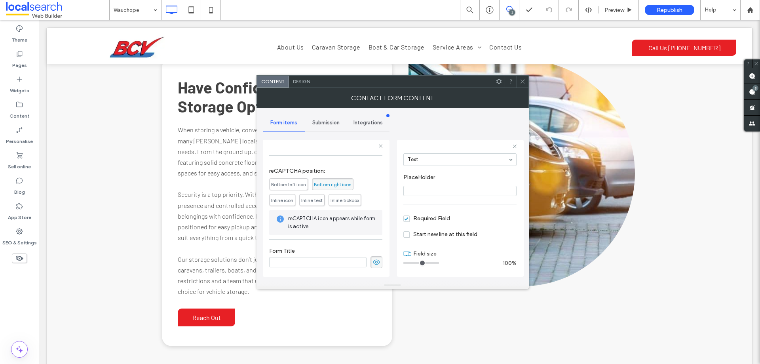
click at [334, 126] on div "Submission" at bounding box center [326, 122] width 42 height 17
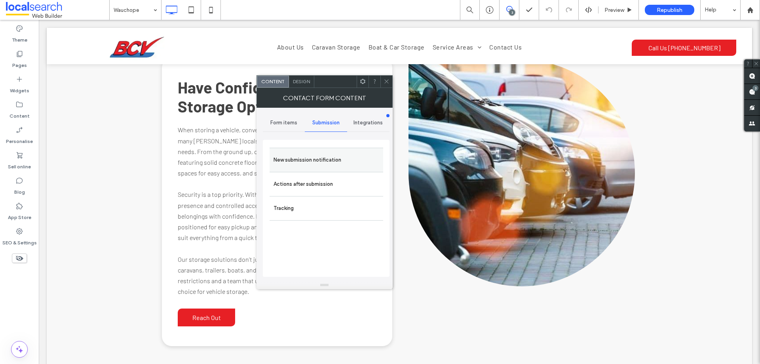
click at [349, 163] on label "New submission notification" at bounding box center [327, 160] width 106 height 16
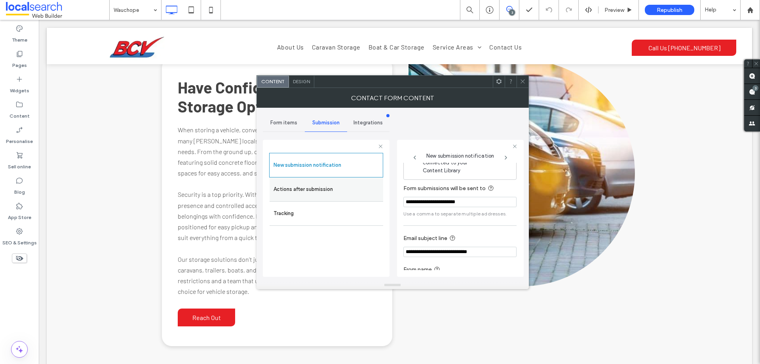
scroll to position [41, 0]
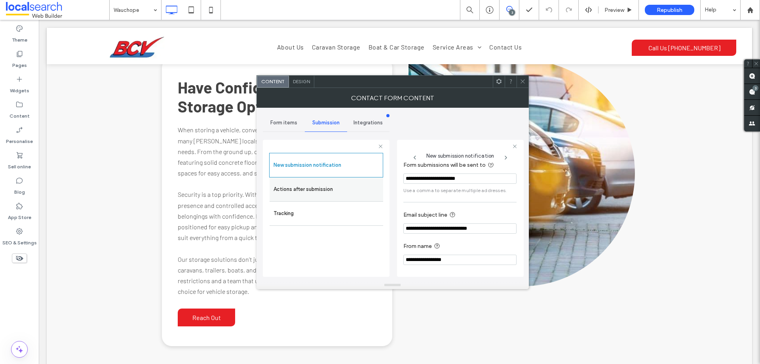
click at [337, 187] on label "Actions after submission" at bounding box center [327, 189] width 106 height 16
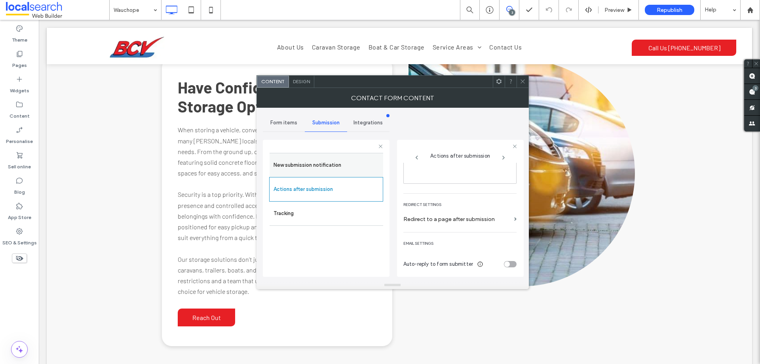
scroll to position [137, 0]
click at [301, 83] on span "Design" at bounding box center [301, 81] width 17 height 6
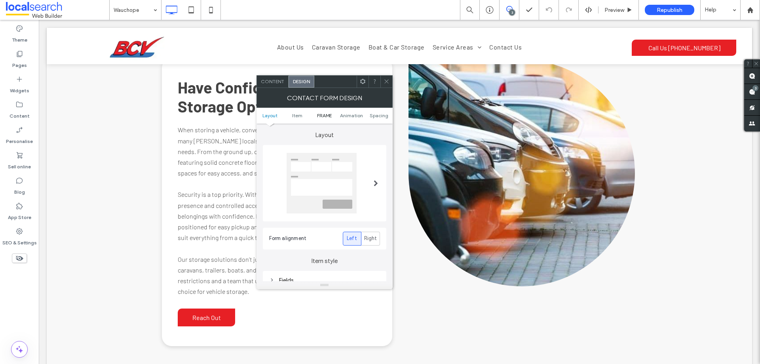
click at [323, 115] on span "FRAME" at bounding box center [324, 115] width 15 height 6
click at [339, 176] on div "Submission Message" at bounding box center [324, 179] width 111 height 7
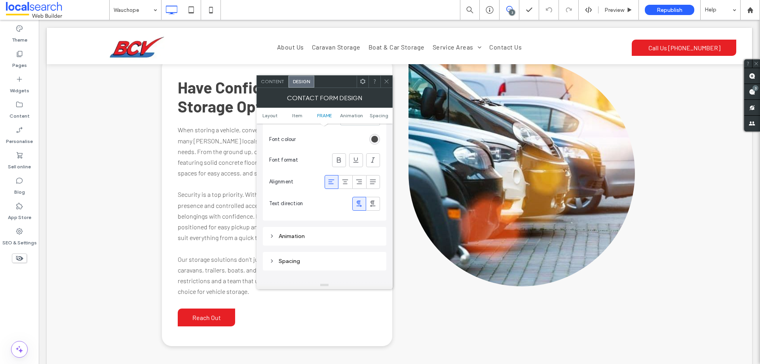
scroll to position [335, 0]
click at [389, 80] on icon at bounding box center [387, 81] width 6 height 6
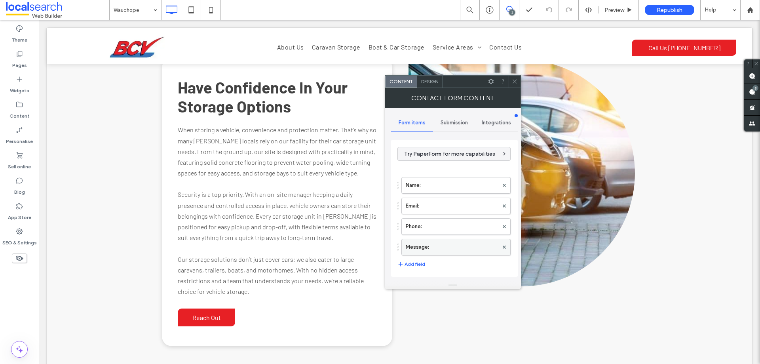
click at [434, 242] on label "Message:" at bounding box center [452, 247] width 93 height 16
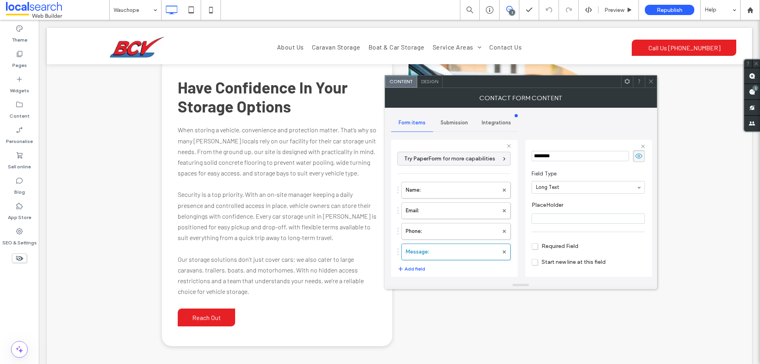
scroll to position [55, 0]
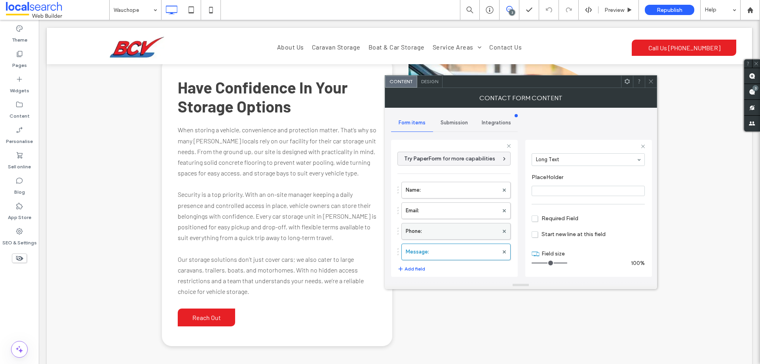
click at [464, 231] on label "Phone:" at bounding box center [452, 231] width 93 height 16
type input "*"
click at [451, 204] on label "Email:" at bounding box center [452, 211] width 93 height 16
click at [454, 189] on label "Name:" at bounding box center [452, 190] width 93 height 16
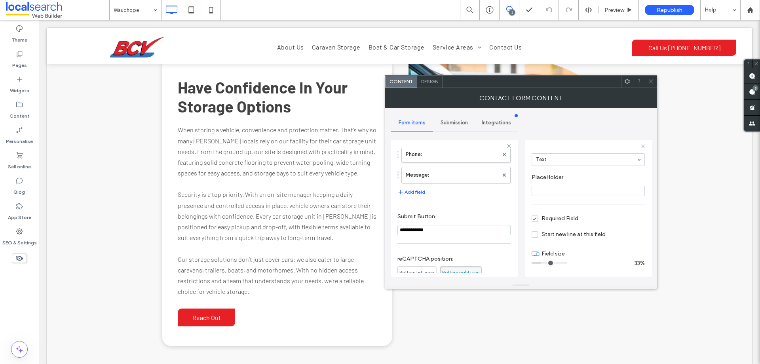
scroll to position [158, 0]
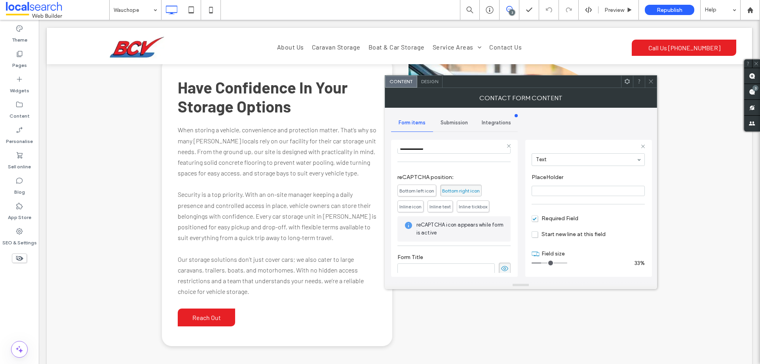
click at [459, 126] on div "Submission" at bounding box center [454, 122] width 42 height 17
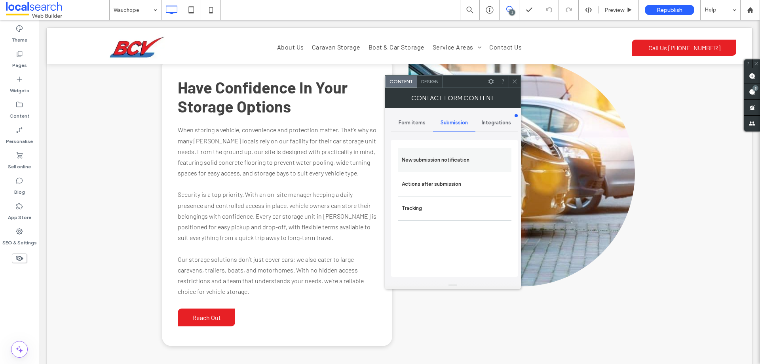
click at [488, 164] on label "New submission notification" at bounding box center [455, 160] width 106 height 16
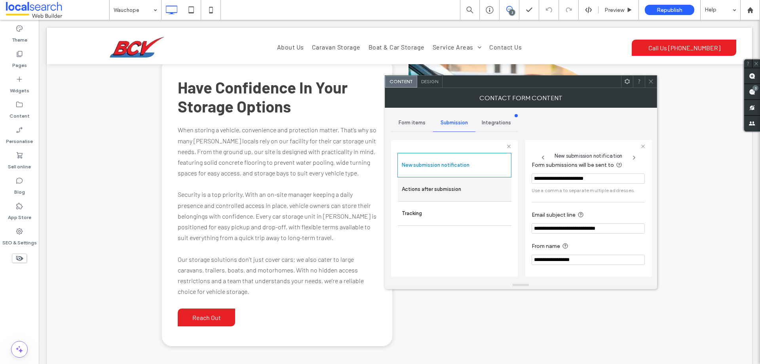
scroll to position [41, 0]
click at [480, 190] on label "Actions after submission" at bounding box center [455, 189] width 106 height 16
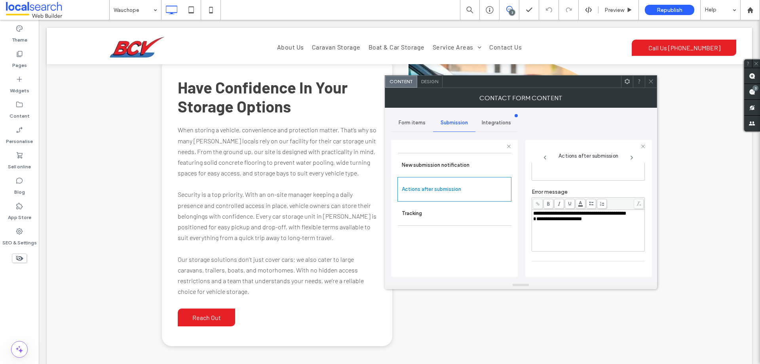
scroll to position [137, 0]
click at [434, 81] on span "Design" at bounding box center [429, 81] width 17 height 6
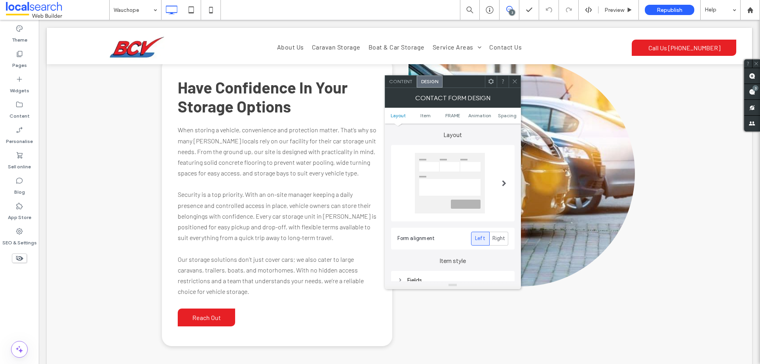
click at [452, 112] on ul "Layout Item FRAME Animation Spacing" at bounding box center [453, 116] width 136 height 16
click at [459, 116] on span "FRAME" at bounding box center [453, 115] width 15 height 6
click at [456, 177] on div "Submission Message" at bounding box center [453, 179] width 111 height 7
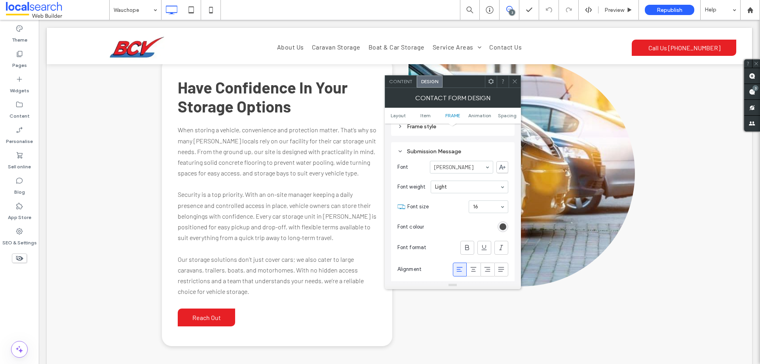
scroll to position [295, 0]
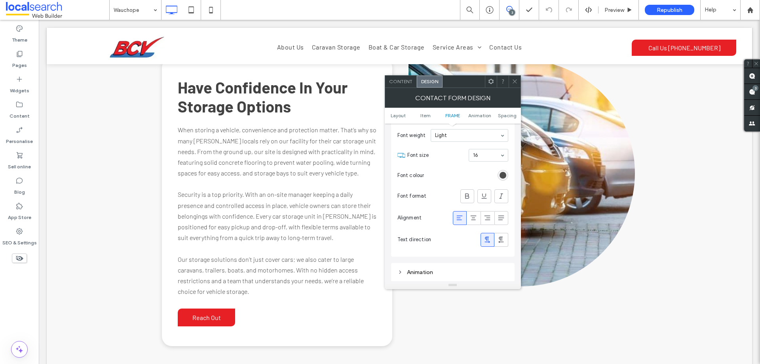
click at [516, 82] on icon at bounding box center [515, 81] width 6 height 6
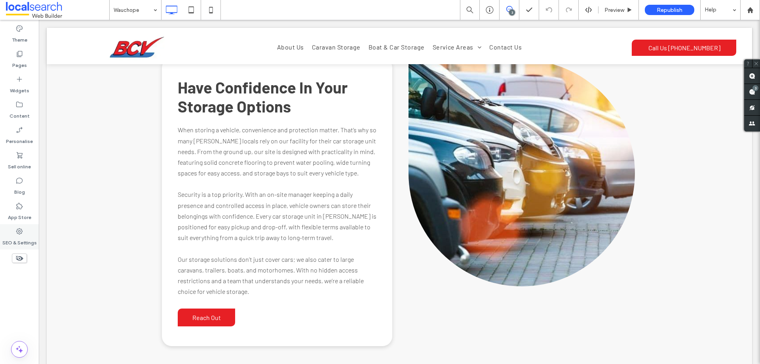
click at [29, 236] on label "SEO & Settings" at bounding box center [19, 240] width 34 height 11
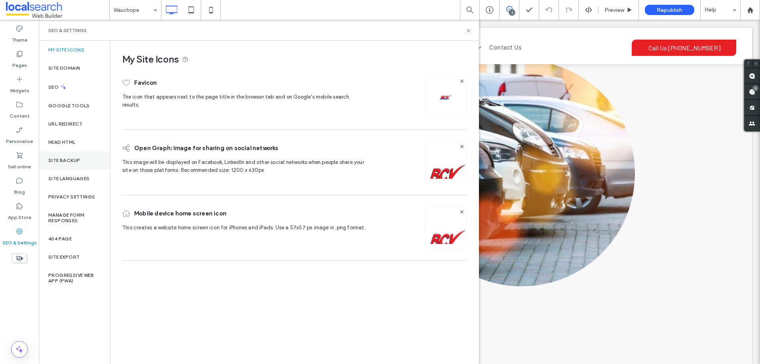
click at [83, 160] on div "Site backup" at bounding box center [74, 160] width 71 height 18
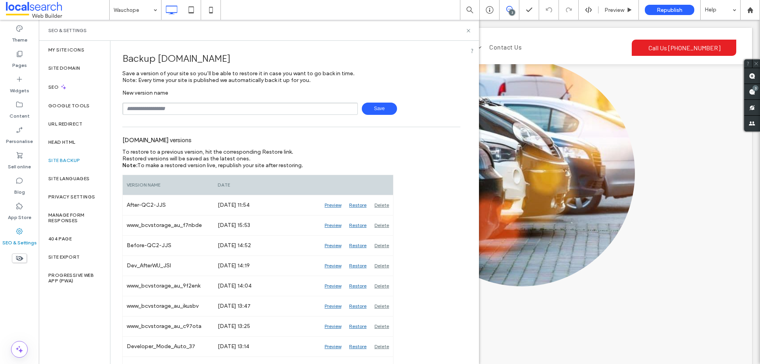
click at [469, 29] on icon at bounding box center [469, 31] width 6 height 6
